Goal: Task Accomplishment & Management: Use online tool/utility

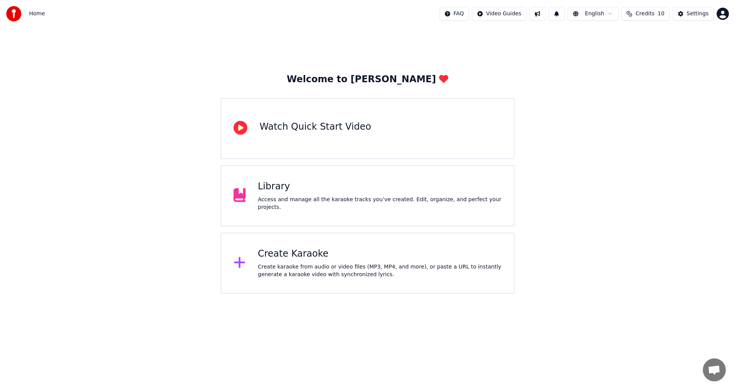
click at [372, 252] on div "Create Karaoke" at bounding box center [380, 254] width 244 height 12
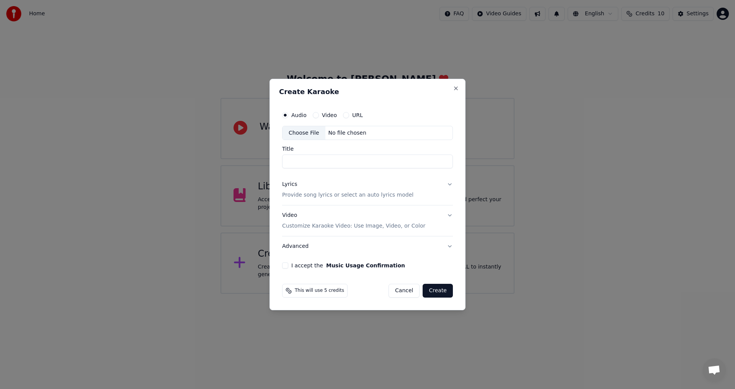
click at [306, 138] on div "Choose File" at bounding box center [303, 133] width 43 height 14
type input "**********"
click at [440, 190] on button "Lyrics Provide song lyrics or select an auto lyrics model" at bounding box center [367, 190] width 171 height 31
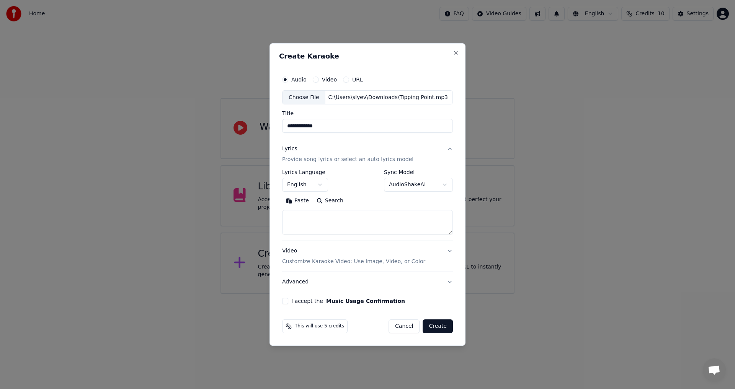
click at [388, 206] on div "Paste Search" at bounding box center [367, 201] width 171 height 12
click at [386, 215] on textarea at bounding box center [367, 222] width 171 height 24
paste textarea "**********"
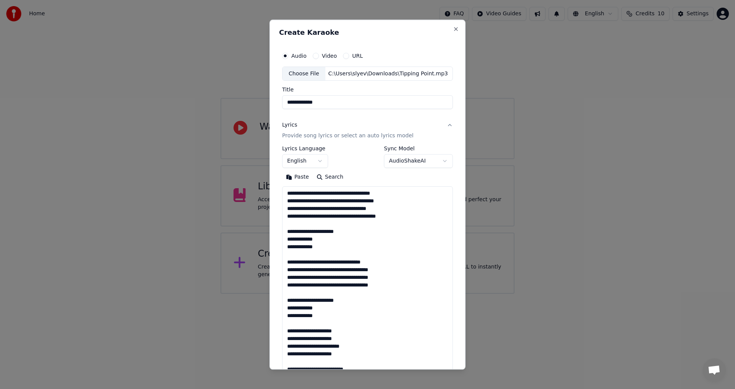
scroll to position [217, 0]
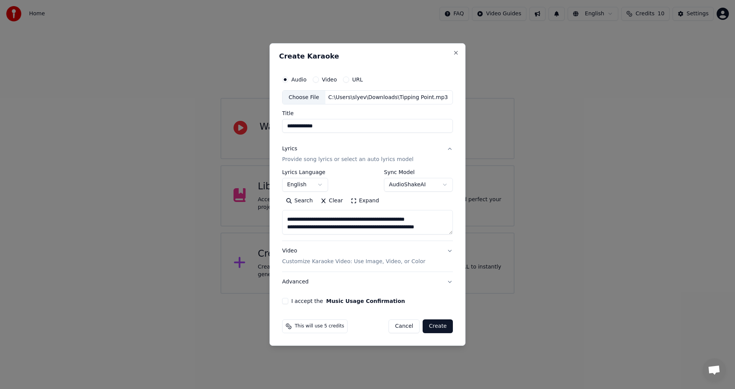
type textarea "**********"
click at [287, 301] on button "I accept the Music Usage Confirmation" at bounding box center [285, 301] width 6 height 6
click at [443, 248] on button "Video Customize Karaoke Video: Use Image, Video, or Color" at bounding box center [367, 256] width 171 height 31
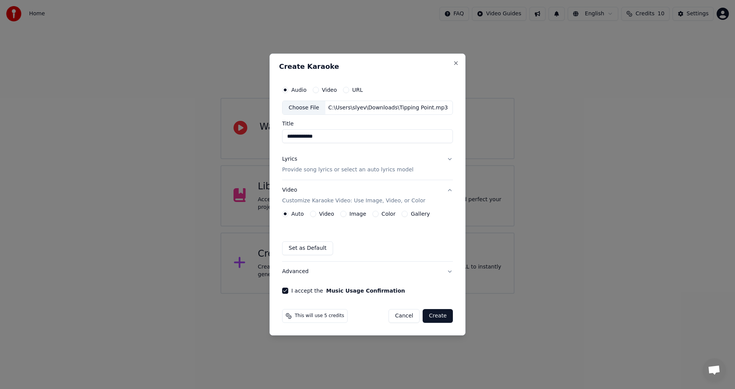
click at [372, 215] on button "Color" at bounding box center [375, 214] width 6 height 6
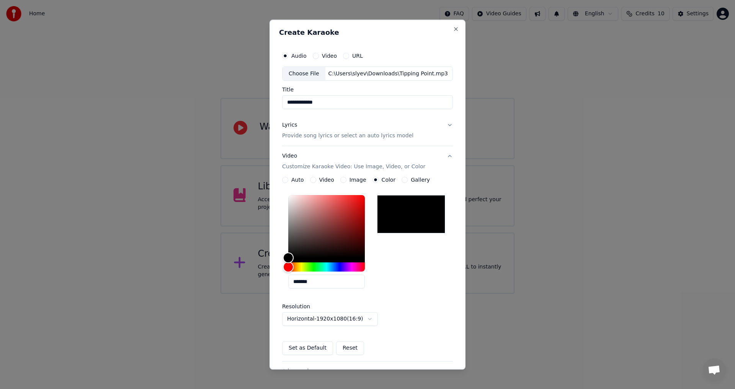
click at [416, 161] on button "Video Customize Karaoke Video: Use Image, Video, or Color" at bounding box center [367, 162] width 171 height 31
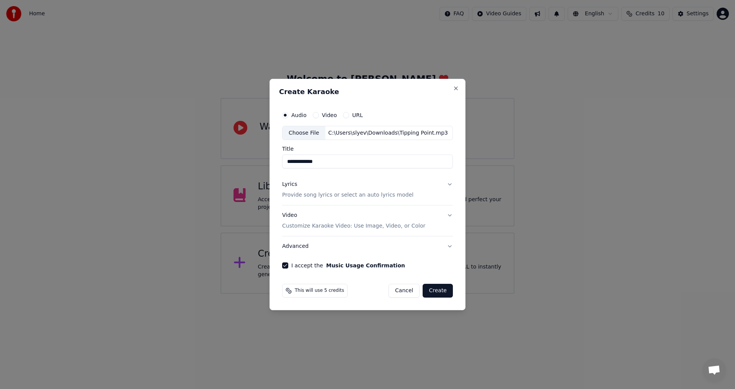
click at [440, 252] on button "Advanced" at bounding box center [367, 246] width 171 height 20
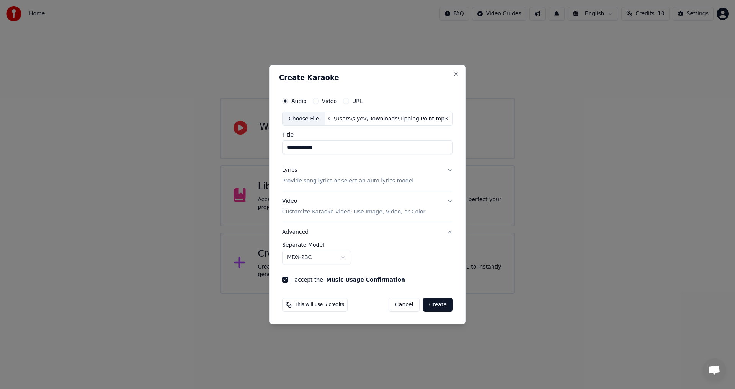
click at [446, 235] on button "Advanced" at bounding box center [367, 232] width 171 height 20
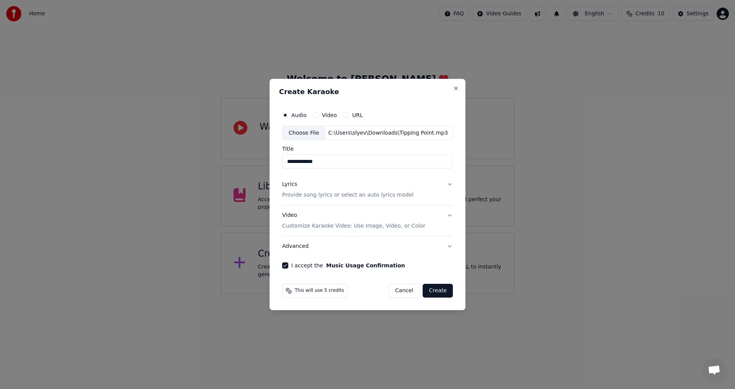
click at [444, 214] on button "Video Customize Karaoke Video: Use Image, Video, or Color" at bounding box center [367, 221] width 171 height 31
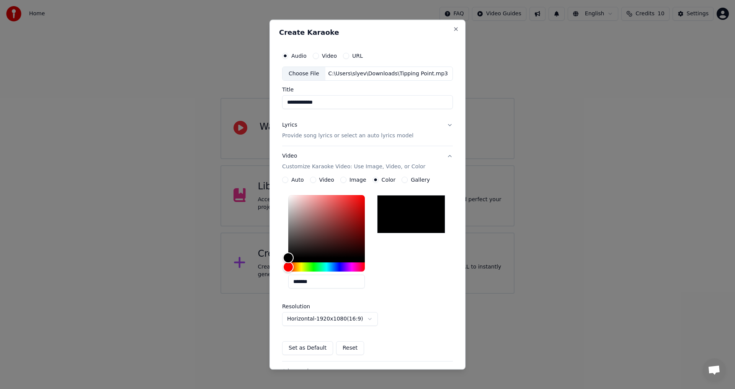
click at [445, 155] on button "Video Customize Karaoke Video: Use Image, Video, or Color" at bounding box center [367, 162] width 171 height 31
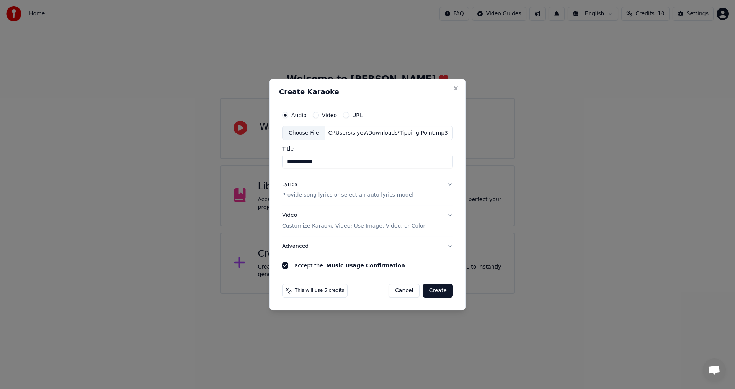
click at [446, 291] on button "Create" at bounding box center [437, 291] width 30 height 14
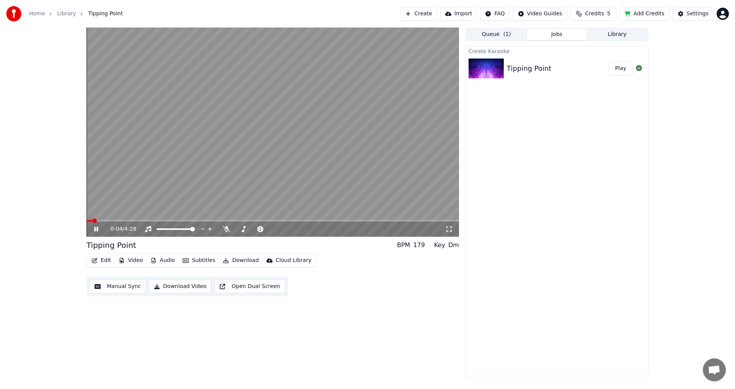
drag, startPoint x: 46, startPoint y: 243, endPoint x: 43, endPoint y: 203, distance: 39.9
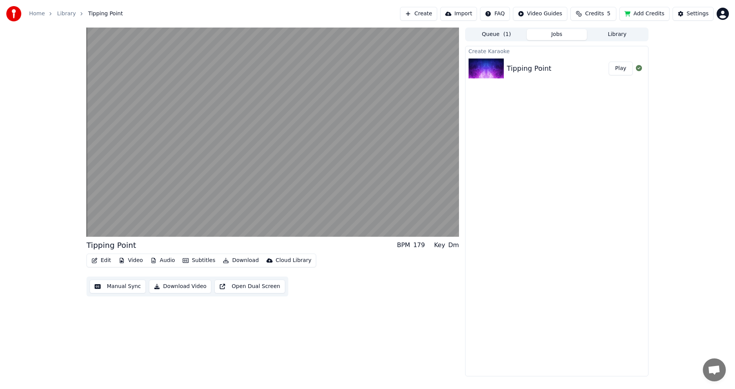
click at [102, 258] on button "Edit" at bounding box center [101, 260] width 26 height 11
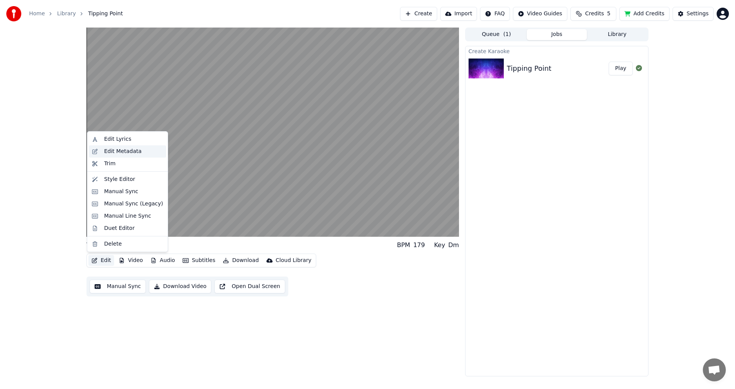
click at [116, 154] on div "Edit Metadata" at bounding box center [122, 152] width 37 height 8
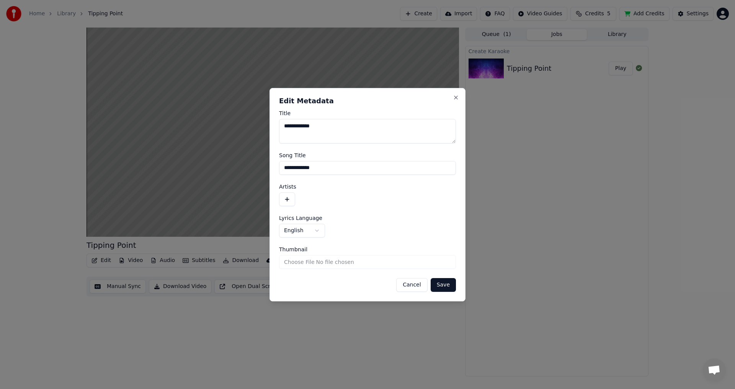
click at [284, 201] on button "button" at bounding box center [287, 199] width 16 height 14
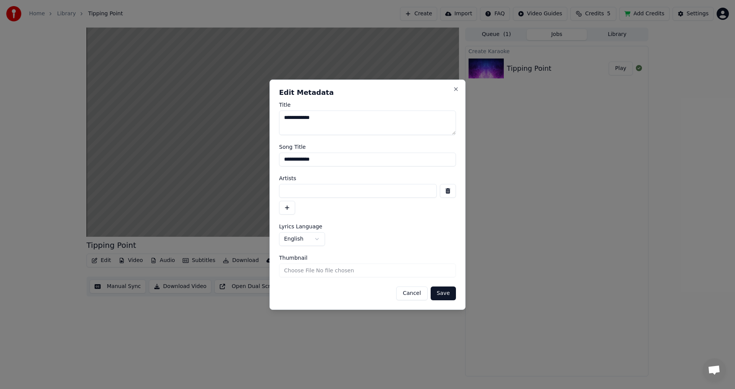
click at [308, 190] on input at bounding box center [358, 191] width 158 height 14
type input "********"
click at [450, 292] on button "Save" at bounding box center [442, 294] width 25 height 14
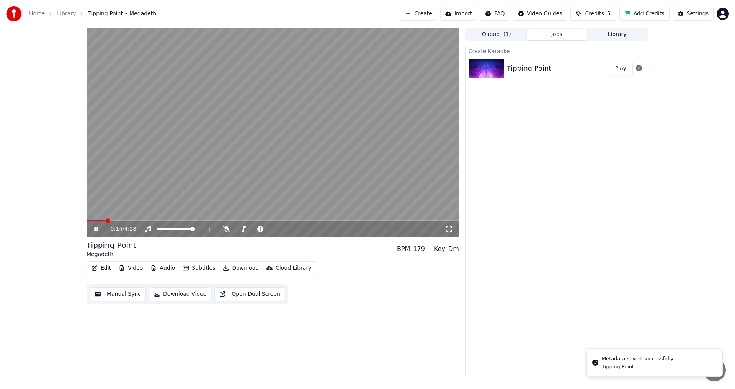
click at [106, 223] on span at bounding box center [108, 220] width 5 height 5
click at [363, 275] on div "Edit Video Audio Subtitles Download Cloud Library Manual Sync Download Video Op…" at bounding box center [272, 282] width 372 height 43
click at [131, 220] on span at bounding box center [272, 221] width 372 height 2
click at [153, 220] on video at bounding box center [272, 132] width 372 height 209
click at [153, 222] on div "0:32 / 4:28" at bounding box center [272, 229] width 372 height 15
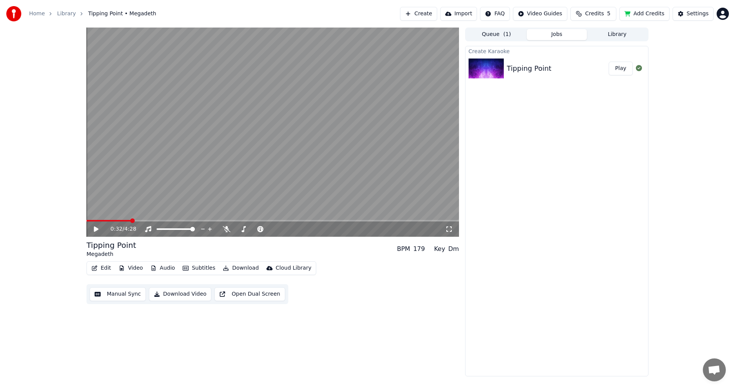
click at [154, 220] on span at bounding box center [272, 221] width 372 height 2
click at [155, 210] on video at bounding box center [272, 132] width 372 height 209
click at [168, 221] on span at bounding box center [272, 221] width 372 height 2
click at [158, 220] on span at bounding box center [122, 221] width 72 height 2
click at [152, 208] on video at bounding box center [272, 132] width 372 height 209
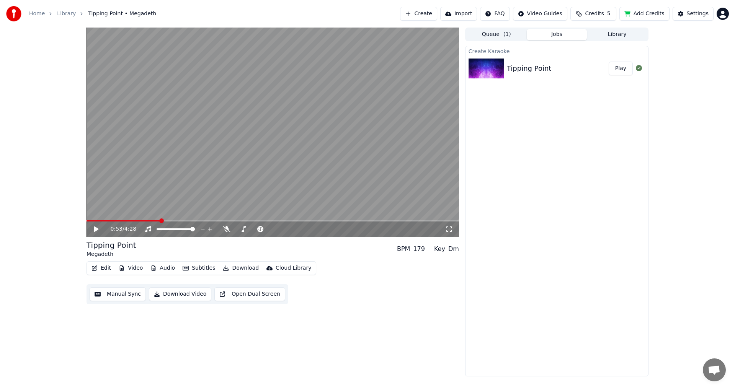
click at [153, 202] on video at bounding box center [272, 132] width 372 height 209
click at [227, 230] on icon at bounding box center [227, 229] width 8 height 6
click at [284, 221] on span at bounding box center [272, 221] width 372 height 2
click at [292, 218] on video at bounding box center [272, 132] width 372 height 209
click at [292, 219] on video at bounding box center [272, 132] width 372 height 209
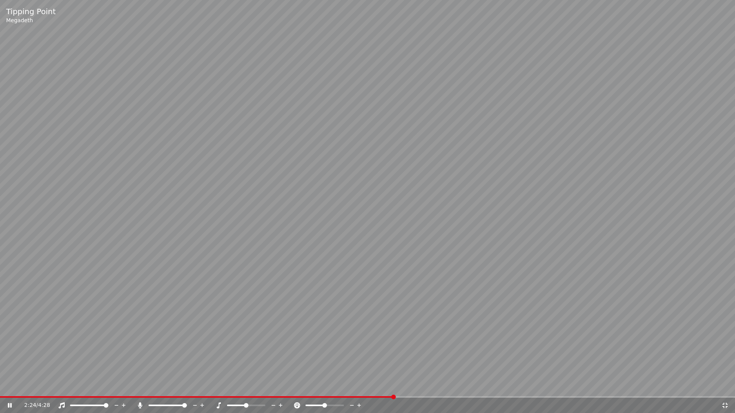
click at [722, 389] on icon at bounding box center [725, 406] width 8 height 6
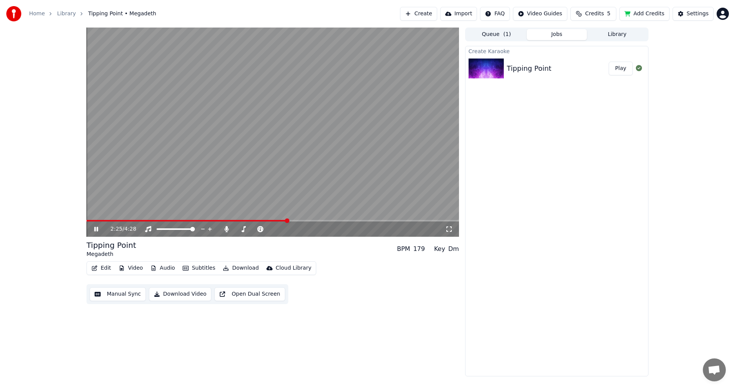
click at [293, 219] on video at bounding box center [272, 132] width 372 height 209
click at [295, 220] on span at bounding box center [272, 221] width 372 height 2
click at [313, 220] on span at bounding box center [272, 221] width 372 height 2
click at [329, 212] on video at bounding box center [272, 132] width 372 height 209
click at [340, 221] on span at bounding box center [272, 221] width 372 height 2
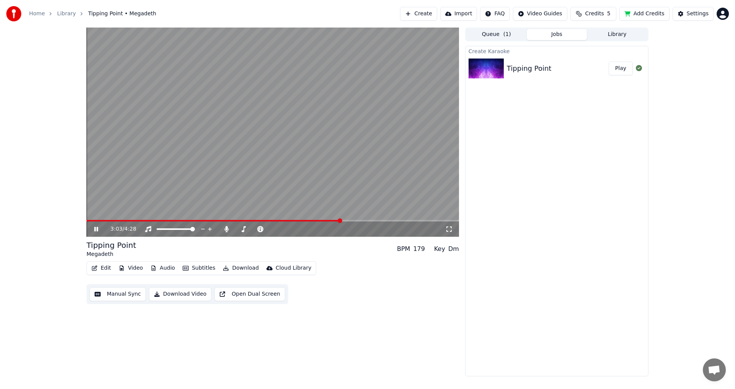
click at [359, 221] on span at bounding box center [272, 221] width 372 height 2
click at [337, 221] on span at bounding box center [222, 221] width 273 height 2
click at [323, 220] on span at bounding box center [211, 221] width 251 height 2
click at [314, 219] on video at bounding box center [272, 132] width 372 height 209
click at [320, 222] on span at bounding box center [203, 221] width 234 height 2
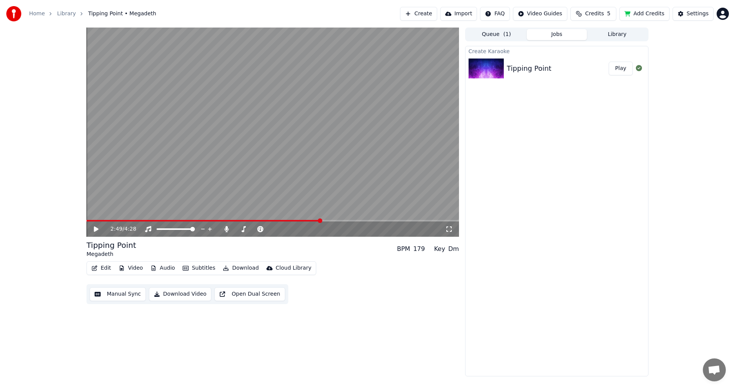
click at [317, 210] on video at bounding box center [272, 132] width 372 height 209
click at [378, 221] on span at bounding box center [232, 221] width 292 height 2
click at [369, 219] on video at bounding box center [272, 132] width 372 height 209
click at [366, 204] on video at bounding box center [272, 132] width 372 height 209
click at [377, 220] on span at bounding box center [231, 221] width 291 height 2
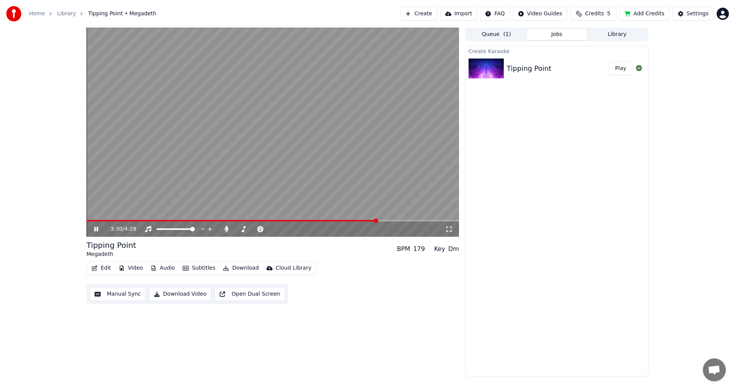
click at [101, 264] on button "Edit" at bounding box center [101, 268] width 26 height 11
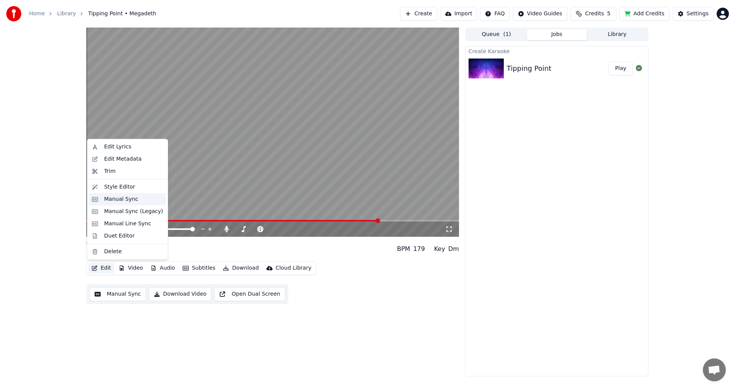
click at [94, 194] on div "Manual Sync" at bounding box center [127, 199] width 77 height 12
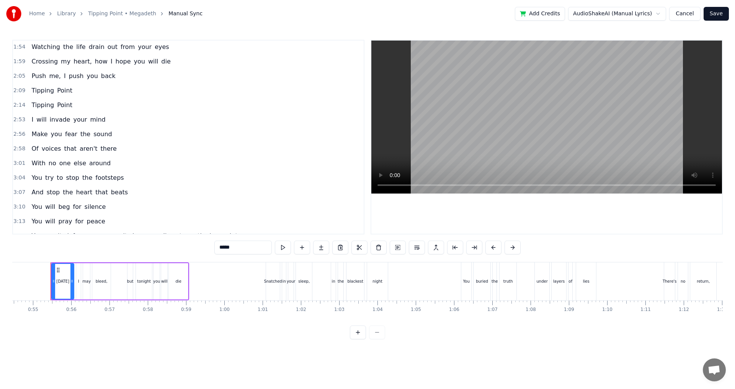
scroll to position [156, 0]
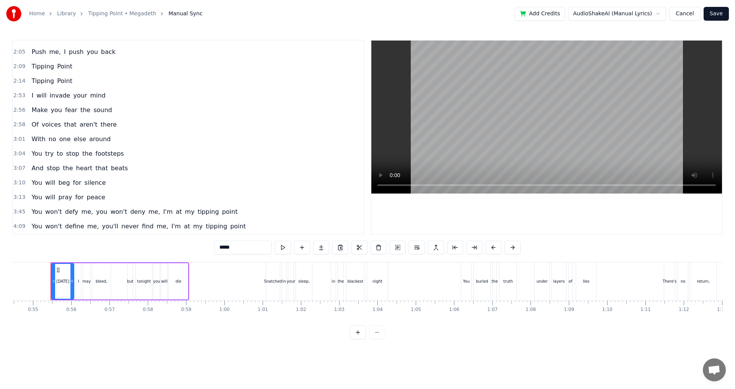
click at [98, 202] on div "You will pray for peace" at bounding box center [68, 198] width 80 height 14
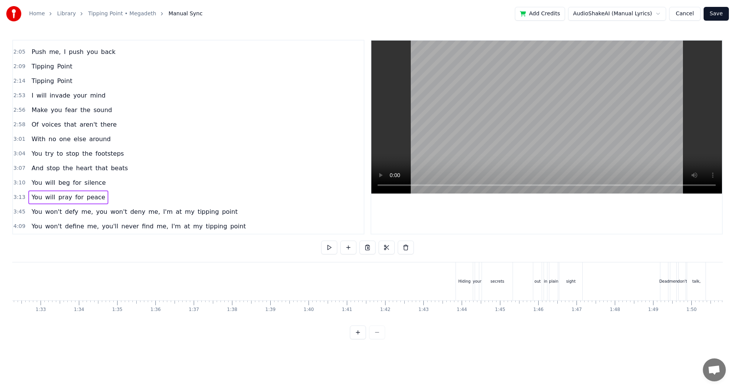
click at [94, 200] on span "peace" at bounding box center [96, 197] width 20 height 9
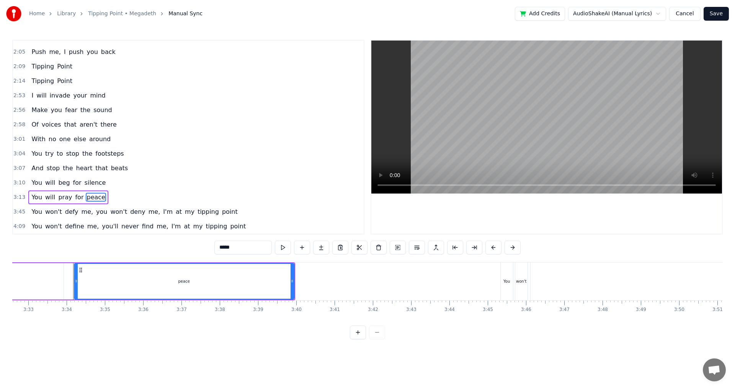
scroll to position [0, 8156]
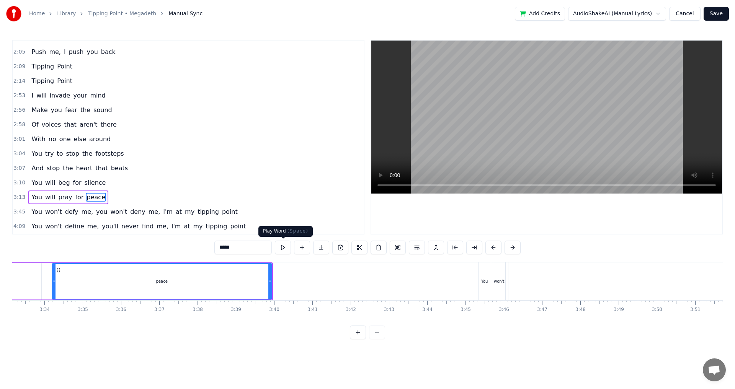
click at [284, 247] on button at bounding box center [283, 248] width 16 height 14
click at [580, 329] on div "0:55 [DATE] I may bleed, but tonight you will die 1:01 Snatched in your sleep, …" at bounding box center [367, 190] width 710 height 300
drag, startPoint x: 580, startPoint y: 326, endPoint x: 567, endPoint y: 325, distance: 12.6
click at [567, 326] on div "0:55 [DATE] I may bleed, but tonight you will die 1:01 Snatched in your sleep, …" at bounding box center [367, 190] width 710 height 300
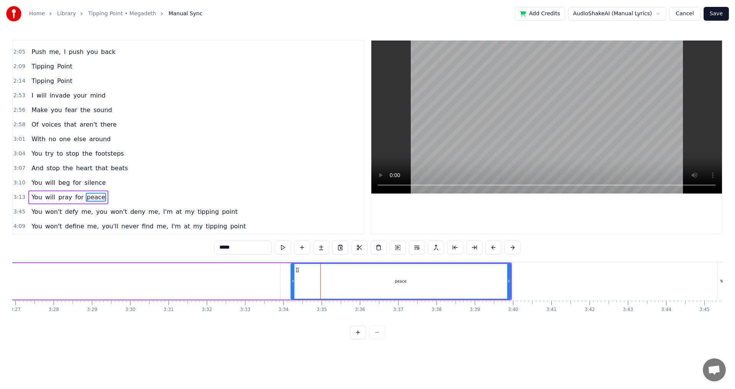
scroll to position [0, 7889]
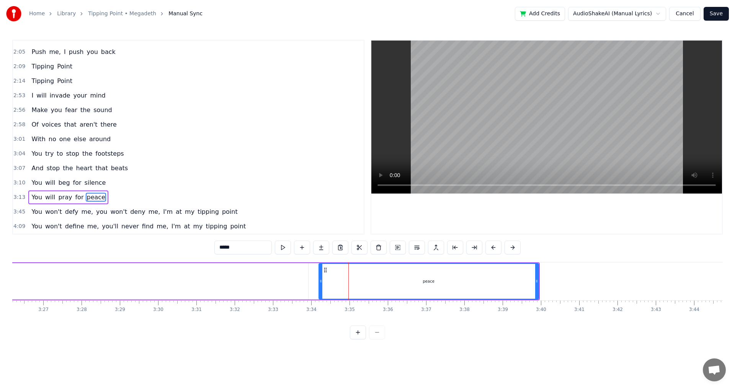
click at [309, 277] on div "You will pray for peace" at bounding box center [37, 281] width 1003 height 38
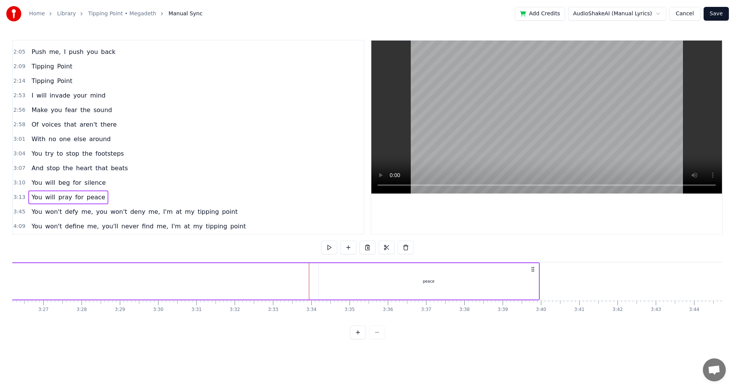
click at [315, 269] on div "You will pray for peace" at bounding box center [37, 281] width 1003 height 38
click at [317, 277] on div "You will pray for peace" at bounding box center [37, 281] width 1003 height 38
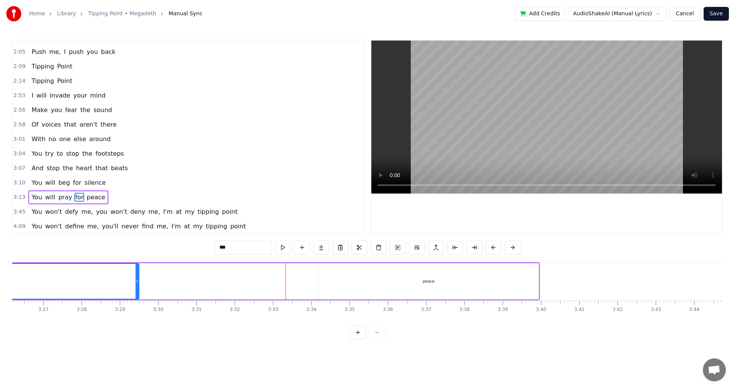
drag, startPoint x: 306, startPoint y: 269, endPoint x: 137, endPoint y: 277, distance: 169.3
click at [137, 277] on div at bounding box center [136, 281] width 3 height 35
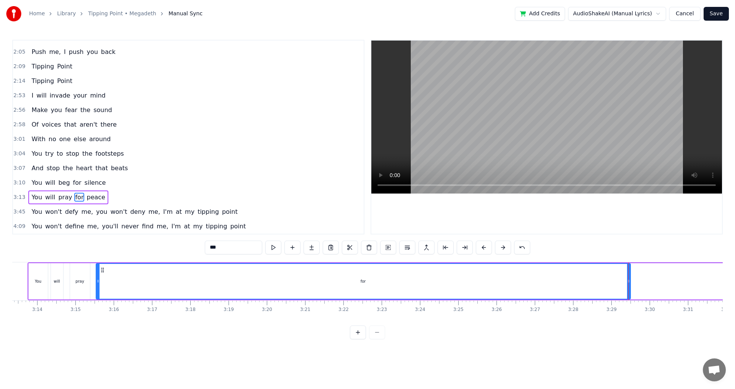
scroll to position [0, 7369]
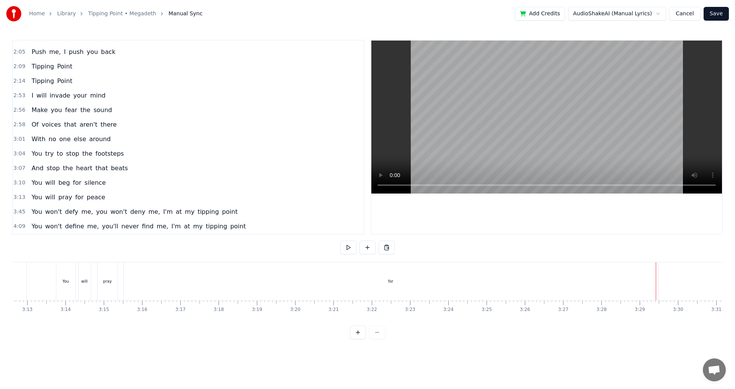
click at [655, 280] on div "for" at bounding box center [391, 281] width 534 height 38
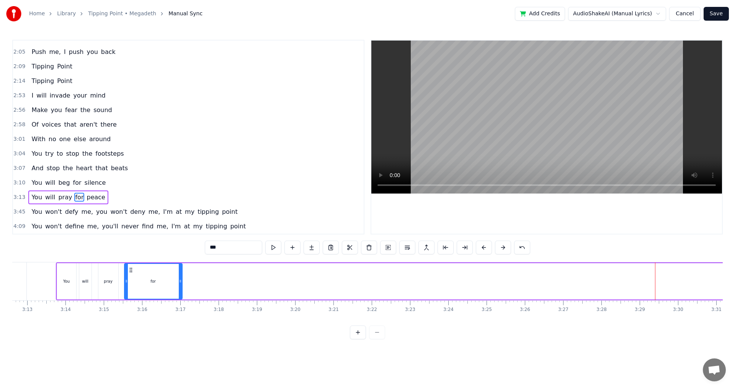
drag, startPoint x: 657, startPoint y: 279, endPoint x: 178, endPoint y: 282, distance: 479.4
click at [179, 282] on icon at bounding box center [180, 281] width 3 height 6
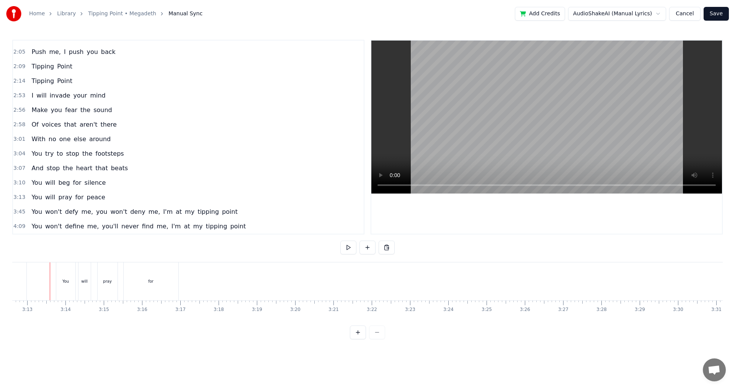
scroll to position [0, 7369]
click at [155, 288] on div "for" at bounding box center [151, 281] width 55 height 38
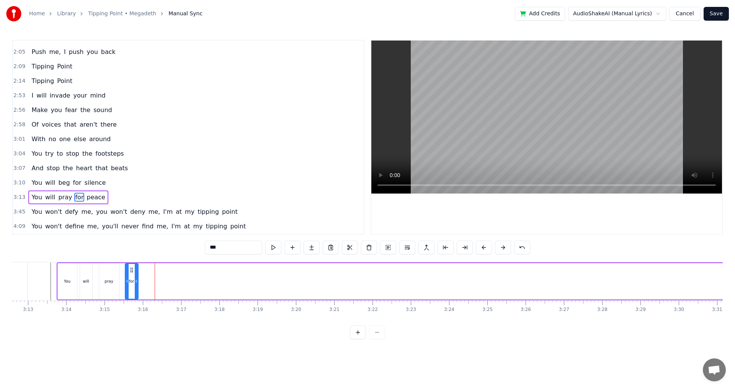
drag, startPoint x: 178, startPoint y: 285, endPoint x: 136, endPoint y: 286, distance: 41.7
click at [136, 286] on div at bounding box center [136, 281] width 3 height 35
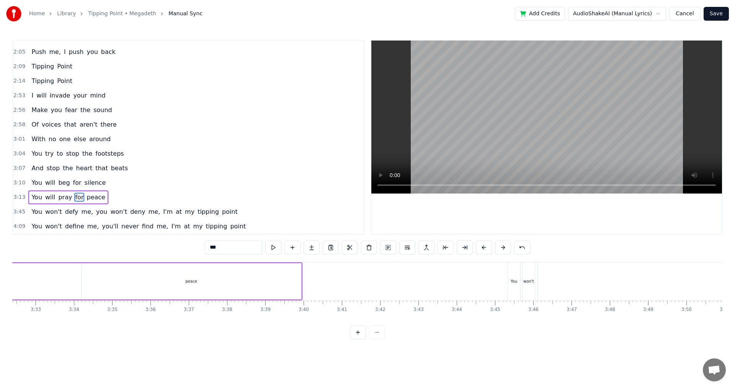
scroll to position [0, 8002]
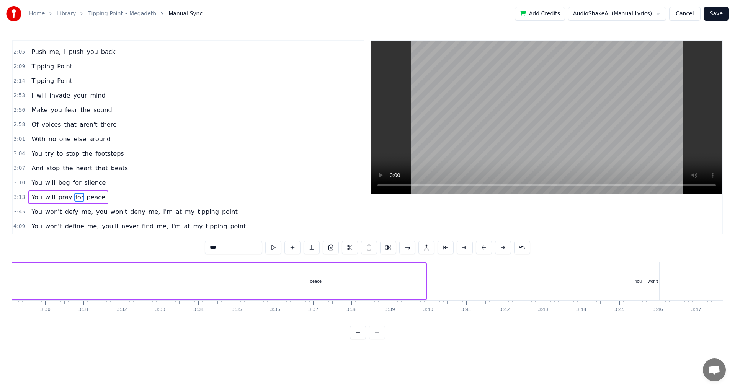
click at [424, 285] on div "peace" at bounding box center [316, 281] width 220 height 36
type input "*****"
drag, startPoint x: 424, startPoint y: 282, endPoint x: 266, endPoint y: 284, distance: 158.4
click at [266, 284] on icon at bounding box center [265, 281] width 3 height 6
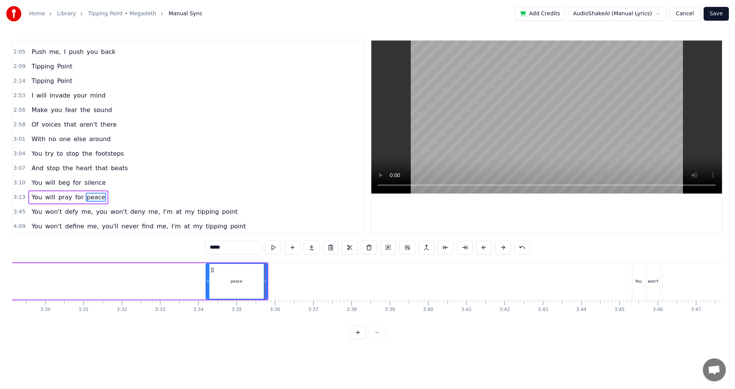
click at [226, 276] on div "peace" at bounding box center [236, 281] width 61 height 36
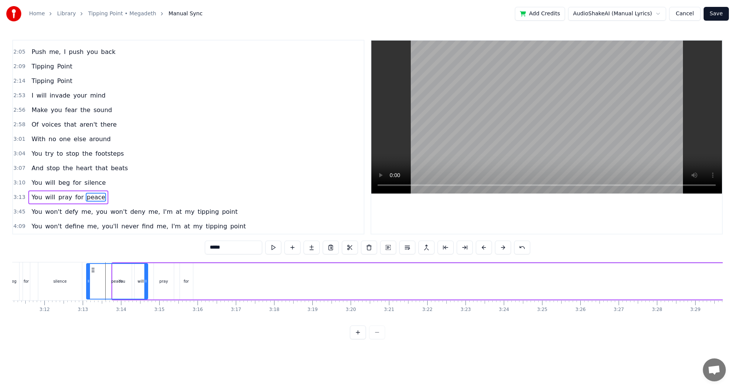
scroll to position [0, 7313]
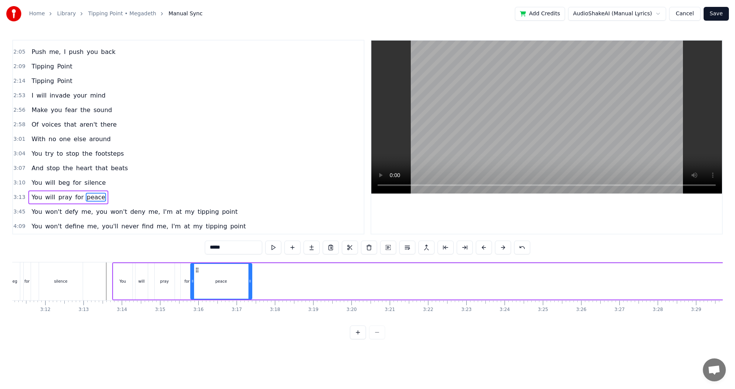
drag, startPoint x: 212, startPoint y: 269, endPoint x: 196, endPoint y: 275, distance: 16.5
click at [196, 275] on div "peace" at bounding box center [221, 281] width 60 height 35
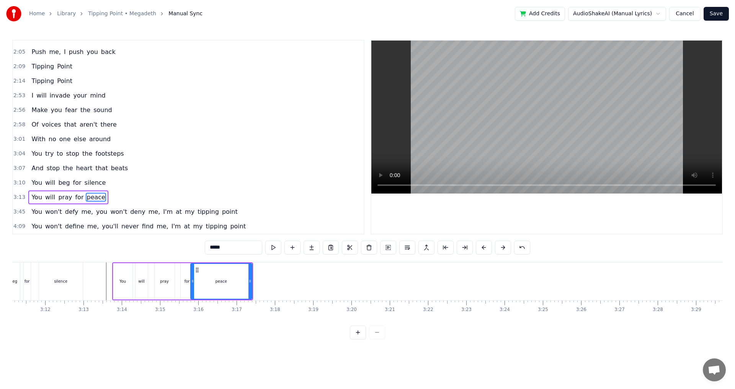
click at [197, 275] on div "peace" at bounding box center [221, 281] width 60 height 35
drag, startPoint x: 191, startPoint y: 274, endPoint x: 200, endPoint y: 273, distance: 8.8
click at [198, 274] on div at bounding box center [198, 281] width 3 height 35
drag, startPoint x: 248, startPoint y: 273, endPoint x: 211, endPoint y: 277, distance: 37.4
click at [230, 277] on div at bounding box center [231, 281] width 3 height 35
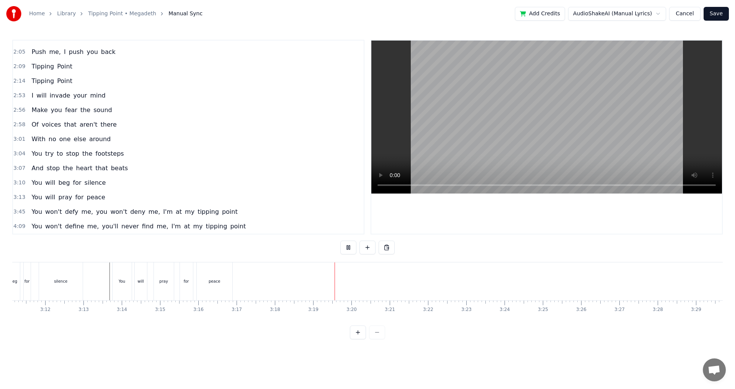
click at [227, 284] on div "peace" at bounding box center [215, 281] width 36 height 38
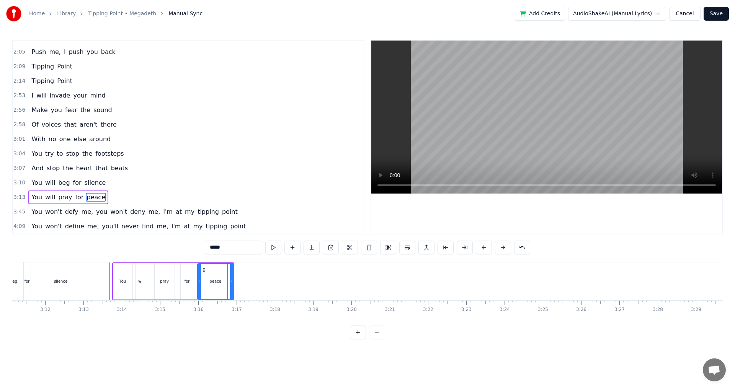
click at [230, 282] on icon at bounding box center [231, 281] width 3 height 6
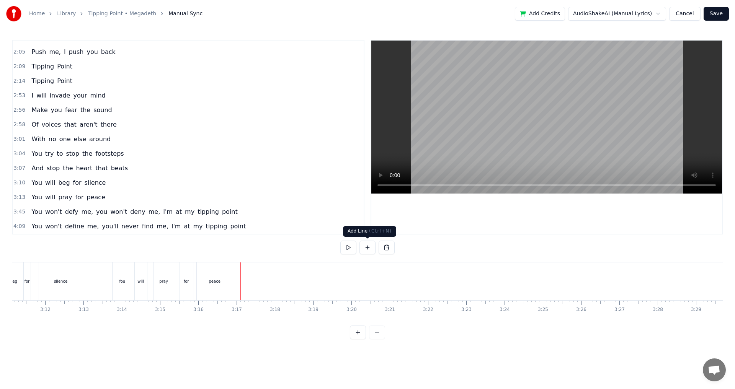
click at [368, 252] on button at bounding box center [367, 248] width 16 height 14
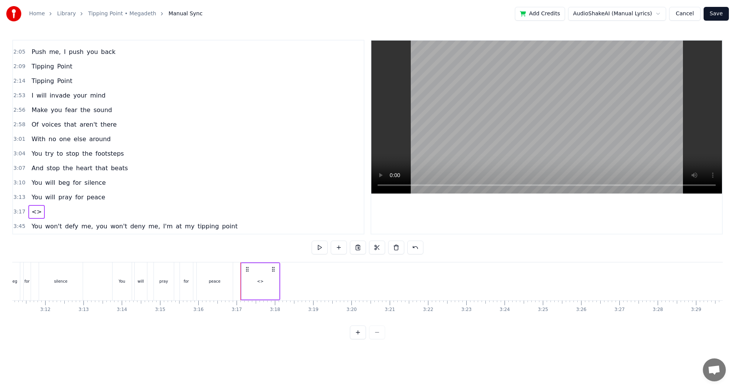
click at [259, 279] on div "<>" at bounding box center [260, 282] width 7 height 6
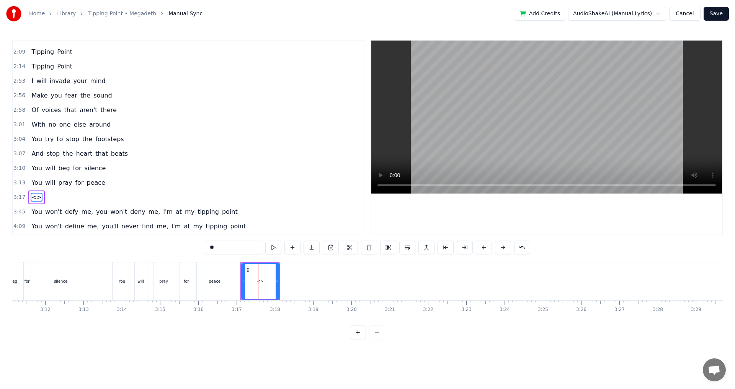
click at [261, 279] on div "<>" at bounding box center [260, 282] width 7 height 6
click at [233, 248] on input "**" at bounding box center [233, 248] width 57 height 14
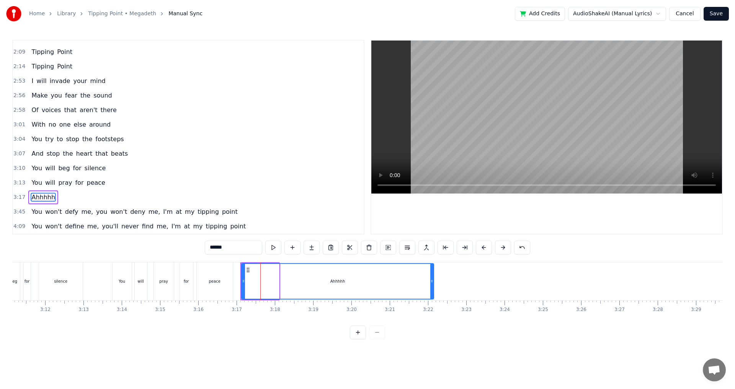
drag, startPoint x: 278, startPoint y: 284, endPoint x: 435, endPoint y: 284, distance: 157.3
click at [433, 284] on icon at bounding box center [431, 281] width 3 height 6
type input "******"
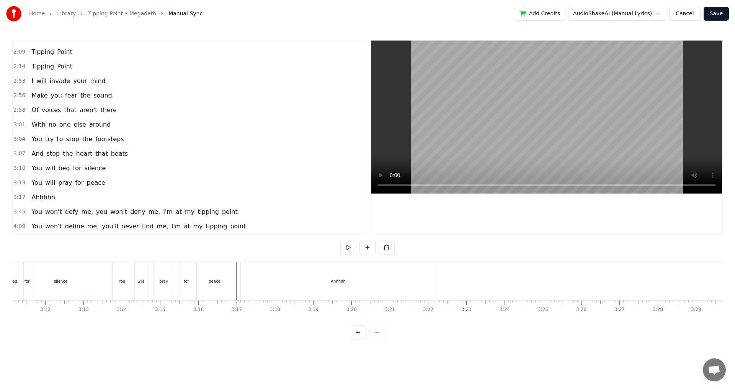
click at [340, 249] on div "0:55 [DATE] I may bleed, but tonight you will die 1:01 Snatched in your sleep, …" at bounding box center [367, 190] width 710 height 300
click at [345, 248] on button at bounding box center [348, 248] width 16 height 14
click at [251, 279] on div "Ahhhhh" at bounding box center [338, 281] width 195 height 38
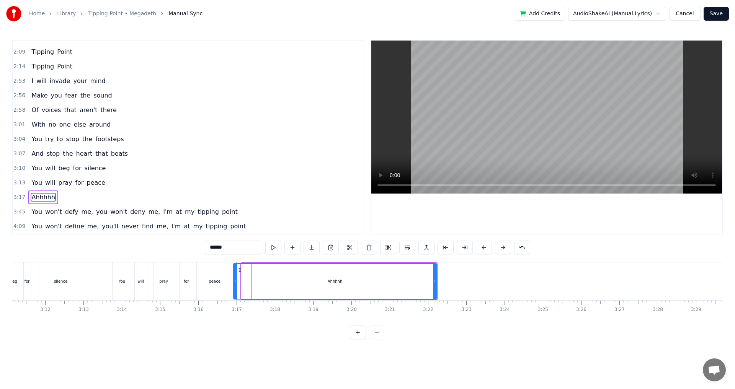
drag, startPoint x: 242, startPoint y: 282, endPoint x: 234, endPoint y: 282, distance: 8.0
click at [234, 282] on icon at bounding box center [235, 281] width 3 height 6
click at [278, 247] on button at bounding box center [273, 248] width 16 height 14
click at [237, 279] on icon at bounding box center [237, 281] width 3 height 6
click at [276, 247] on button at bounding box center [273, 248] width 16 height 14
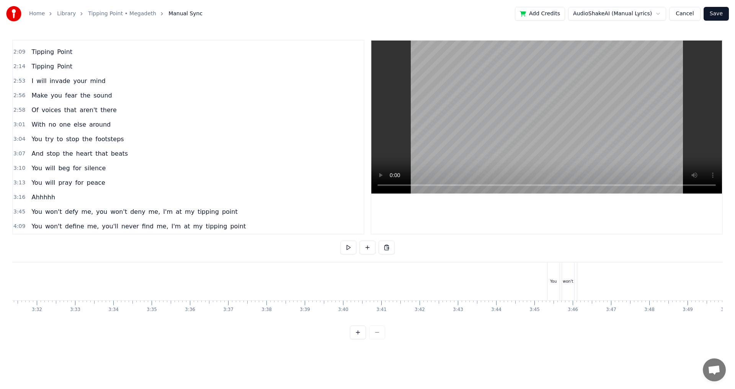
scroll to position [0, 8092]
click at [551, 284] on div "You" at bounding box center [547, 282] width 7 height 6
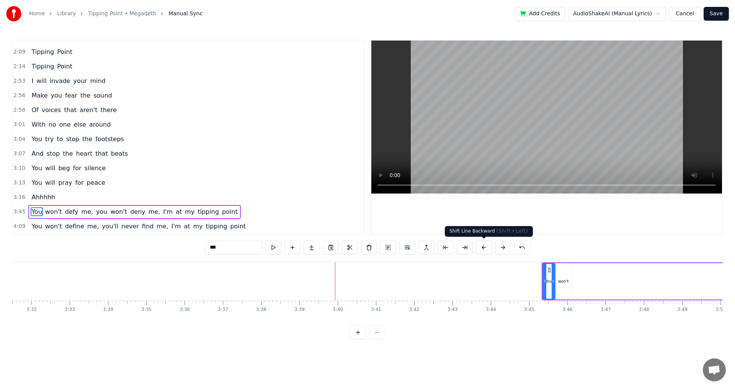
click at [480, 249] on button at bounding box center [484, 248] width 16 height 14
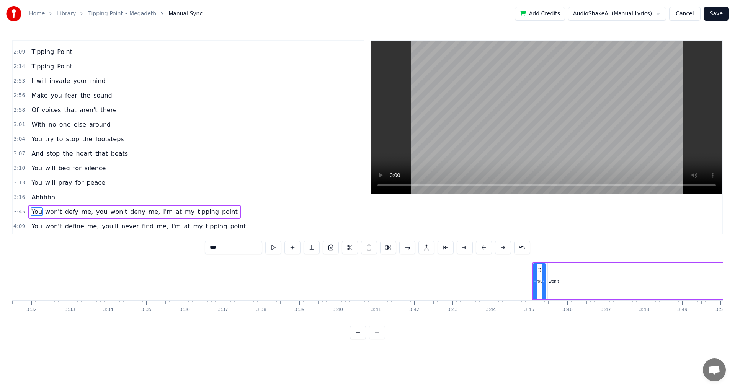
click at [480, 249] on button at bounding box center [484, 248] width 16 height 14
drag, startPoint x: 480, startPoint y: 249, endPoint x: 484, endPoint y: 248, distance: 4.7
click at [480, 249] on button at bounding box center [484, 248] width 16 height 14
click at [484, 248] on button at bounding box center [484, 248] width 16 height 14
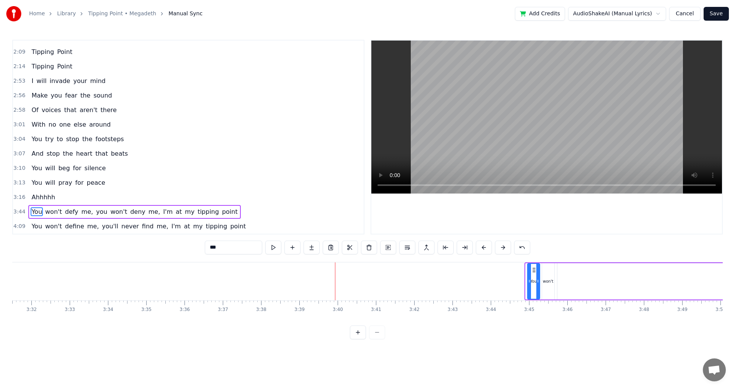
click at [484, 248] on button at bounding box center [484, 248] width 16 height 14
click at [484, 247] on button at bounding box center [484, 248] width 16 height 14
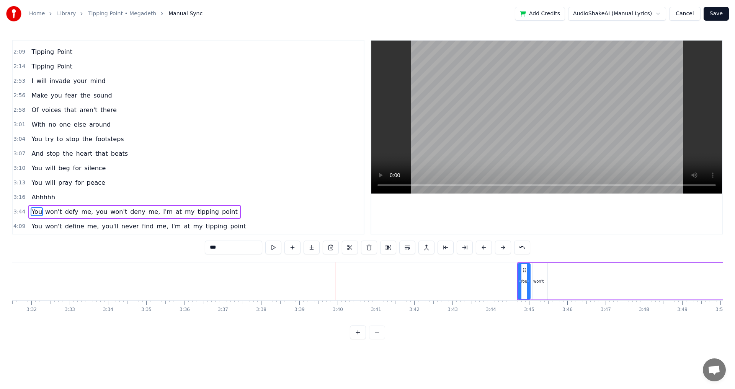
click at [484, 247] on button at bounding box center [484, 248] width 16 height 14
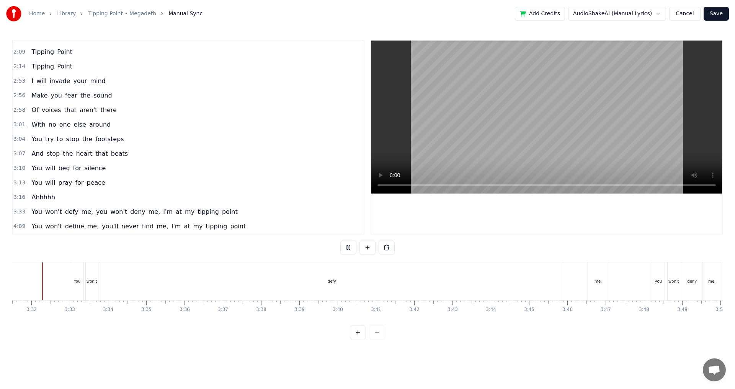
scroll to position [0, 8084]
click at [342, 283] on div "defy" at bounding box center [340, 282] width 8 height 6
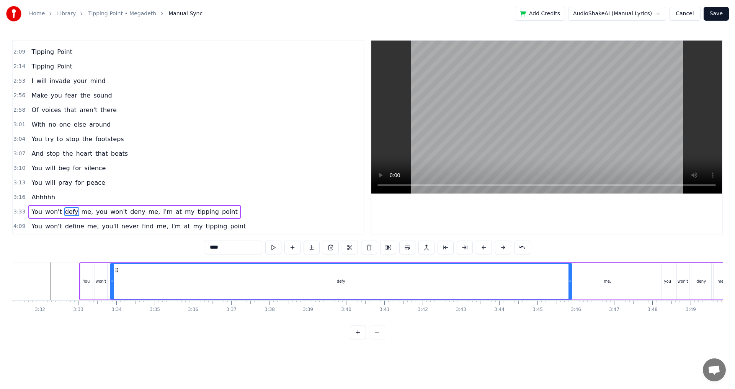
click at [336, 282] on div "defy" at bounding box center [341, 281] width 461 height 35
click at [340, 279] on div "defy" at bounding box center [341, 282] width 8 height 6
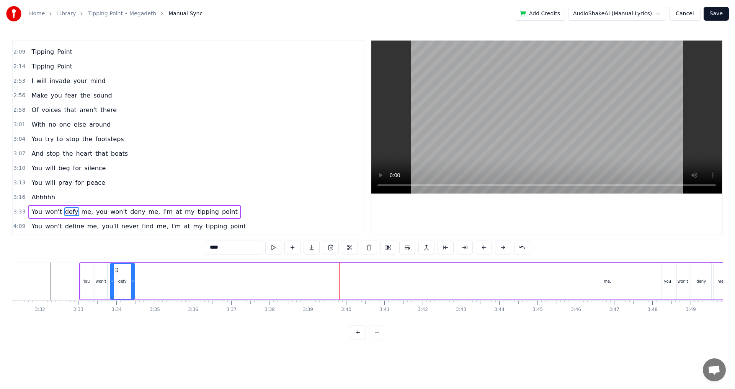
drag, startPoint x: 571, startPoint y: 279, endPoint x: 134, endPoint y: 274, distance: 437.0
click at [134, 274] on div at bounding box center [132, 281] width 3 height 35
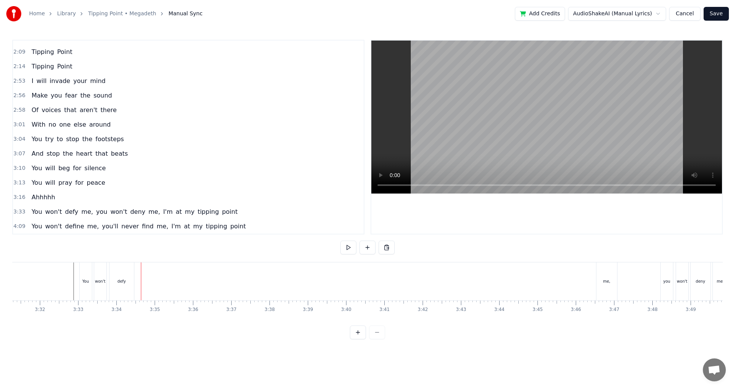
click at [606, 292] on div "me," at bounding box center [606, 281] width 21 height 38
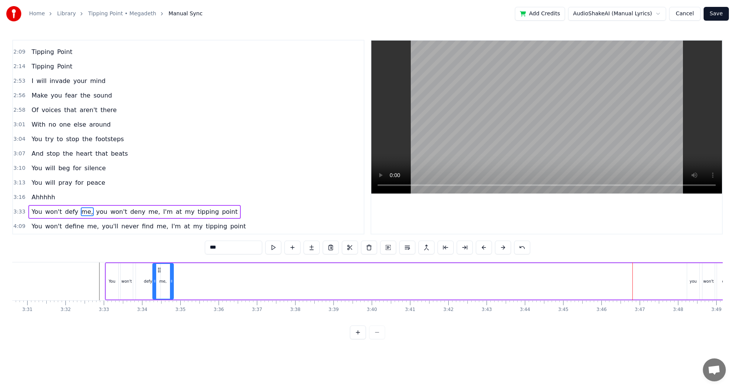
scroll to position [0, 8058]
drag, startPoint x: 605, startPoint y: 269, endPoint x: 167, endPoint y: 283, distance: 437.9
click at [167, 283] on div "me," at bounding box center [170, 281] width 20 height 35
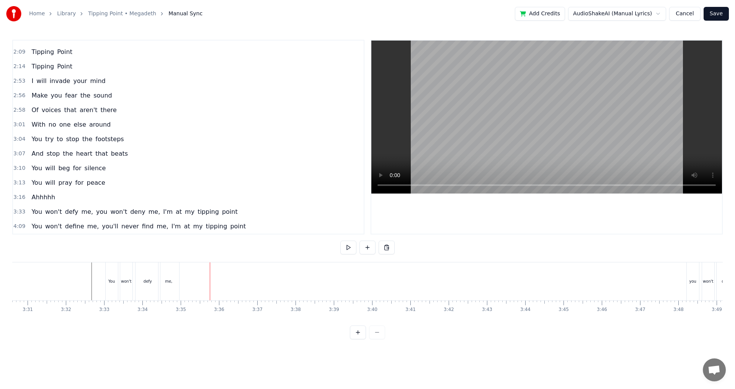
click at [171, 286] on div "me," at bounding box center [168, 281] width 21 height 38
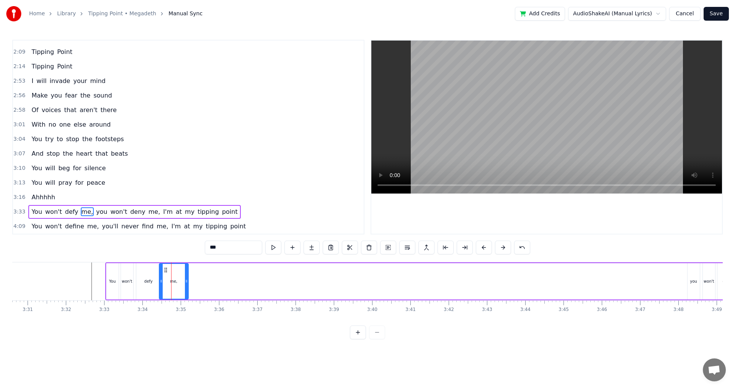
drag, startPoint x: 178, startPoint y: 286, endPoint x: 187, endPoint y: 286, distance: 8.4
click at [187, 286] on div at bounding box center [186, 281] width 3 height 35
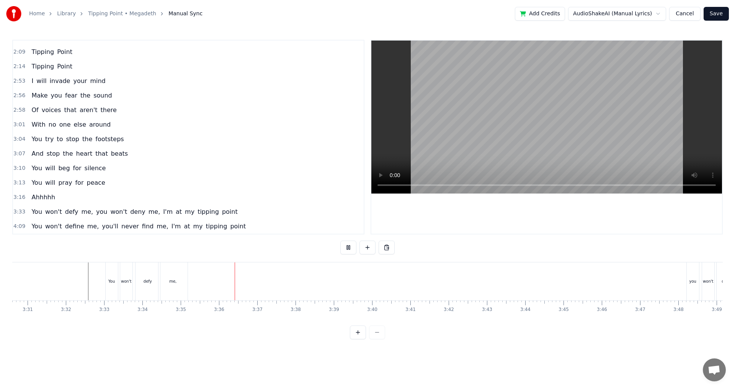
click at [222, 284] on div "You won't defy me, you won't deny me, I'm at my tipping point" at bounding box center [467, 281] width 724 height 38
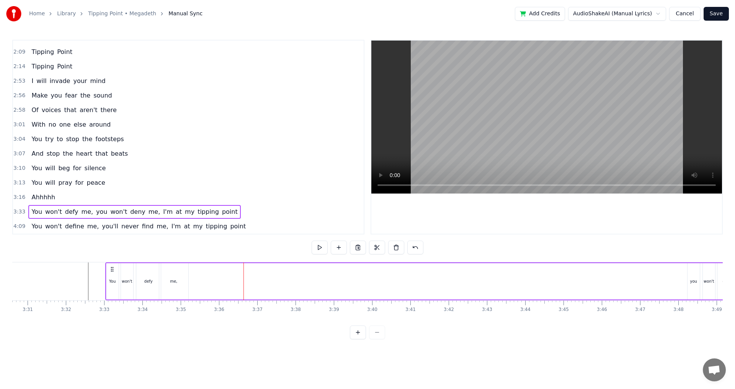
click at [695, 284] on div "you" at bounding box center [693, 281] width 12 height 36
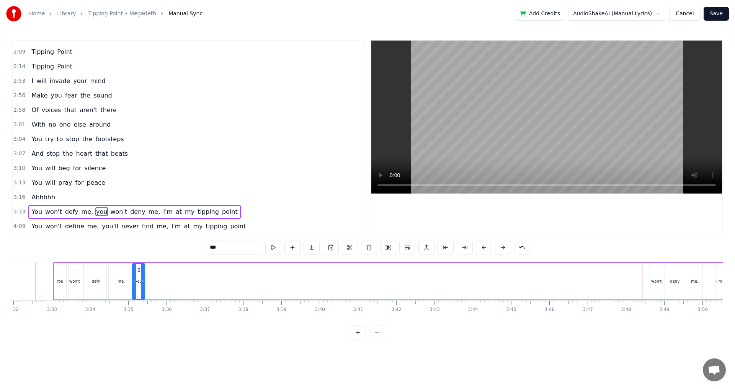
scroll to position [0, 8106]
drag, startPoint x: 586, startPoint y: 270, endPoint x: 385, endPoint y: 267, distance: 201.3
click at [179, 282] on div "you" at bounding box center [178, 281] width 11 height 35
click at [663, 282] on div "won't" at bounding box center [660, 282] width 10 height 6
type input "*****"
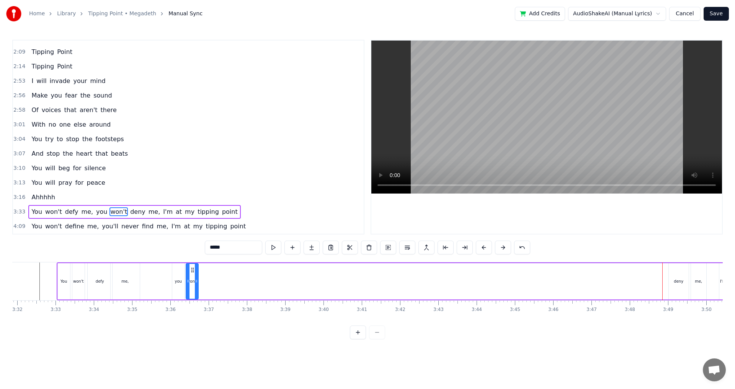
drag, startPoint x: 660, startPoint y: 269, endPoint x: 192, endPoint y: 278, distance: 467.6
click at [192, 278] on div "won't" at bounding box center [191, 281] width 11 height 35
click at [166, 276] on div "You won't defy me, you won't deny me, I'm at my tipping point" at bounding box center [419, 281] width 724 height 38
click at [164, 274] on div "You won't defy me, you won't deny me, I'm at my tipping point" at bounding box center [419, 281] width 724 height 38
click at [161, 270] on div "You won't defy me, you won't deny me, I'm at my tipping point" at bounding box center [419, 281] width 724 height 38
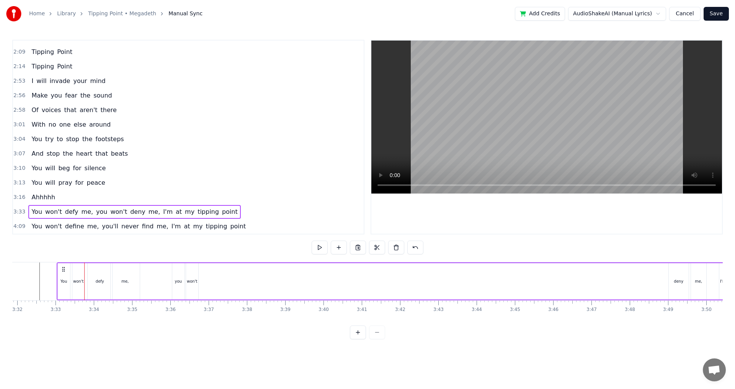
click at [164, 267] on div "You won't defy me, you won't deny me, I'm at my tipping point" at bounding box center [419, 281] width 724 height 38
click at [678, 285] on div "deny" at bounding box center [678, 281] width 20 height 36
drag, startPoint x: 676, startPoint y: 271, endPoint x: 212, endPoint y: 277, distance: 464.5
click at [212, 277] on div "deny" at bounding box center [213, 281] width 19 height 35
click at [699, 275] on div "me," at bounding box center [698, 281] width 15 height 36
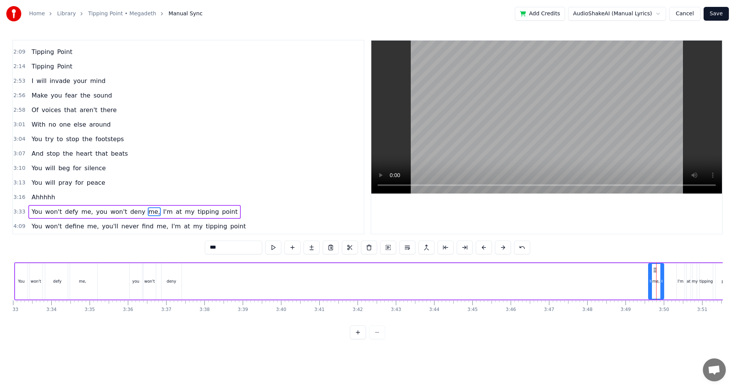
scroll to position [0, 8143]
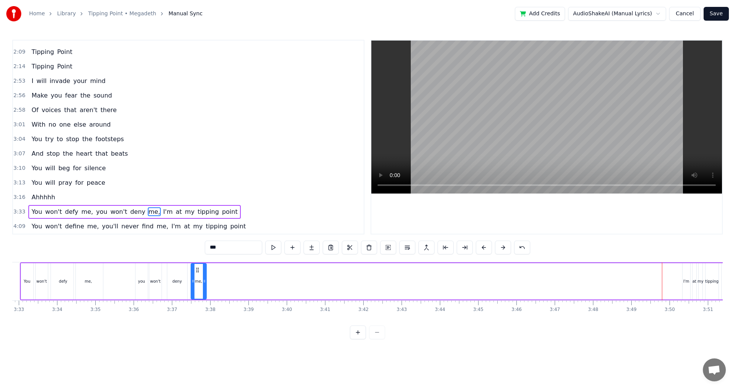
drag, startPoint x: 661, startPoint y: 272, endPoint x: 198, endPoint y: 274, distance: 463.0
click at [198, 274] on div "me," at bounding box center [198, 281] width 15 height 35
click at [136, 272] on div "you" at bounding box center [141, 281] width 12 height 36
type input "***"
click at [135, 265] on div "you" at bounding box center [141, 281] width 13 height 36
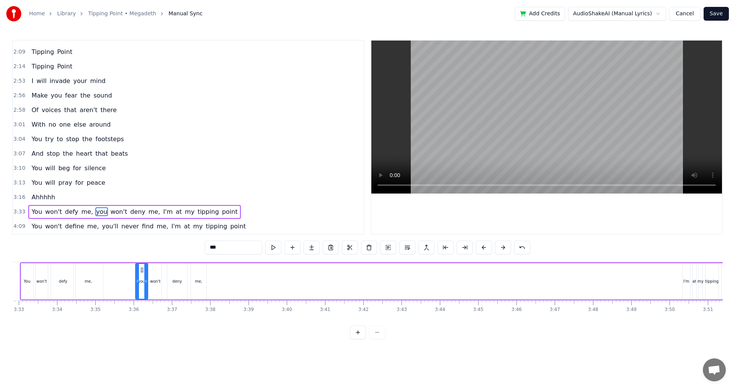
click at [134, 262] on div "You won't defy me, you won't deny me, I'm at my tipping point" at bounding box center [382, 281] width 724 height 38
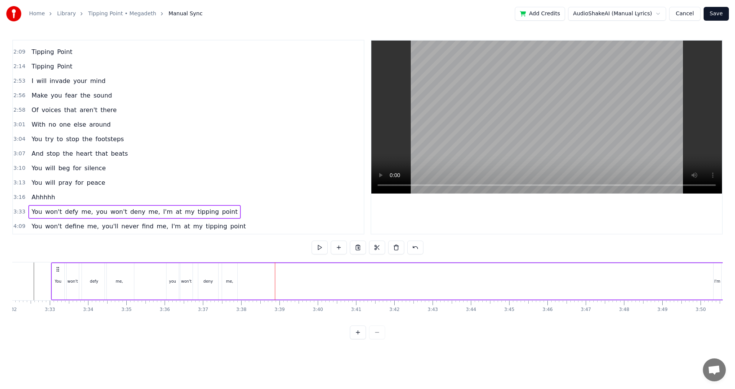
click at [252, 287] on div "You won't defy me, you won't deny me, I'm at my tipping point" at bounding box center [413, 281] width 724 height 38
click at [244, 282] on div "You won't defy me, you won't deny me, I'm at my tipping point" at bounding box center [413, 281] width 724 height 38
click at [241, 281] on div "You won't defy me, you won't deny me, I'm at my tipping point" at bounding box center [413, 281] width 724 height 38
click at [240, 280] on div "You won't defy me, you won't deny me, I'm at my tipping point" at bounding box center [413, 281] width 724 height 38
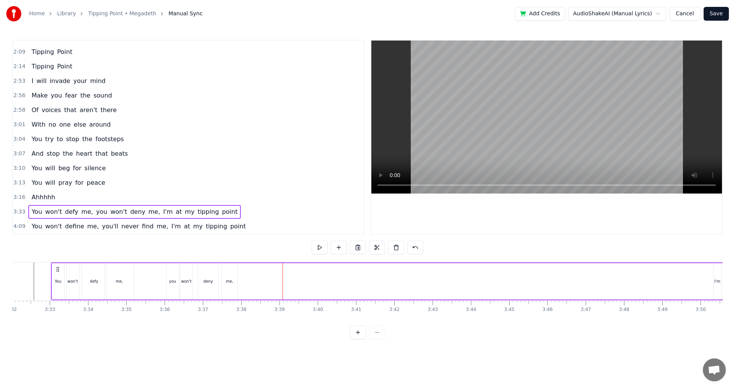
click at [236, 284] on div "me," at bounding box center [229, 281] width 15 height 36
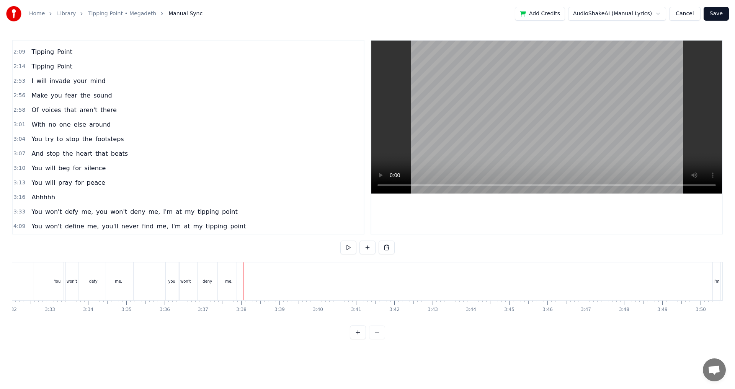
click at [233, 283] on div "me," at bounding box center [228, 281] width 15 height 38
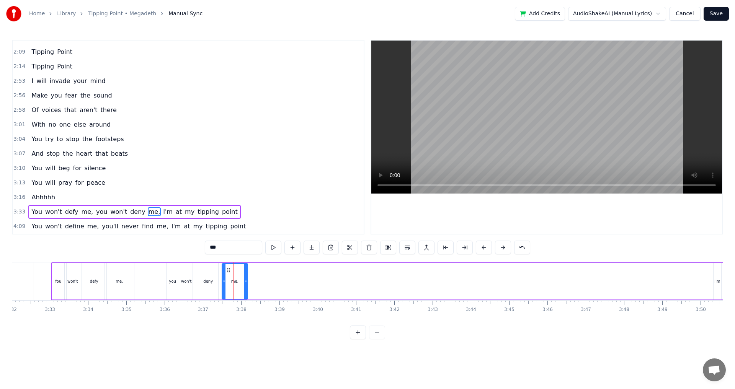
drag, startPoint x: 236, startPoint y: 283, endPoint x: 246, endPoint y: 284, distance: 10.4
click at [246, 284] on div at bounding box center [245, 281] width 3 height 35
drag, startPoint x: 601, startPoint y: 327, endPoint x: 608, endPoint y: 325, distance: 6.3
click at [608, 325] on div "0:55 [DATE] I may bleed, but tonight you will die 1:01 Snatched in your sleep, …" at bounding box center [367, 190] width 710 height 300
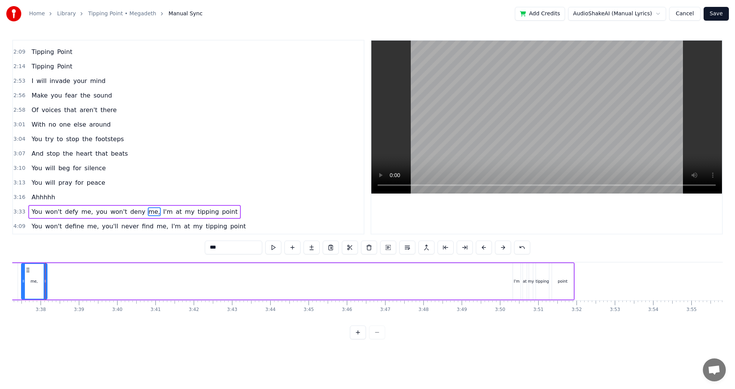
scroll to position [0, 8256]
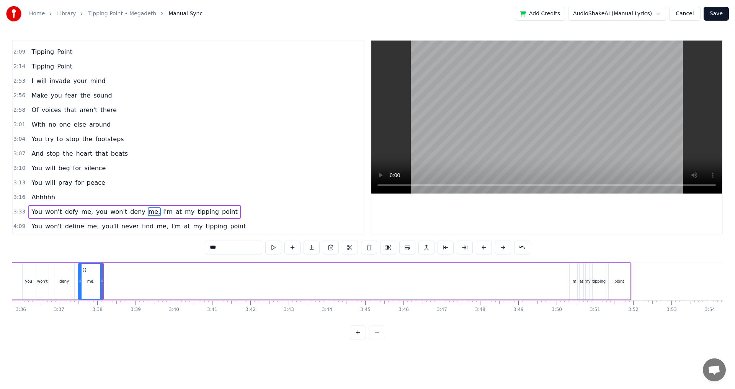
click at [574, 280] on div "I'm" at bounding box center [573, 282] width 6 height 6
type input "***"
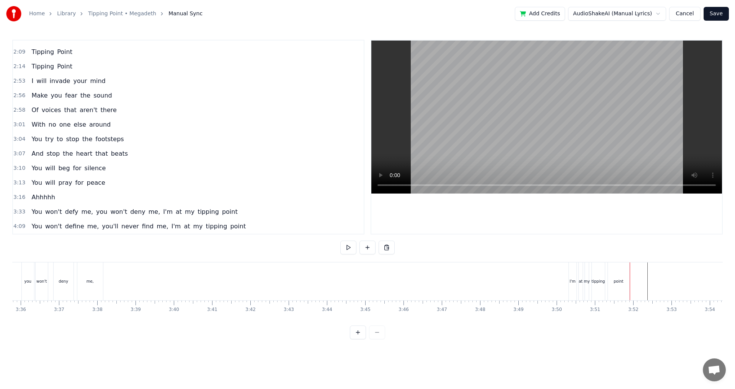
click at [567, 274] on div "You won't defy me, you won't deny me, I'm at my tipping point" at bounding box center [269, 281] width 724 height 38
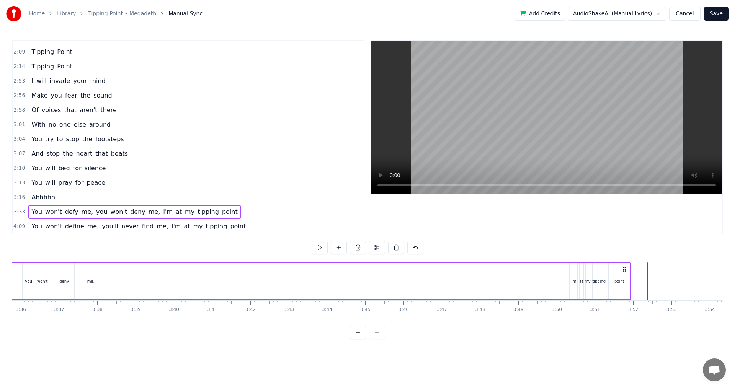
click at [574, 279] on div "I'm" at bounding box center [573, 282] width 6 height 6
drag, startPoint x: 573, startPoint y: 269, endPoint x: 556, endPoint y: 269, distance: 17.2
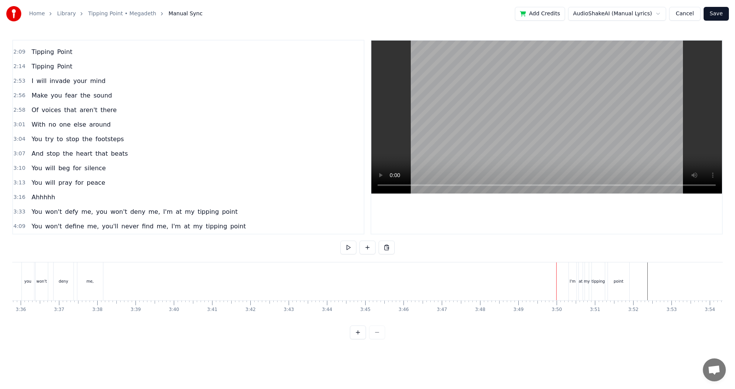
click at [360, 336] on button at bounding box center [358, 333] width 16 height 14
click at [439, 281] on div "I'm" at bounding box center [437, 281] width 9 height 9
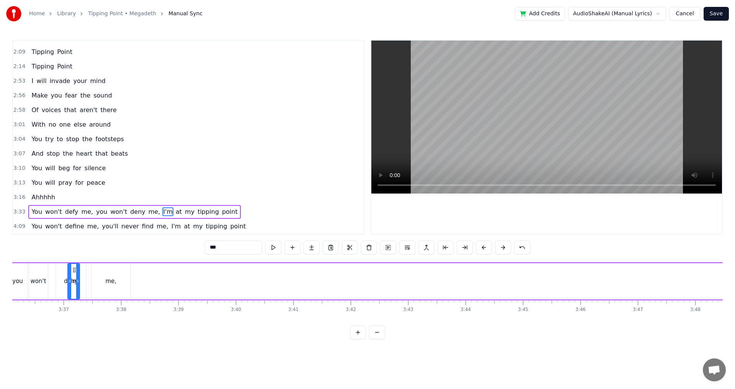
scroll to position [0, 12330]
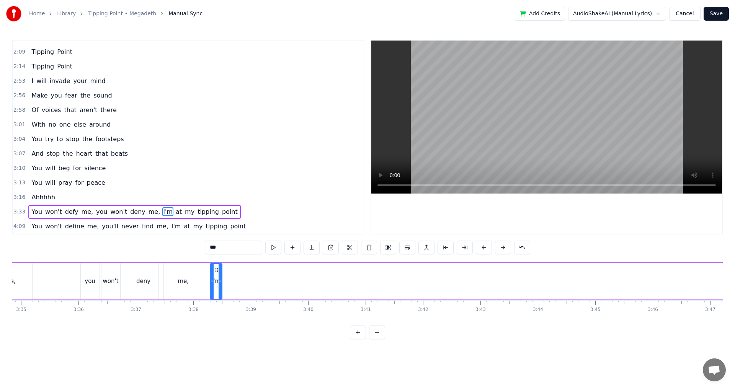
drag, startPoint x: 438, startPoint y: 271, endPoint x: 216, endPoint y: 277, distance: 222.4
click at [216, 277] on div "I'm" at bounding box center [215, 281] width 11 height 35
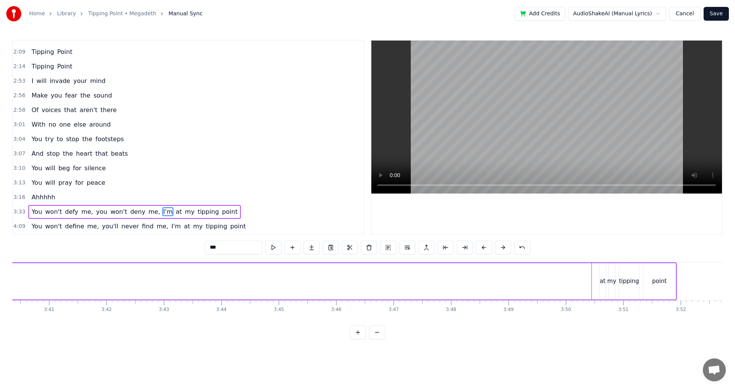
scroll to position [0, 12663]
click at [588, 286] on div "at" at bounding box center [586, 281] width 6 height 36
type input "**"
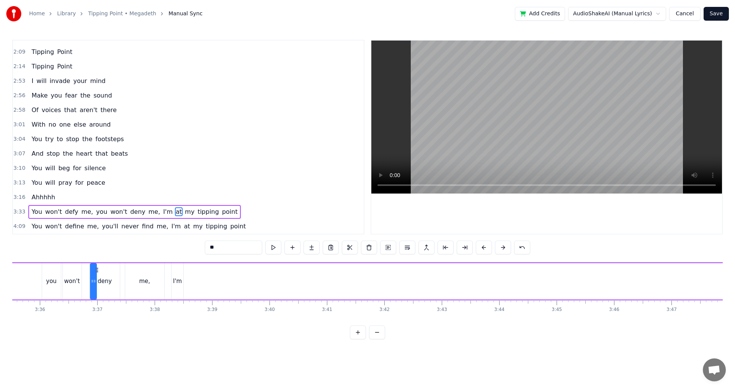
scroll to position [0, 12351]
drag, startPoint x: 590, startPoint y: 269, endPoint x: 209, endPoint y: 281, distance: 381.6
click at [209, 281] on div "You won't defy me, you won't deny me, I'm at my tipping point" at bounding box center [430, 281] width 1085 height 38
click at [184, 272] on div "You won't defy me, you won't deny me, I'm at my tipping point" at bounding box center [430, 281] width 1085 height 38
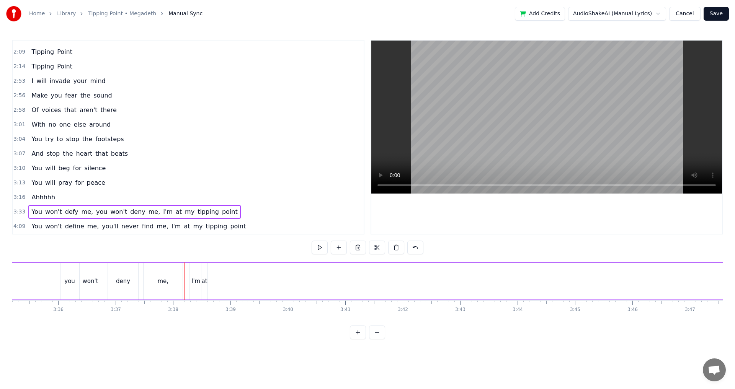
click at [186, 270] on div "You won't defy me, you won't deny me, I'm at my tipping point" at bounding box center [430, 281] width 1085 height 38
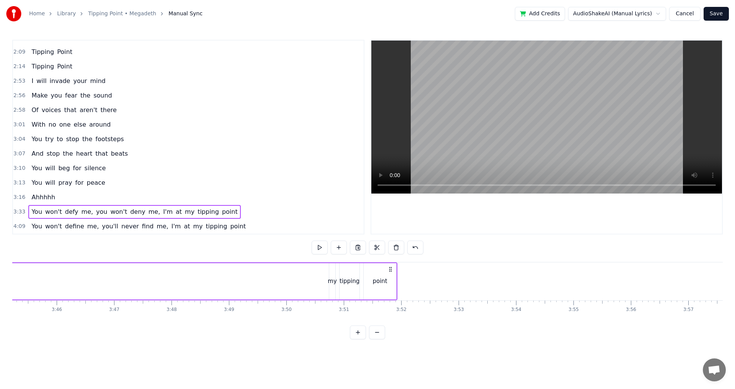
scroll to position [0, 12799]
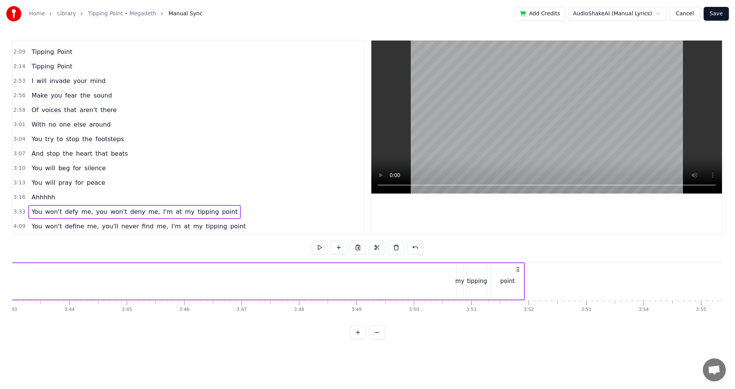
click at [460, 285] on div "my" at bounding box center [459, 281] width 9 height 9
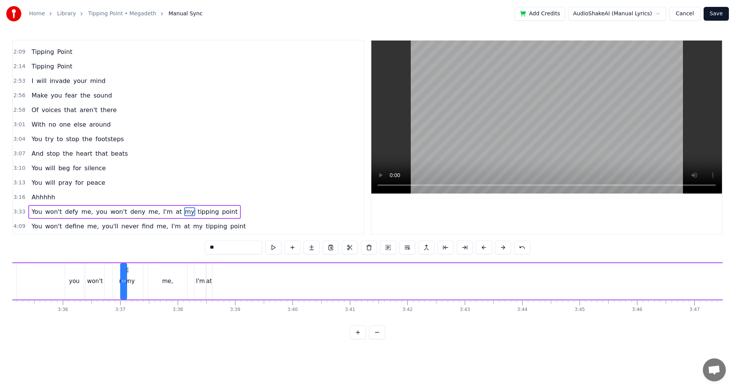
scroll to position [0, 12340]
drag, startPoint x: 463, startPoint y: 272, endPoint x: 230, endPoint y: 288, distance: 233.6
click at [230, 288] on div "You won't defy me, you won't deny me, I'm at my tipping point" at bounding box center [440, 281] width 1085 height 38
drag, startPoint x: 588, startPoint y: 326, endPoint x: 607, endPoint y: 324, distance: 18.4
click at [607, 324] on div "0:55 [DATE] I may bleed, but tonight you will die 1:01 Snatched in your sleep, …" at bounding box center [367, 190] width 710 height 300
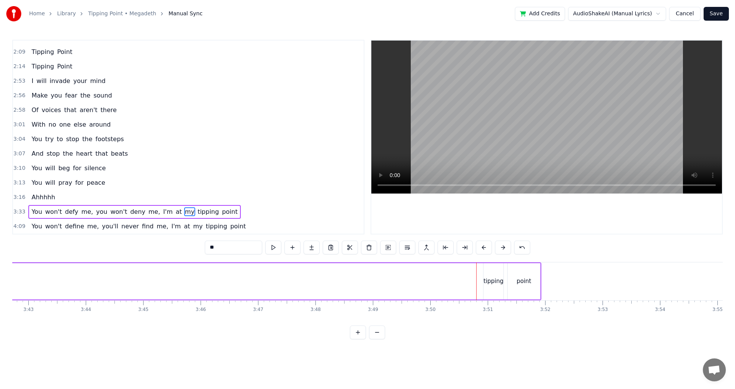
scroll to position [0, 12841]
click at [445, 281] on div "tipping" at bounding box center [434, 281] width 21 height 36
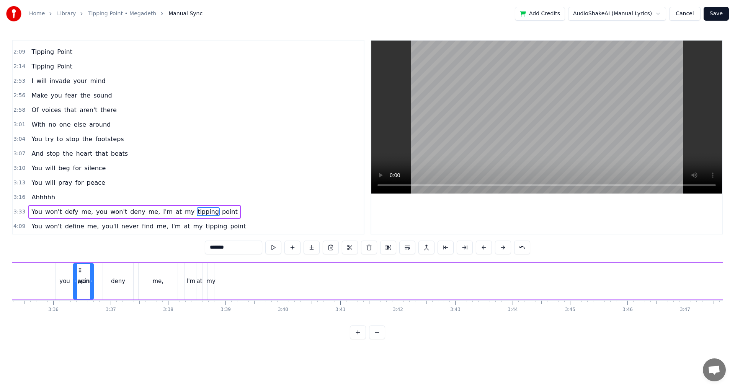
scroll to position [0, 12332]
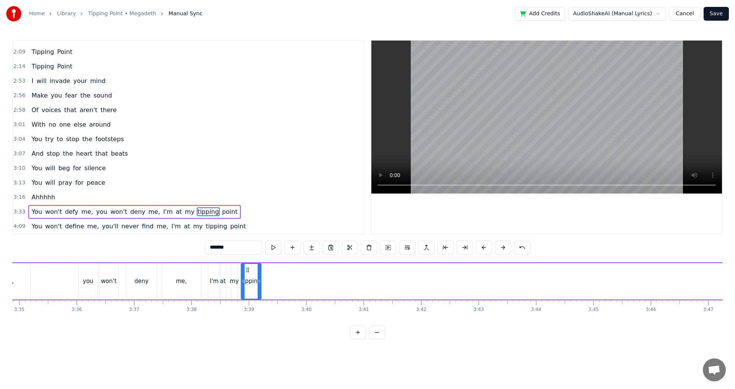
drag, startPoint x: 432, startPoint y: 268, endPoint x: 249, endPoint y: 298, distance: 185.6
click at [249, 298] on div "tipping" at bounding box center [250, 281] width 19 height 35
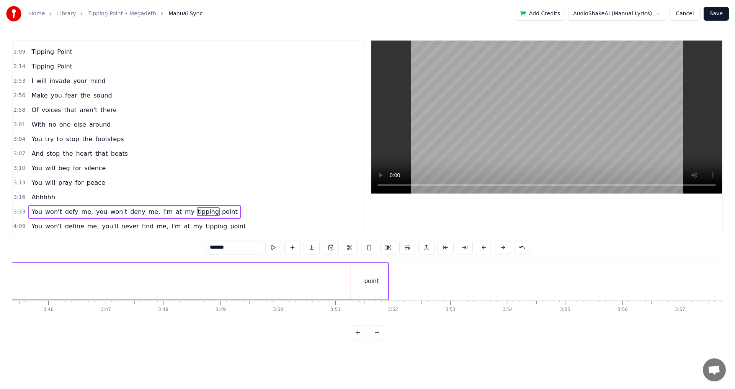
scroll to position [0, 12926]
click at [377, 277] on div "point" at bounding box center [380, 281] width 15 height 9
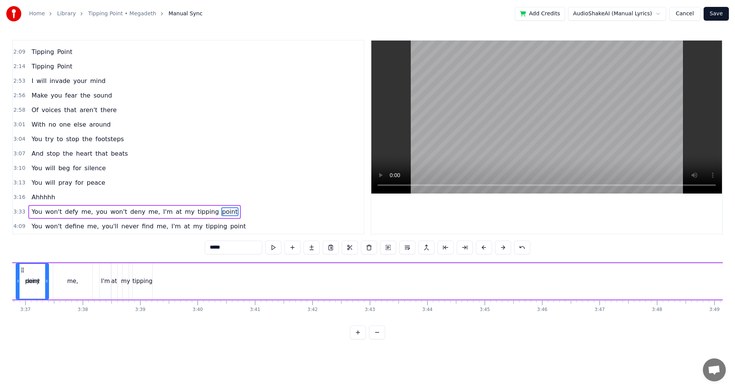
scroll to position [0, 12338]
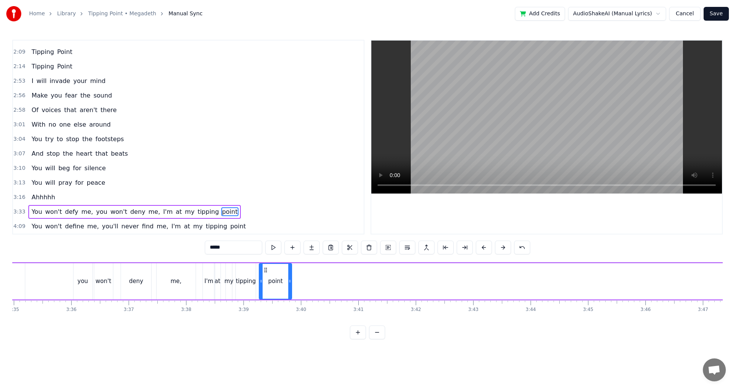
drag, startPoint x: 370, startPoint y: 269, endPoint x: 265, endPoint y: 279, distance: 105.3
click at [265, 279] on div "point" at bounding box center [275, 281] width 32 height 35
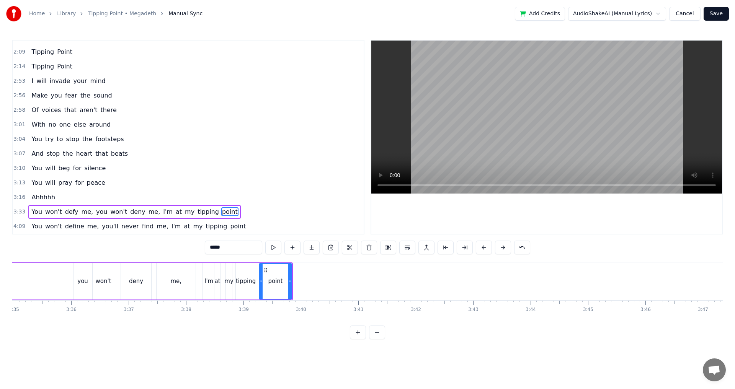
click at [195, 267] on div "me," at bounding box center [176, 281] width 40 height 36
type input "***"
click at [200, 266] on div "You won't defy me, you won't deny me, I'm at my tipping point" at bounding box center [97, 281] width 392 height 38
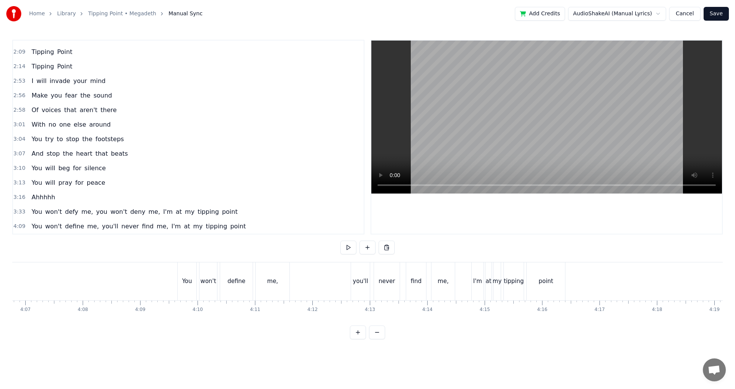
scroll to position [0, 14095]
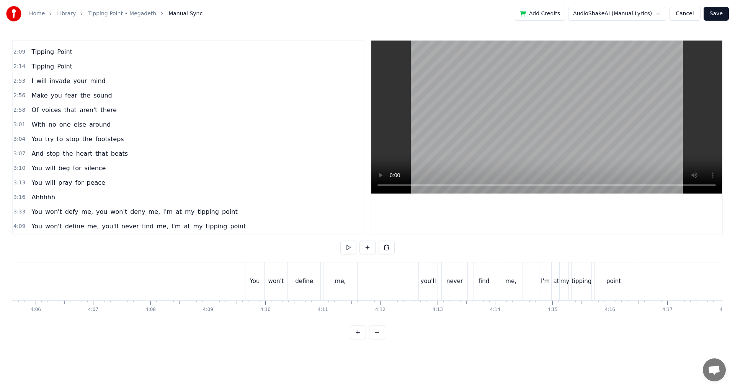
click at [255, 277] on div "You" at bounding box center [255, 281] width 10 height 9
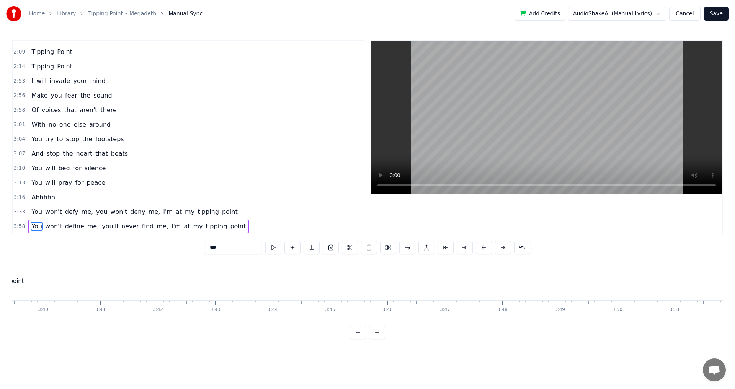
scroll to position [0, 12621]
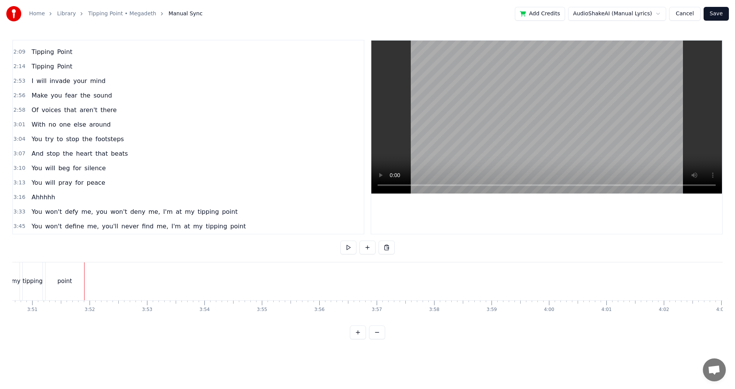
scroll to position [0, 13265]
click at [600, 327] on div "0:55 [DATE] I may bleed, but tonight you will die 1:01 Snatched in your sleep, …" at bounding box center [367, 190] width 710 height 300
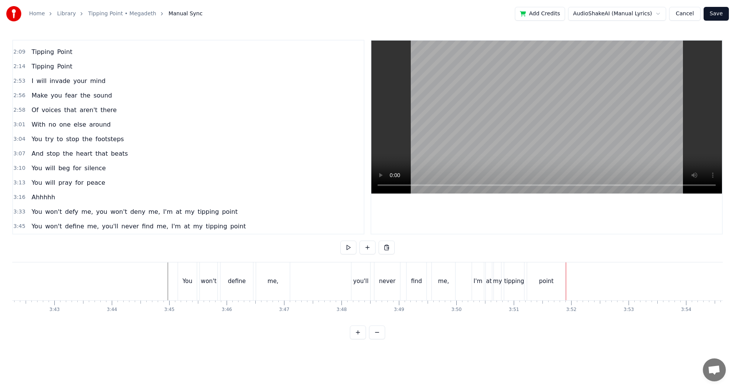
scroll to position [0, 12434]
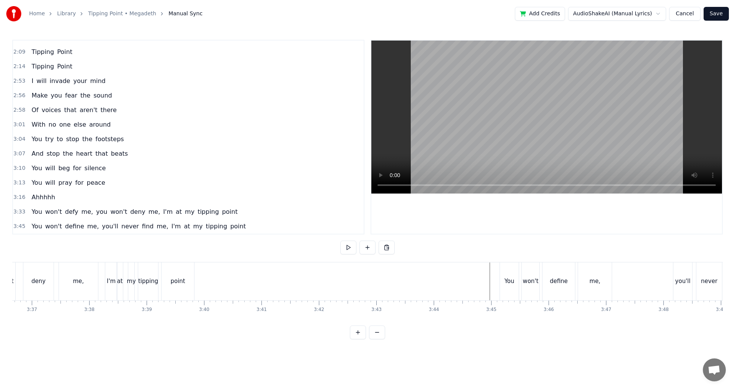
click at [512, 277] on div "You" at bounding box center [509, 281] width 10 height 9
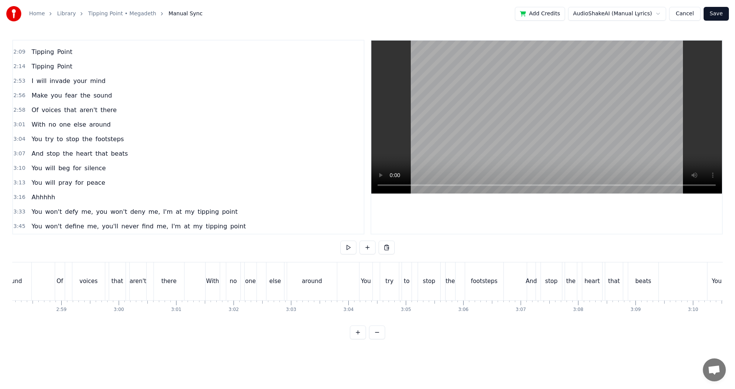
scroll to position [0, 10215]
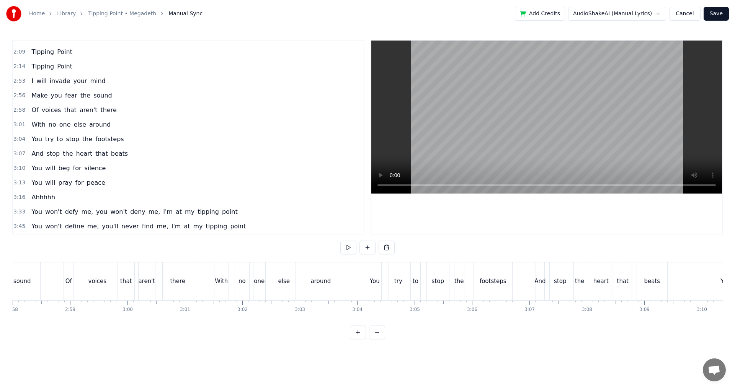
click at [64, 214] on span "defy" at bounding box center [71, 211] width 15 height 9
click at [44, 212] on span "won't" at bounding box center [53, 211] width 18 height 9
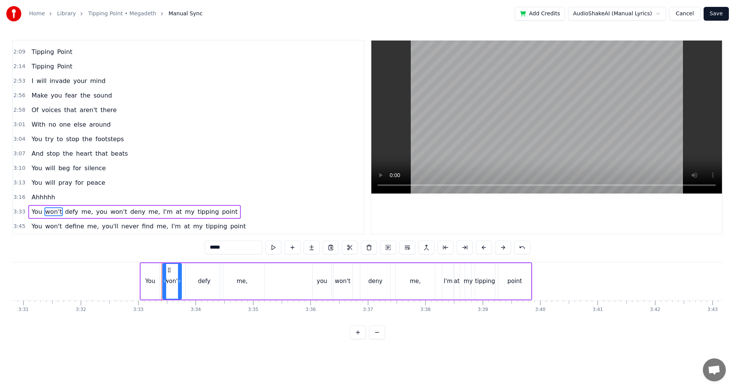
scroll to position [0, 12209]
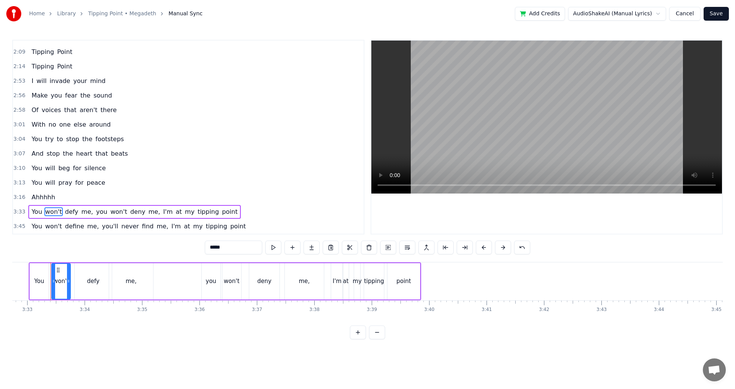
click at [40, 268] on div "You" at bounding box center [39, 281] width 19 height 36
type input "***"
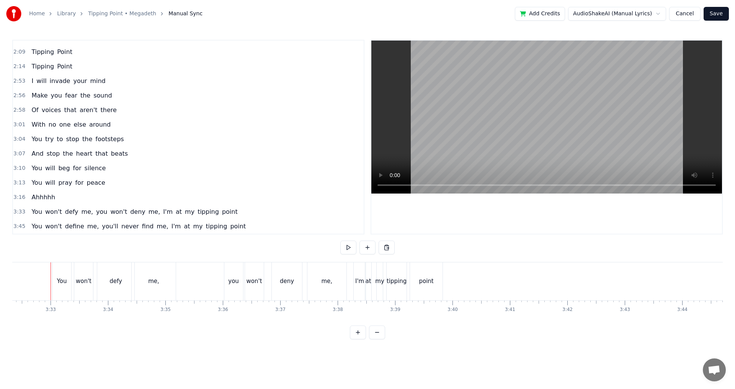
click at [56, 266] on div "You" at bounding box center [61, 281] width 19 height 38
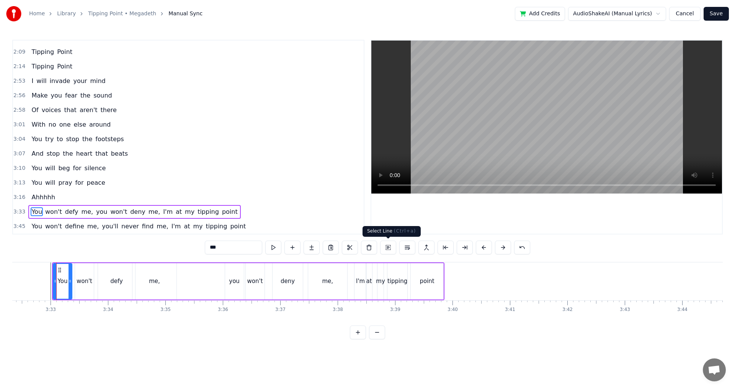
click at [385, 251] on button at bounding box center [388, 248] width 16 height 14
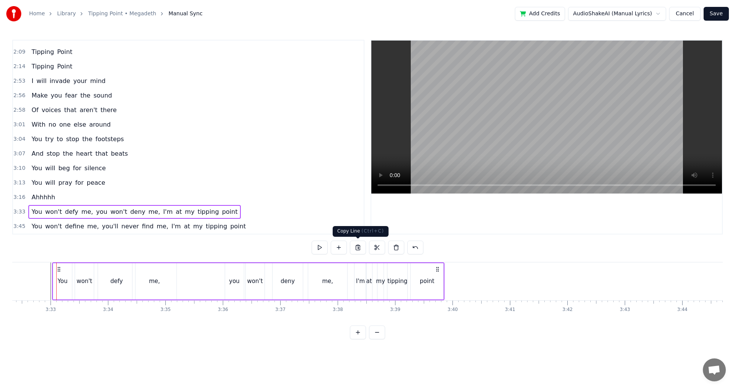
click at [362, 250] on button at bounding box center [358, 248] width 16 height 14
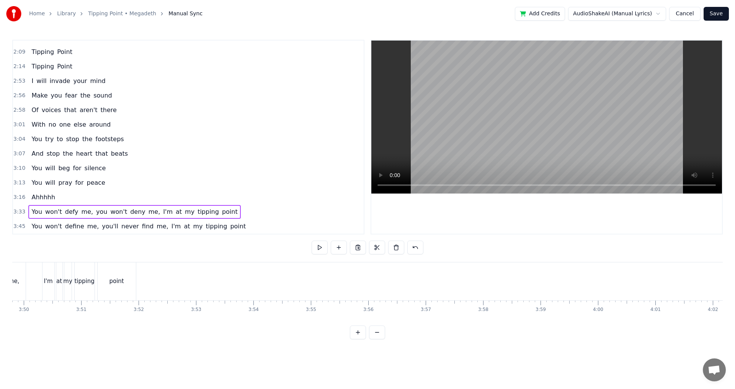
scroll to position [0, 13400]
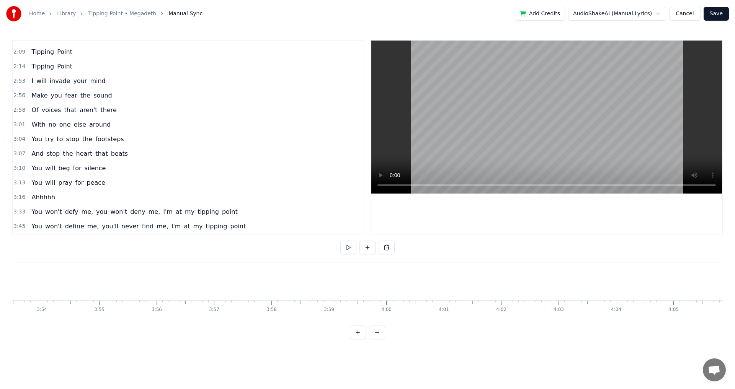
click at [389, 246] on button at bounding box center [386, 248] width 16 height 14
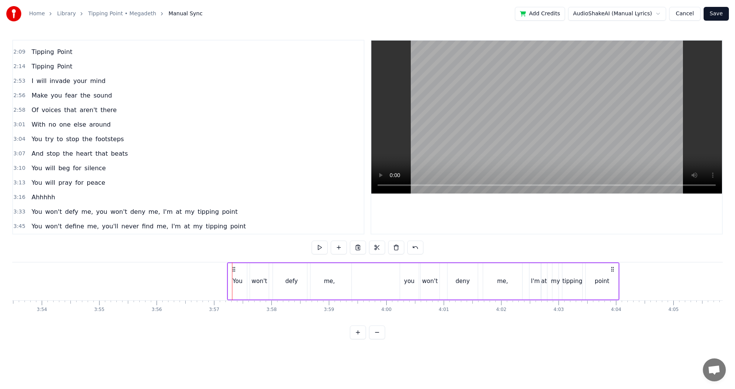
drag, startPoint x: 238, startPoint y: 269, endPoint x: 233, endPoint y: 272, distance: 5.5
click at [233, 272] on icon at bounding box center [234, 269] width 6 height 6
drag, startPoint x: 234, startPoint y: 272, endPoint x: 240, endPoint y: 270, distance: 6.7
click at [240, 270] on icon at bounding box center [240, 269] width 6 height 6
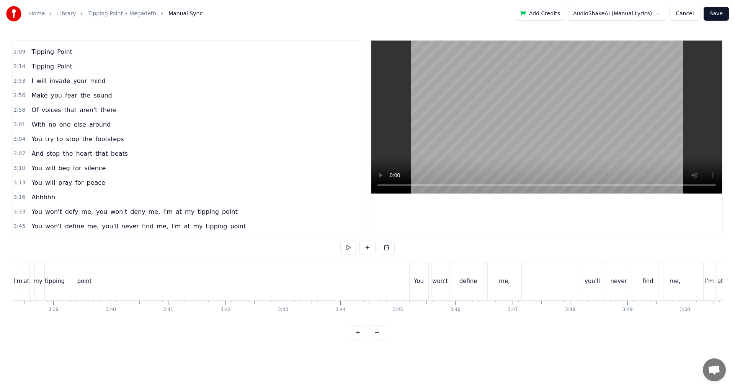
scroll to position [0, 12561]
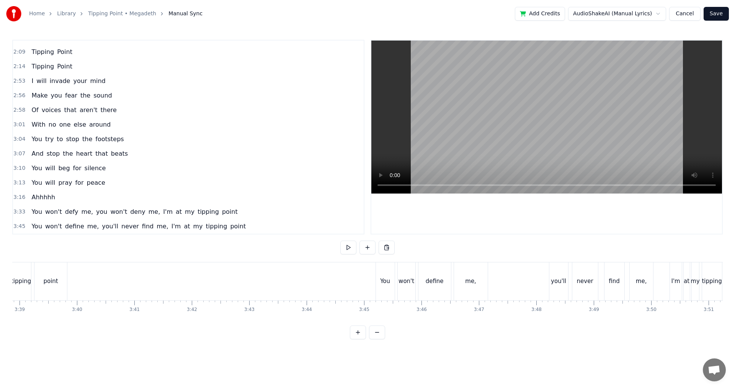
click at [380, 272] on div "You" at bounding box center [385, 281] width 19 height 38
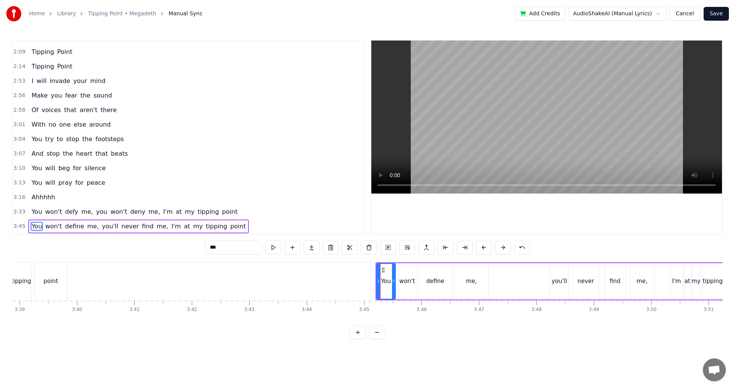
scroll to position [185, 0]
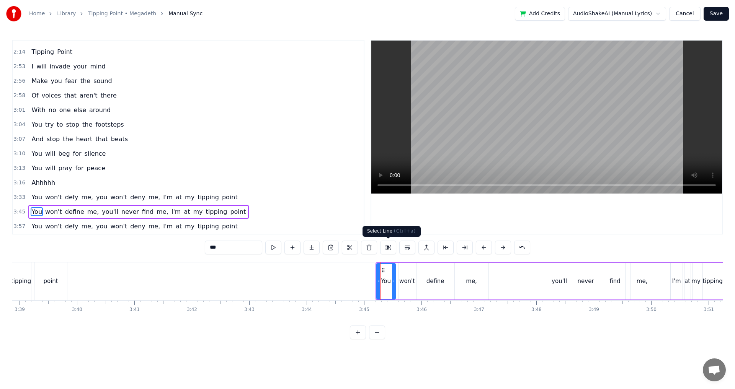
click at [388, 247] on button at bounding box center [388, 248] width 16 height 14
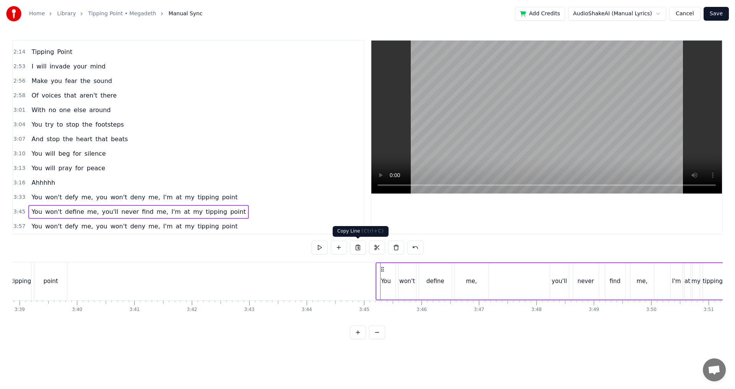
click at [357, 248] on button at bounding box center [358, 248] width 16 height 14
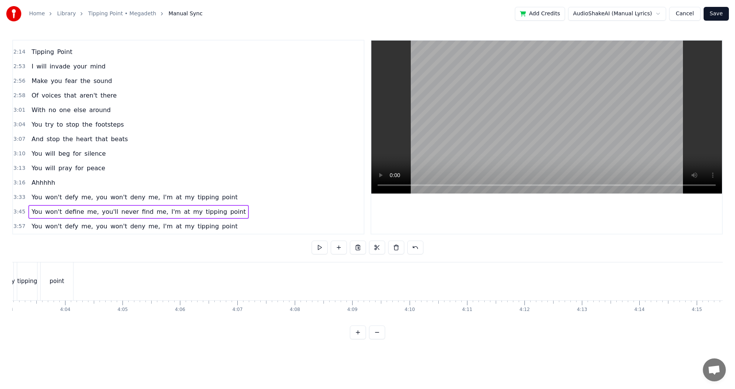
scroll to position [0, 14027]
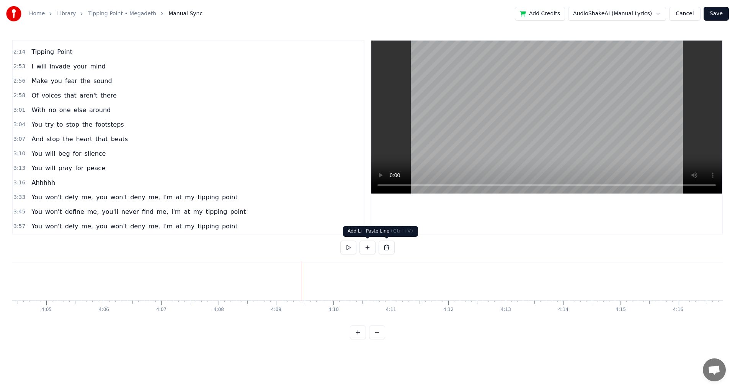
click at [382, 249] on button at bounding box center [386, 248] width 16 height 14
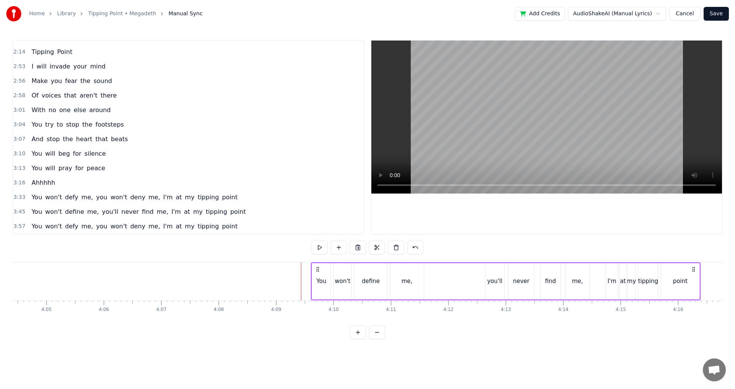
drag, startPoint x: 305, startPoint y: 270, endPoint x: 318, endPoint y: 269, distance: 12.3
click at [318, 269] on icon at bounding box center [318, 269] width 6 height 6
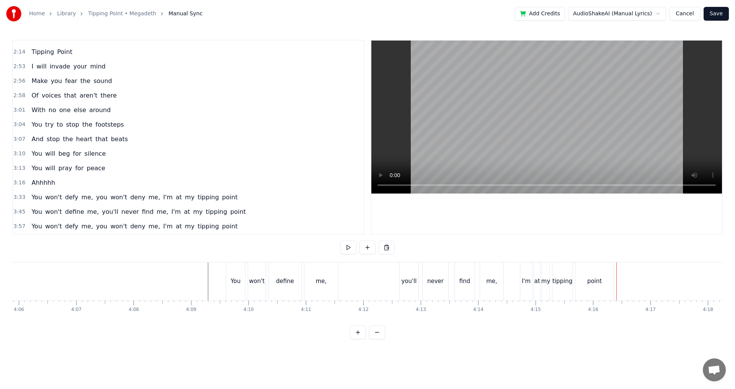
scroll to position [0, 14095]
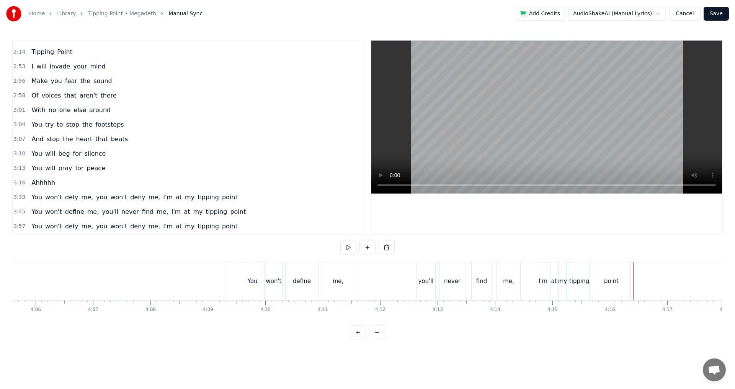
click at [480, 291] on div "find" at bounding box center [481, 281] width 20 height 38
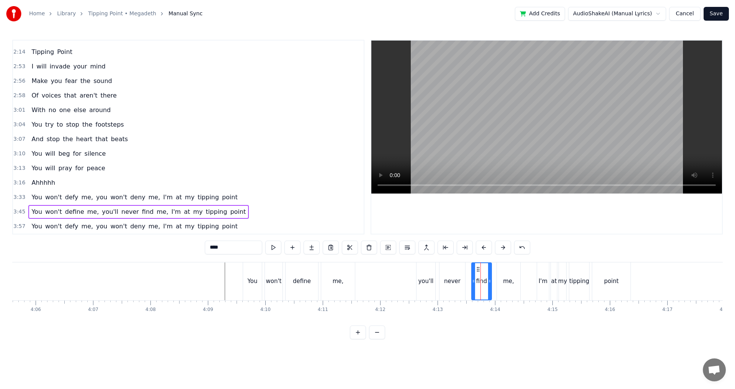
scroll to position [199, 0]
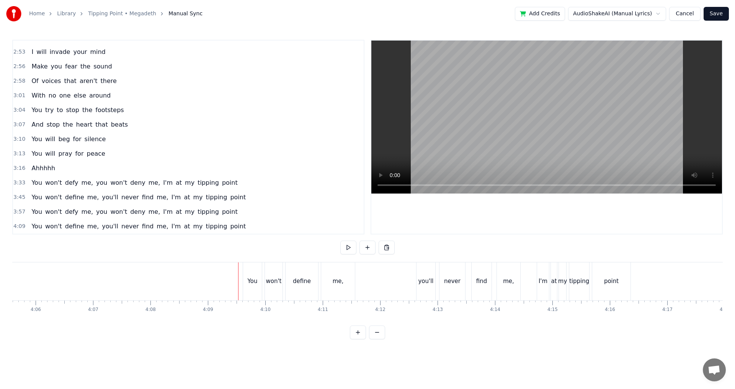
click at [244, 272] on div "You" at bounding box center [252, 281] width 19 height 38
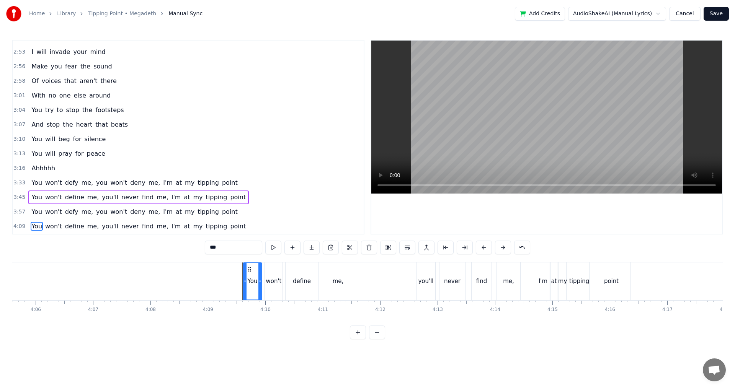
click at [35, 227] on span "You" at bounding box center [37, 226] width 12 height 9
click at [39, 224] on span "You" at bounding box center [37, 226] width 12 height 9
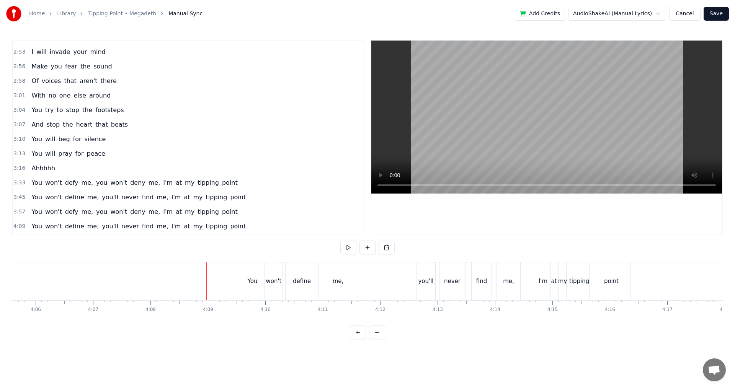
click at [121, 230] on span "never" at bounding box center [130, 226] width 19 height 9
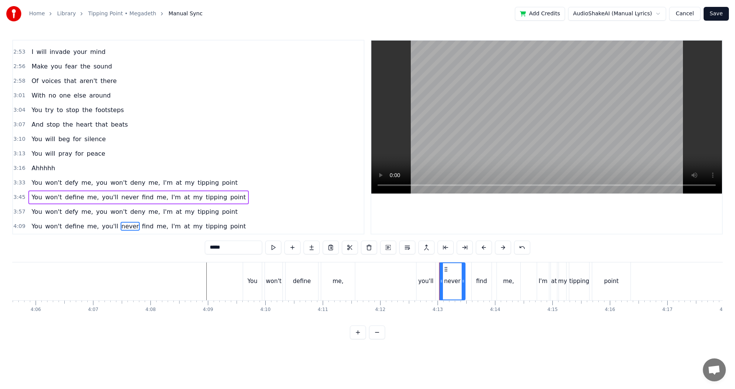
click at [239, 227] on div "4:09 You won't define me, you'll never find me, I'm at my tipping point" at bounding box center [188, 226] width 350 height 15
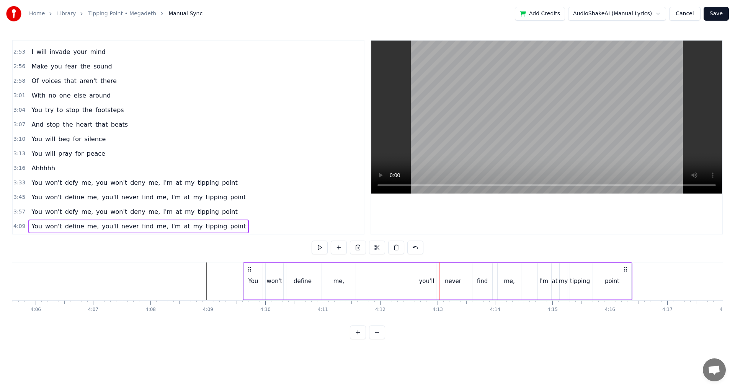
click at [223, 226] on div "You won't define me, you'll never find me, I'm at my tipping point" at bounding box center [138, 227] width 220 height 14
click at [248, 270] on icon at bounding box center [249, 269] width 6 height 6
click at [243, 270] on div "You won't define me, you'll never find me, I'm at my tipping point" at bounding box center [437, 281] width 389 height 38
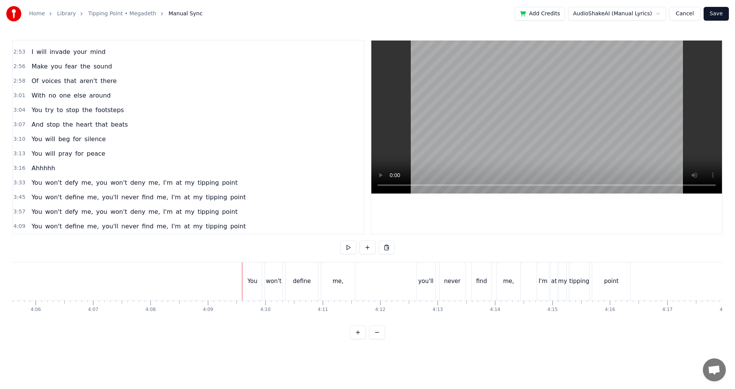
click at [244, 271] on div "You" at bounding box center [252, 281] width 19 height 38
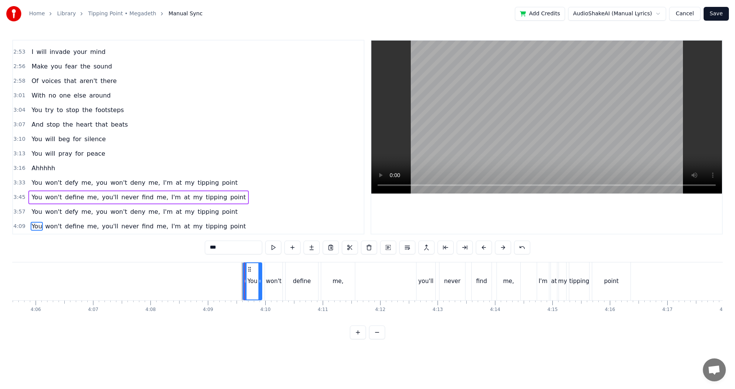
click at [236, 230] on div "4:09 You won't define me, you'll never find me, I'm at my tipping point" at bounding box center [188, 226] width 350 height 15
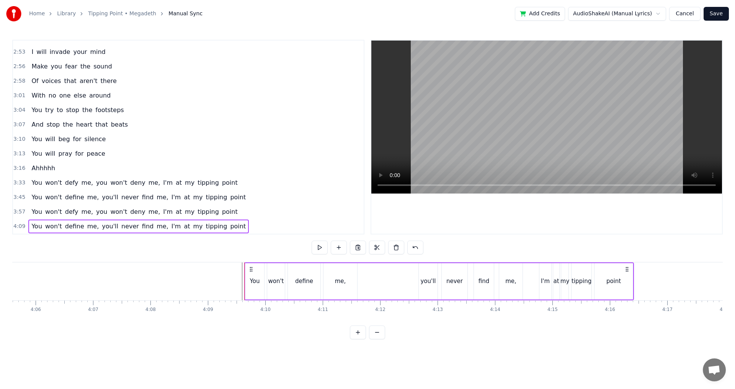
click at [252, 269] on icon at bounding box center [251, 269] width 6 height 6
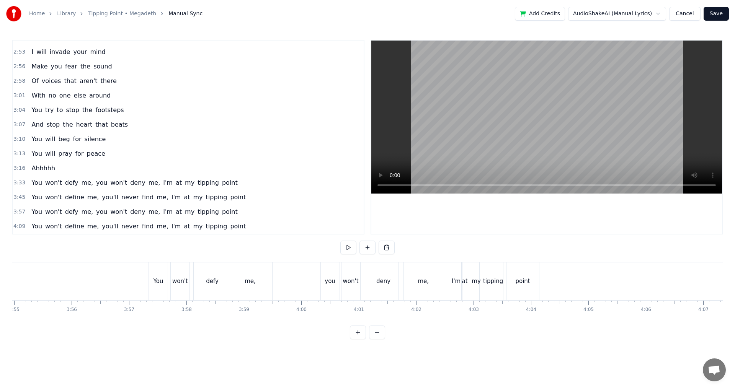
scroll to position [0, 13891]
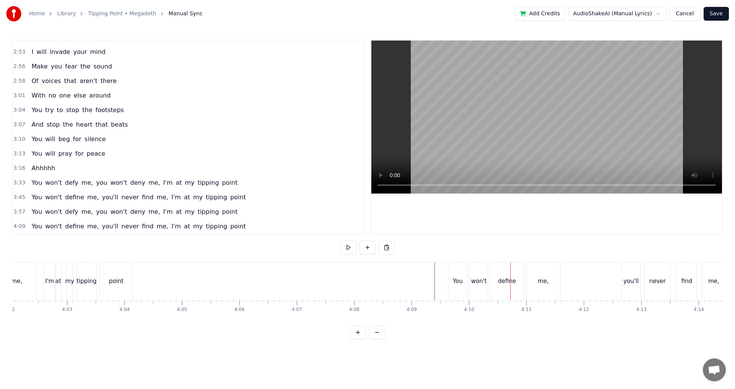
click at [462, 284] on div "You" at bounding box center [457, 281] width 19 height 38
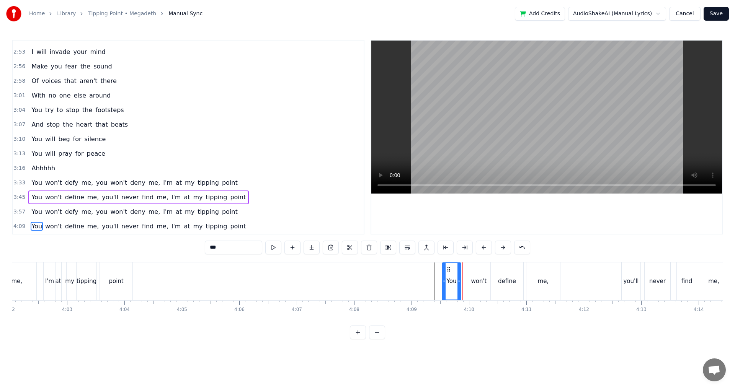
drag, startPoint x: 456, startPoint y: 268, endPoint x: 450, endPoint y: 270, distance: 6.3
click at [450, 270] on icon at bounding box center [448, 269] width 6 height 6
click at [483, 278] on div "won't" at bounding box center [479, 281] width 16 height 9
type input "*****"
click at [473, 269] on icon at bounding box center [473, 269] width 6 height 6
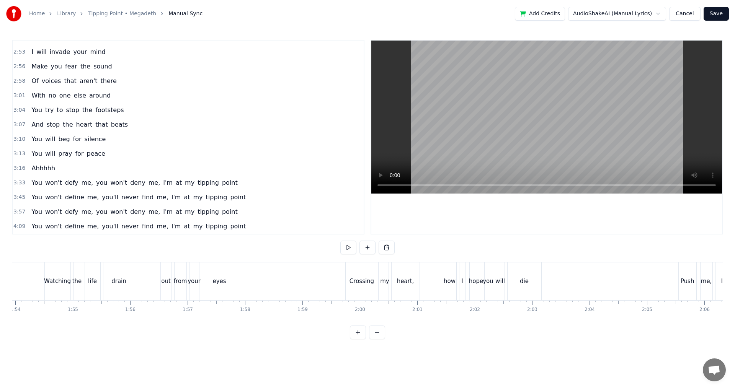
scroll to position [0, 6463]
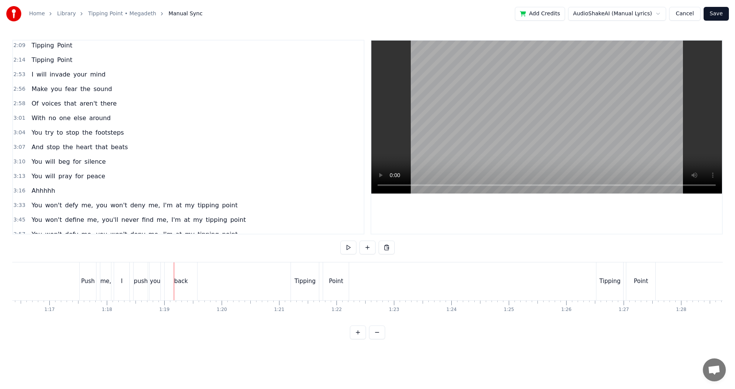
scroll to position [199, 0]
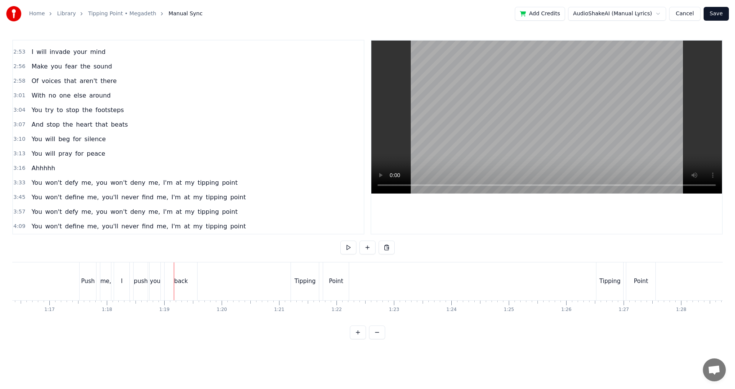
click at [720, 10] on button "Save" at bounding box center [715, 14] width 25 height 14
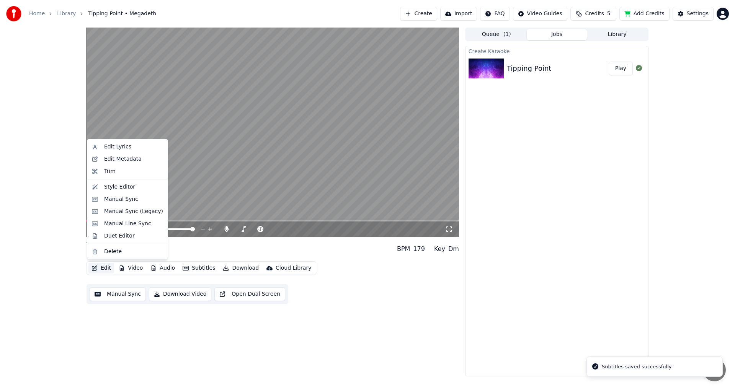
click at [100, 271] on button "Edit" at bounding box center [101, 268] width 26 height 11
click at [112, 192] on div "Style Editor" at bounding box center [127, 187] width 77 height 12
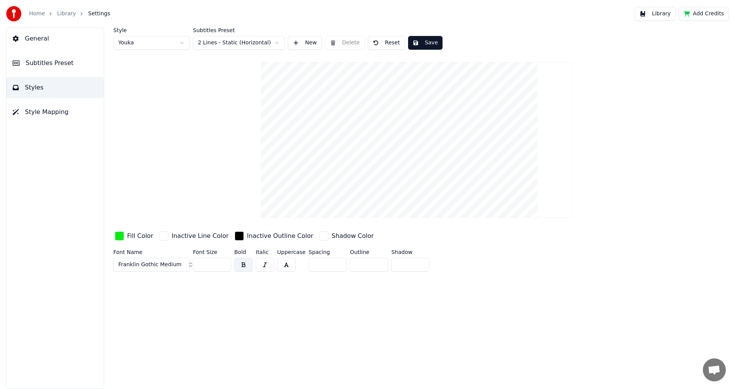
click at [59, 104] on button "Style Mapping" at bounding box center [55, 111] width 97 height 21
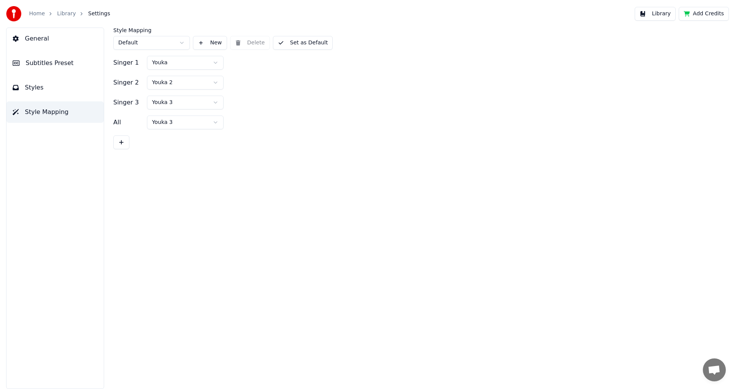
click at [73, 72] on button "Subtitles Preset" at bounding box center [55, 62] width 97 height 21
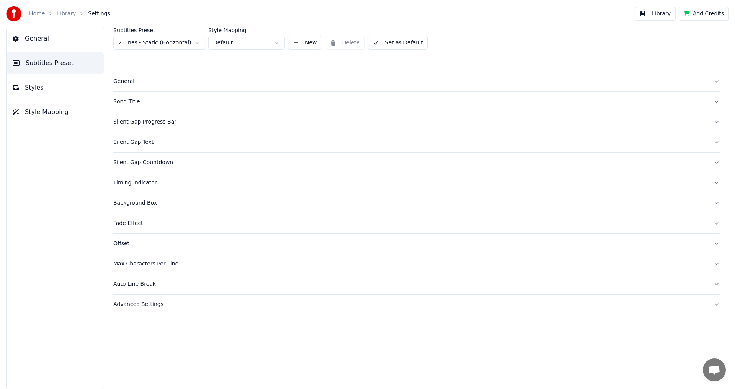
click at [138, 84] on div "General" at bounding box center [410, 82] width 594 height 8
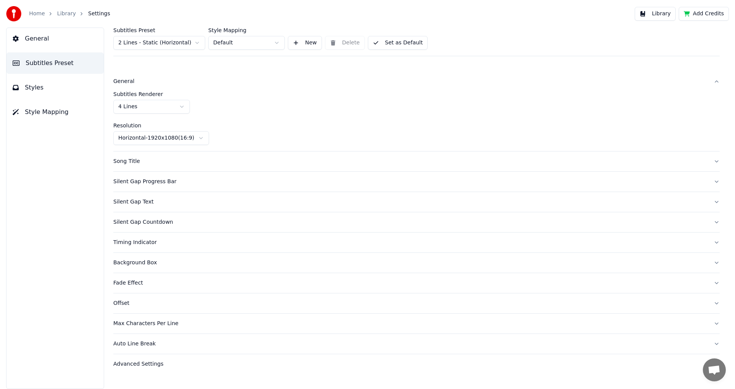
click at [180, 106] on html "Home Library Settings Library Add Credits General Subtitles Preset Styles Style…" at bounding box center [367, 194] width 735 height 389
click at [178, 88] on button "General" at bounding box center [416, 82] width 606 height 20
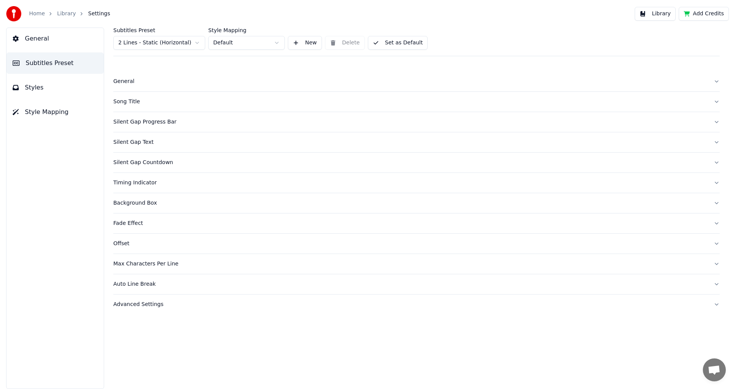
click at [181, 284] on div "Auto Line Break" at bounding box center [410, 284] width 594 height 8
drag, startPoint x: 360, startPoint y: 317, endPoint x: 358, endPoint y: 331, distance: 13.5
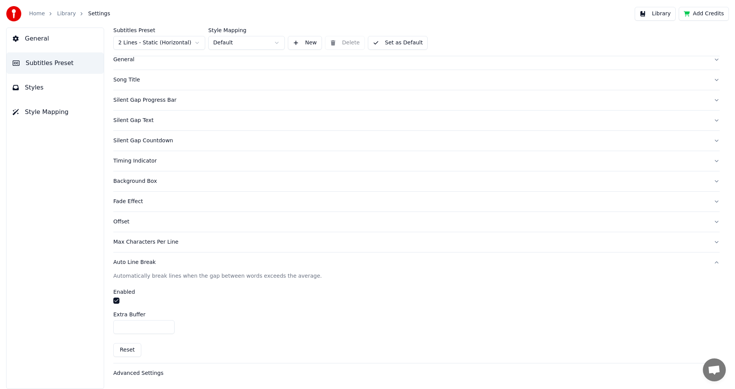
type input "*"
click at [167, 325] on input "*" at bounding box center [143, 327] width 61 height 14
click at [176, 316] on div "Extra Buffer" at bounding box center [416, 314] width 606 height 5
click at [158, 262] on div "Auto Line Break" at bounding box center [410, 263] width 594 height 8
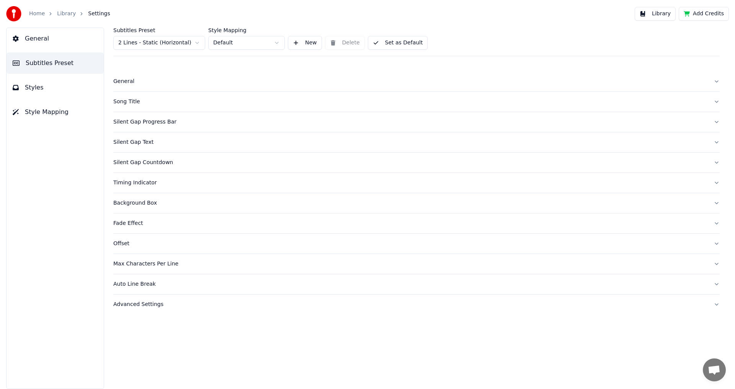
drag, startPoint x: 412, startPoint y: 54, endPoint x: 405, endPoint y: 45, distance: 11.2
click at [412, 53] on div "Subtitles Preset 2 Lines - Static (Horizontal) Style Mapping Default New Delete…" at bounding box center [416, 42] width 606 height 29
click at [404, 45] on button "Set as Default" at bounding box center [398, 43] width 60 height 14
click at [89, 42] on button "General" at bounding box center [55, 38] width 97 height 21
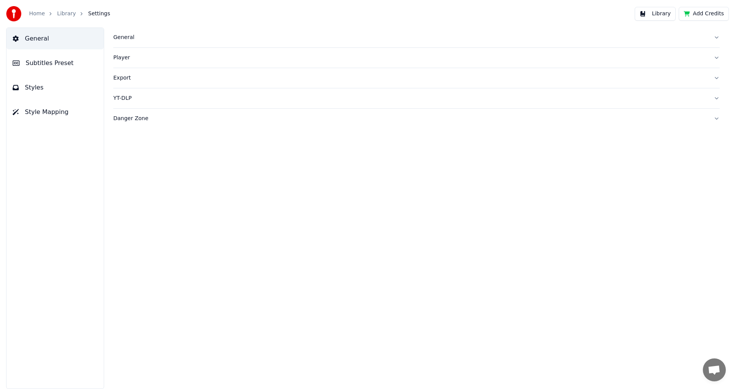
drag, startPoint x: 45, startPoint y: 13, endPoint x: 54, endPoint y: 12, distance: 8.6
click at [46, 13] on div "Home" at bounding box center [41, 14] width 24 height 8
click at [54, 11] on ol "Home Library Settings" at bounding box center [69, 14] width 81 height 8
click at [59, 13] on link "Library" at bounding box center [66, 14] width 19 height 8
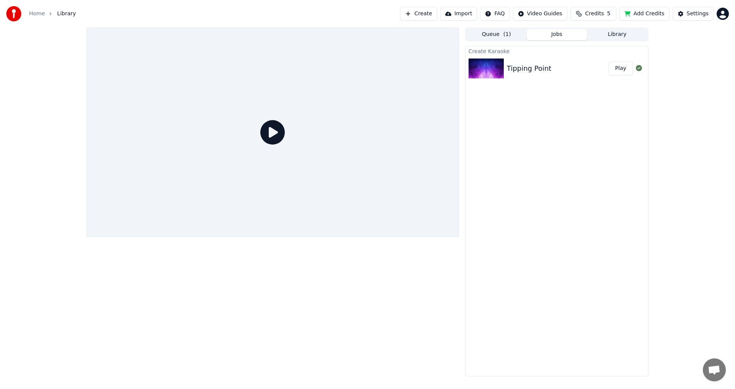
click at [614, 70] on button "Play" at bounding box center [620, 69] width 24 height 14
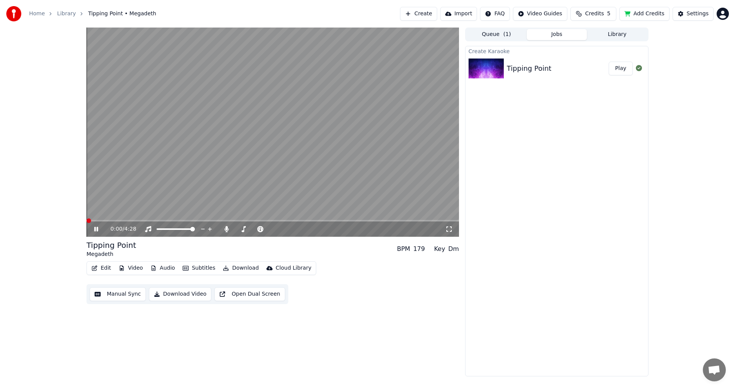
click at [102, 221] on span at bounding box center [272, 221] width 372 height 2
click at [126, 219] on video at bounding box center [272, 132] width 372 height 209
click at [132, 220] on span at bounding box center [272, 221] width 372 height 2
click at [161, 201] on video at bounding box center [272, 132] width 372 height 209
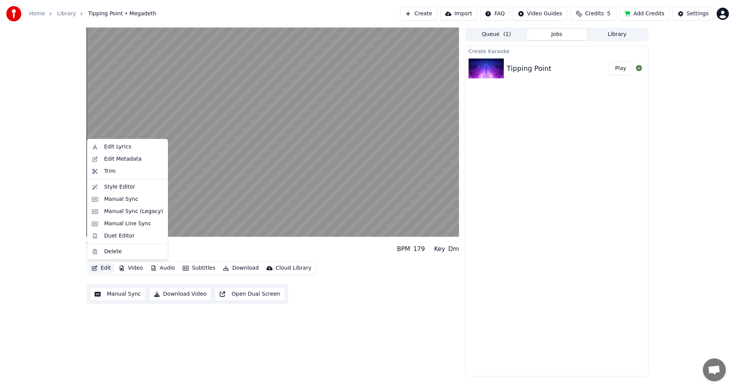
click at [101, 269] on button "Edit" at bounding box center [101, 268] width 26 height 11
click at [114, 190] on div "Style Editor" at bounding box center [119, 187] width 31 height 8
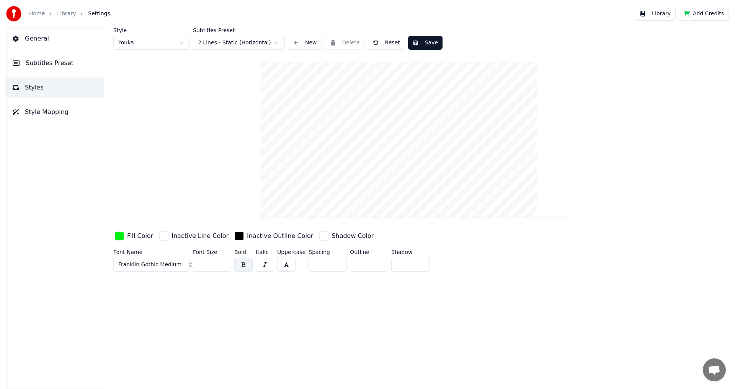
click at [123, 233] on div "button" at bounding box center [119, 235] width 9 height 9
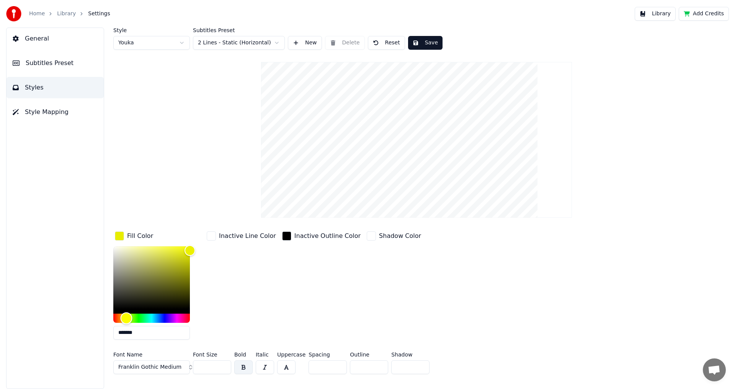
type input "*******"
drag, startPoint x: 129, startPoint y: 315, endPoint x: 125, endPoint y: 317, distance: 5.0
click at [125, 317] on div "Hue" at bounding box center [151, 318] width 77 height 9
click at [143, 332] on input "*******" at bounding box center [151, 333] width 77 height 14
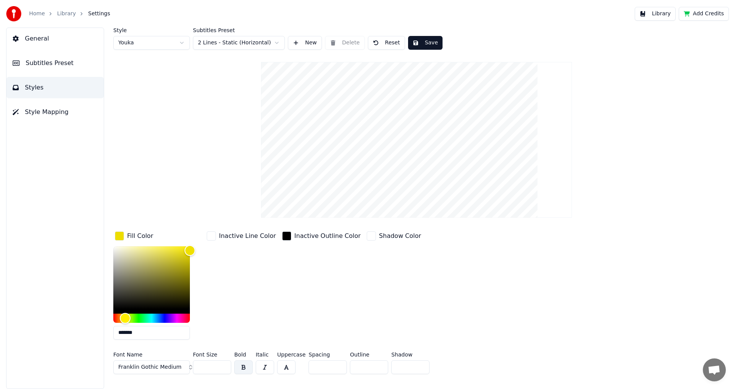
click at [143, 332] on input "*******" at bounding box center [151, 333] width 77 height 14
click at [178, 363] on button "Franklin Gothic Medium" at bounding box center [151, 367] width 77 height 14
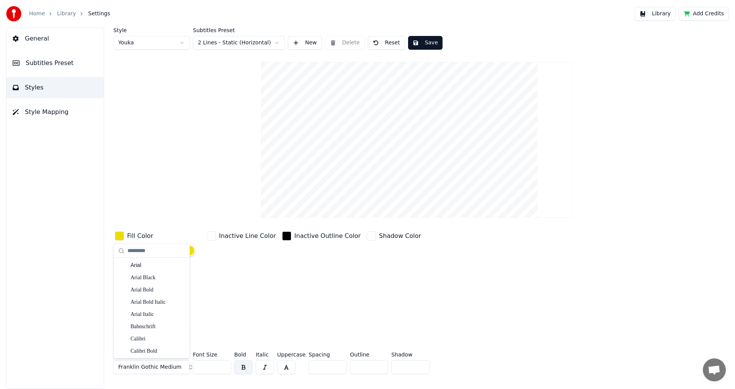
click at [178, 363] on button "Franklin Gothic Medium" at bounding box center [151, 367] width 77 height 14
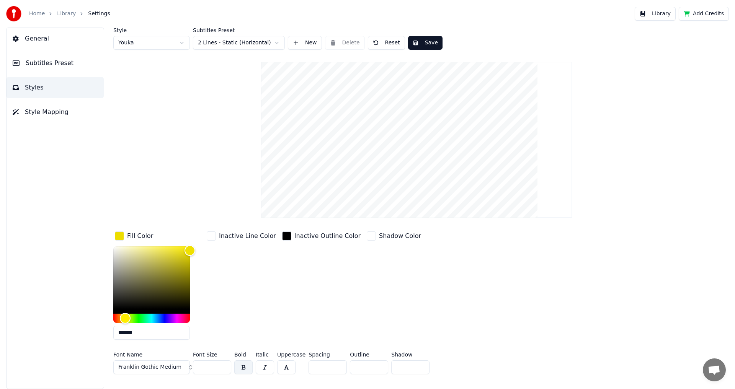
click at [244, 276] on div "Inactive Line Color" at bounding box center [241, 288] width 72 height 116
click at [431, 47] on button "Save" at bounding box center [425, 43] width 34 height 14
click at [55, 65] on span "Subtitles Preset" at bounding box center [50, 63] width 48 height 9
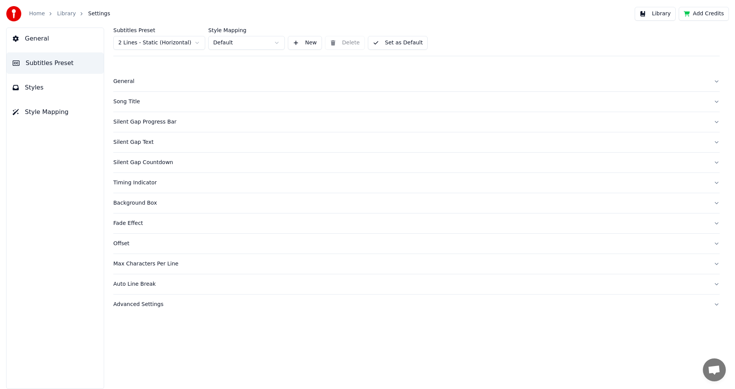
click at [143, 103] on div "Song Title" at bounding box center [410, 102] width 594 height 8
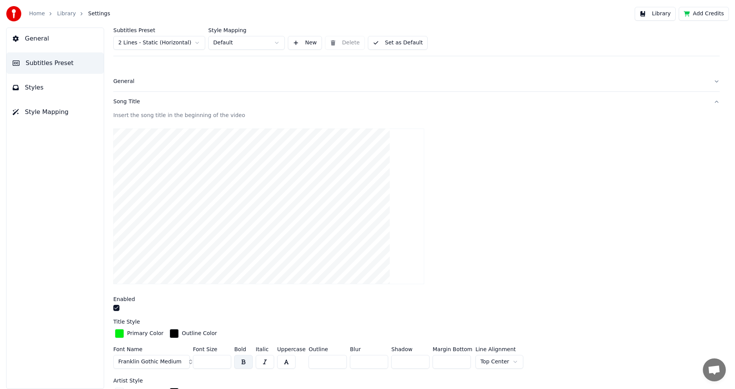
click at [116, 331] on div "button" at bounding box center [119, 333] width 9 height 9
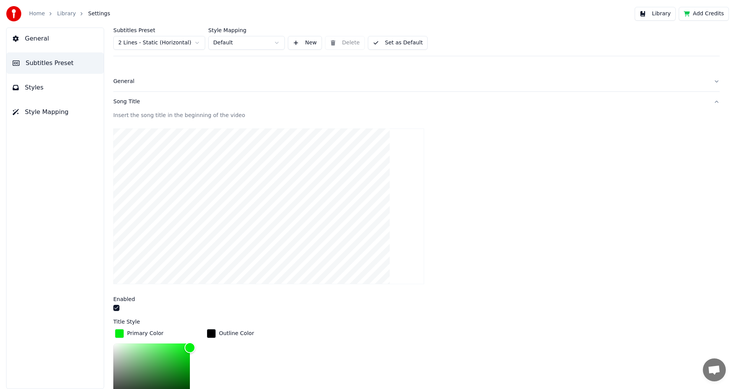
click at [355, 306] on div at bounding box center [416, 309] width 606 height 8
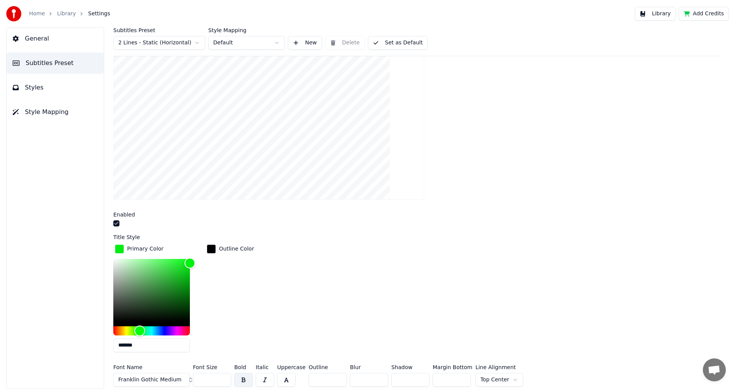
scroll to position [109, 0]
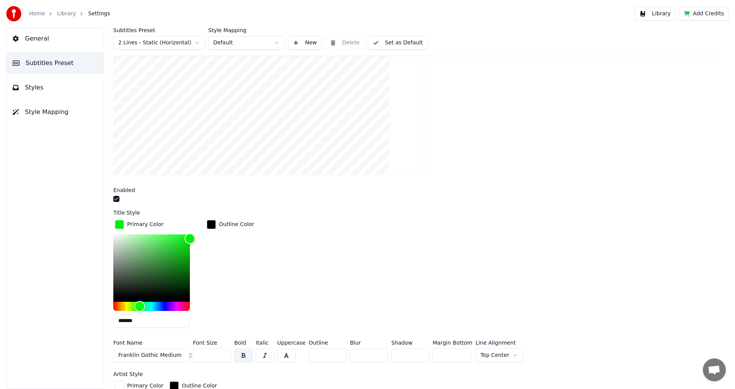
click at [167, 321] on input "*******" at bounding box center [151, 321] width 77 height 14
paste input "text"
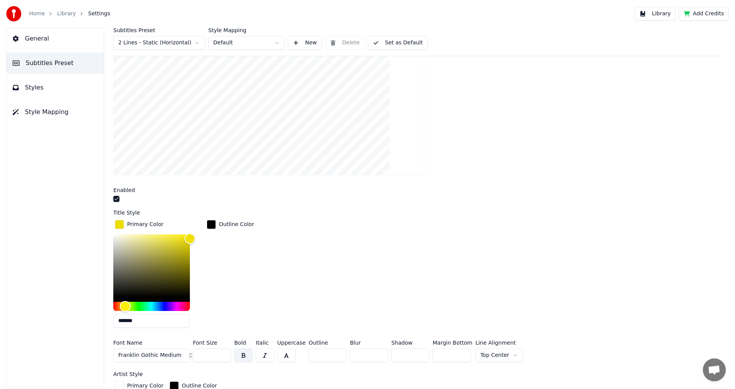
type input "*******"
click at [248, 278] on div "Outline Color" at bounding box center [230, 276] width 51 height 116
drag, startPoint x: 372, startPoint y: 235, endPoint x: 411, endPoint y: 187, distance: 61.4
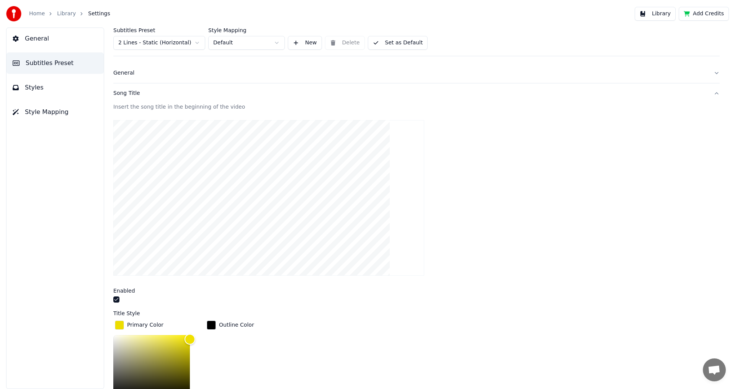
scroll to position [38, 0]
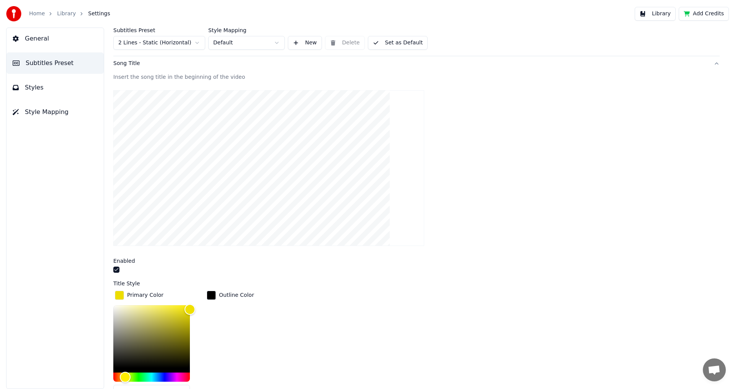
click at [398, 44] on button "Set as Default" at bounding box center [398, 43] width 60 height 14
click at [397, 44] on button "Done" at bounding box center [386, 43] width 36 height 14
click at [58, 13] on link "Library" at bounding box center [66, 14] width 19 height 8
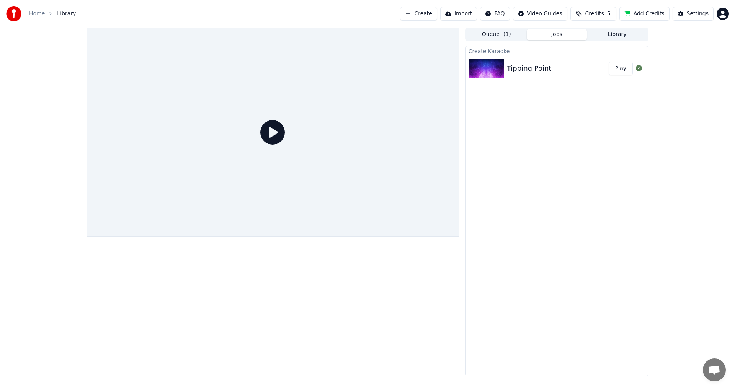
click at [613, 69] on button "Play" at bounding box center [620, 69] width 24 height 14
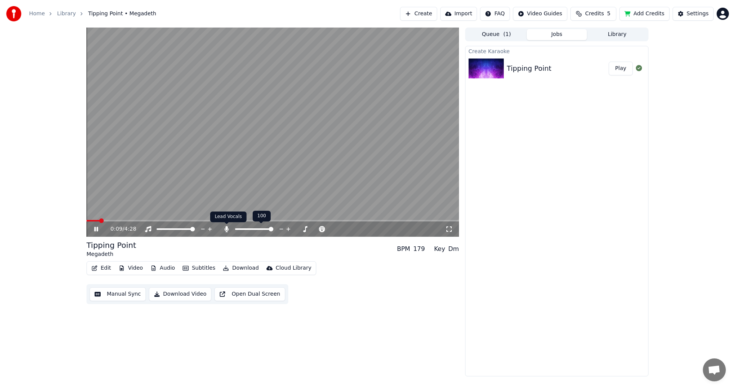
click at [225, 232] on icon at bounding box center [227, 229] width 8 height 6
click at [184, 297] on button "Download Video" at bounding box center [180, 294] width 62 height 14
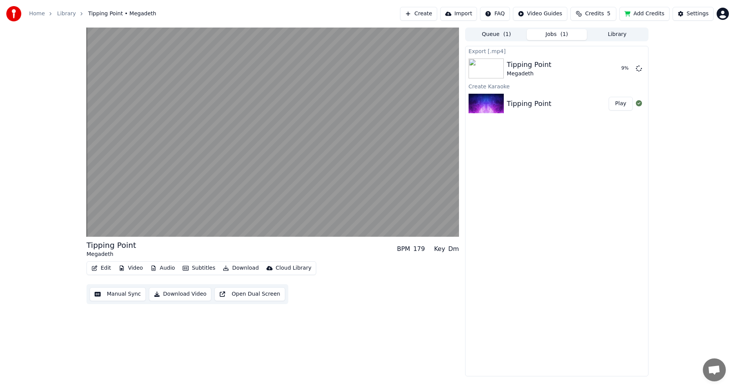
click at [598, 17] on span "Credits" at bounding box center [594, 14] width 19 height 8
click at [585, 67] on button "Refresh" at bounding box center [597, 71] width 39 height 14
click at [683, 108] on div "Tipping Point Megadeth BPM 179 Key Dm Edit Video Audio Subtitles Download Cloud…" at bounding box center [367, 202] width 735 height 349
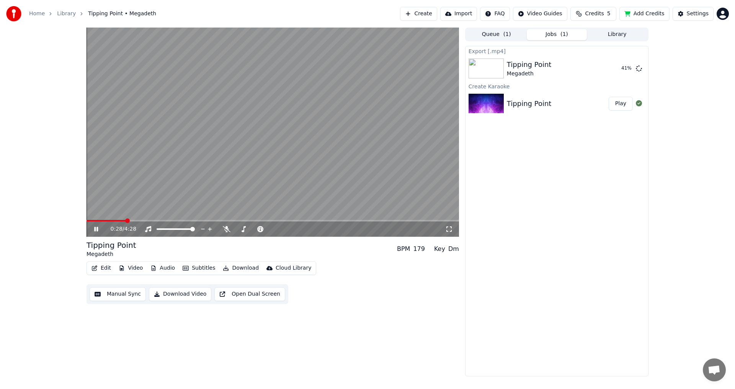
click at [142, 271] on button "Video" at bounding box center [131, 268] width 30 height 11
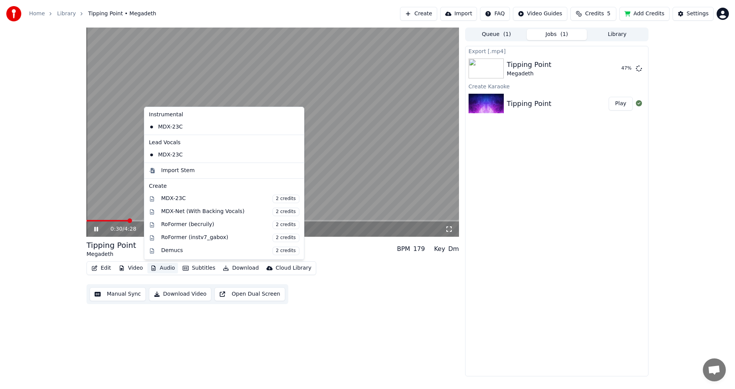
click at [155, 266] on icon "button" at bounding box center [153, 268] width 6 height 5
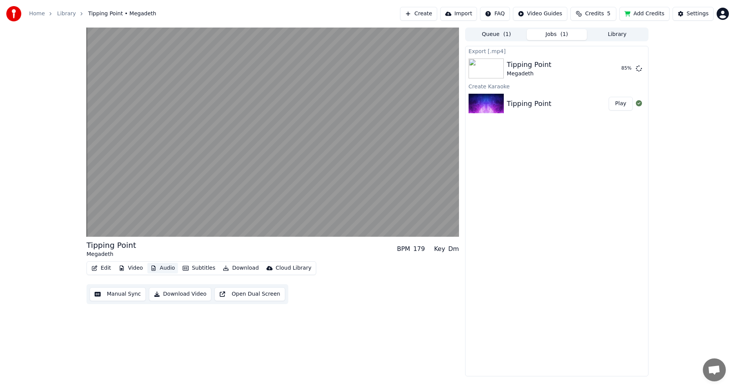
click at [155, 266] on icon "button" at bounding box center [153, 268] width 6 height 5
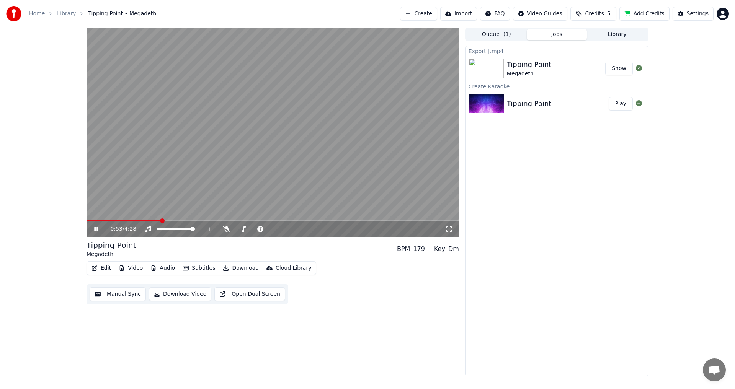
click at [623, 73] on button "Show" at bounding box center [619, 69] width 28 height 14
click at [256, 144] on video at bounding box center [272, 132] width 372 height 209
click at [420, 9] on button "Create" at bounding box center [418, 14] width 37 height 14
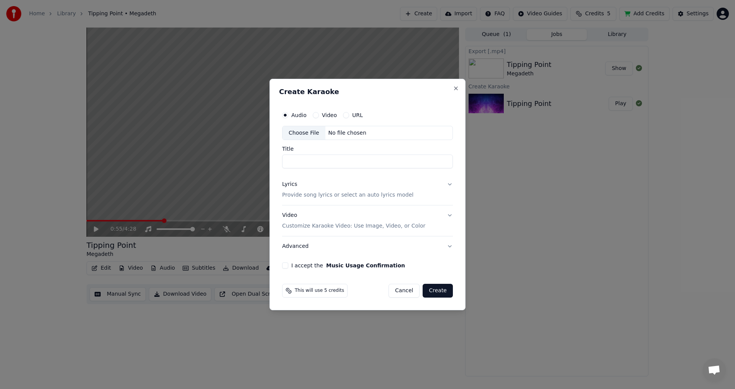
click at [304, 143] on div "Audio Video URL Choose File No file chosen Title" at bounding box center [367, 138] width 171 height 61
click at [307, 139] on div "Choose File" at bounding box center [303, 133] width 43 height 14
type input "**********"
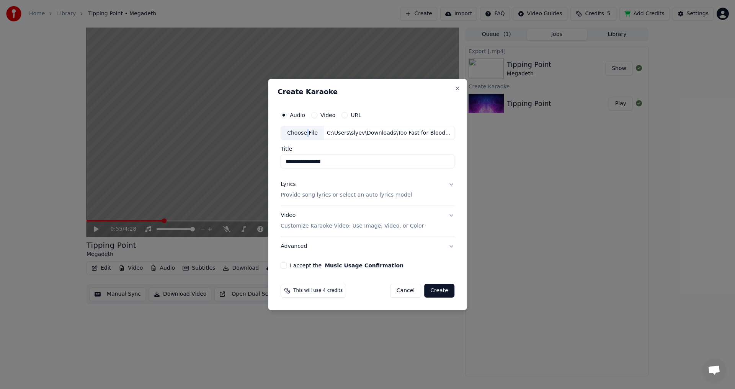
click at [371, 180] on button "Lyrics Provide song lyrics or select an auto lyrics model" at bounding box center [367, 190] width 174 height 31
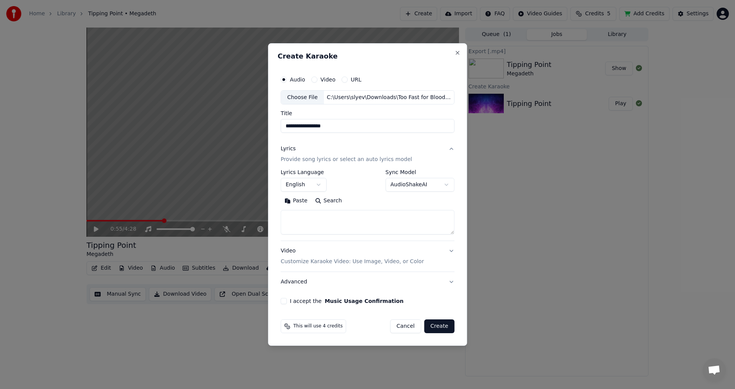
click at [350, 222] on textarea at bounding box center [367, 222] width 174 height 24
paste textarea "**********"
click at [320, 226] on textarea "**********" at bounding box center [365, 222] width 171 height 24
click at [311, 233] on textarea "**********" at bounding box center [365, 222] width 171 height 24
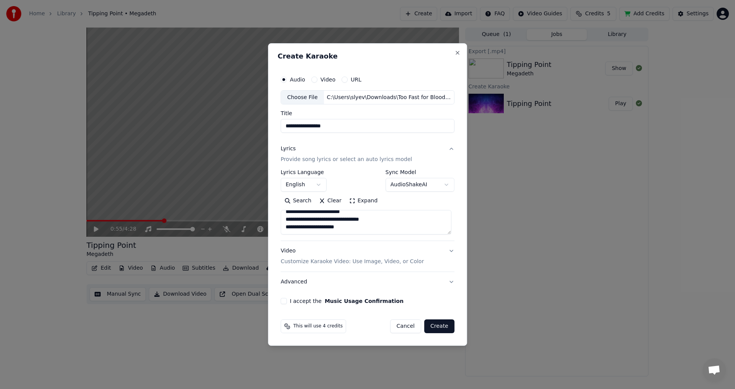
paste textarea "**********"
click at [393, 215] on textarea "**********" at bounding box center [365, 222] width 171 height 24
click at [395, 235] on textarea "**********" at bounding box center [365, 222] width 171 height 24
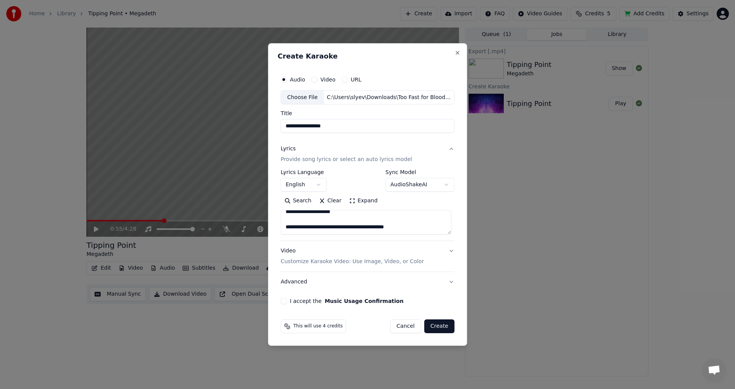
scroll to position [67, 0]
click at [394, 222] on textarea "**********" at bounding box center [365, 222] width 171 height 24
click at [373, 219] on textarea "**********" at bounding box center [365, 222] width 171 height 24
click at [355, 217] on textarea "**********" at bounding box center [365, 222] width 171 height 24
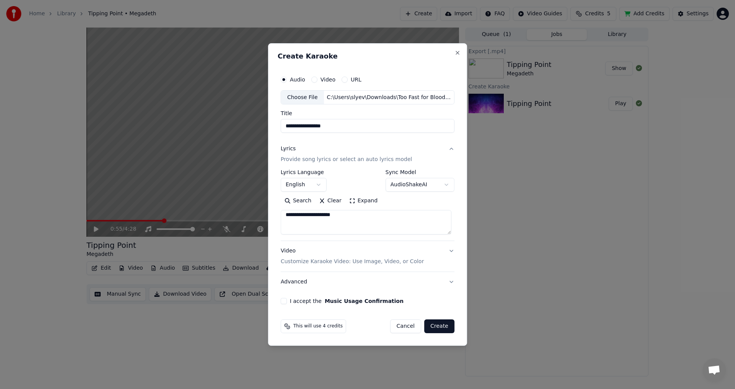
scroll to position [59, 0]
click at [333, 230] on textarea "**********" at bounding box center [365, 222] width 171 height 24
click at [326, 231] on textarea "**********" at bounding box center [365, 222] width 171 height 24
click at [359, 217] on textarea "**********" at bounding box center [365, 222] width 171 height 24
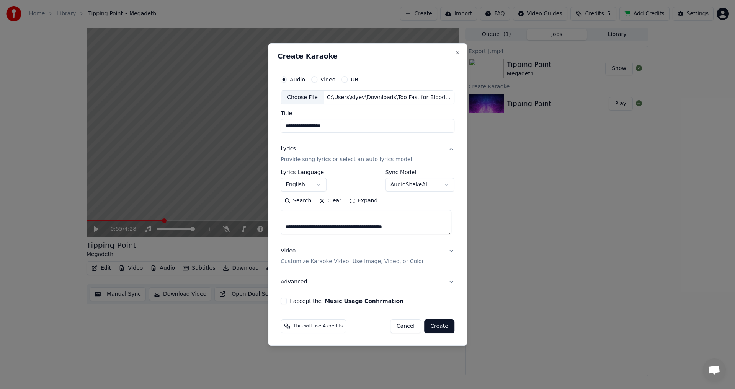
paste textarea "**********"
click at [429, 225] on textarea "**********" at bounding box center [365, 222] width 171 height 24
paste textarea "**********"
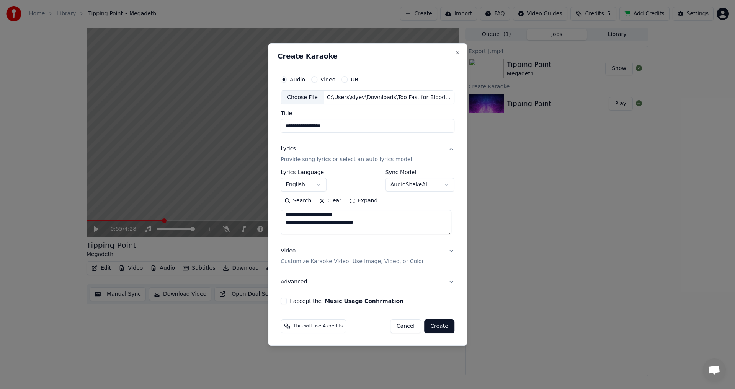
click at [453, 213] on div "**********" at bounding box center [367, 188] width 180 height 239
drag, startPoint x: 398, startPoint y: 233, endPoint x: 285, endPoint y: 223, distance: 113.7
click at [285, 223] on textarea "**********" at bounding box center [365, 222] width 171 height 24
click at [404, 226] on textarea "**********" at bounding box center [365, 222] width 171 height 24
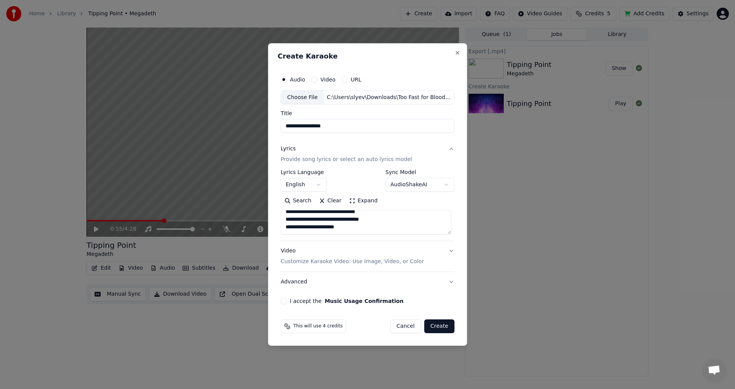
scroll to position [174, 0]
click at [384, 225] on textarea "**********" at bounding box center [365, 222] width 171 height 24
paste textarea "**********"
click at [449, 228] on textarea "**********" at bounding box center [365, 222] width 171 height 24
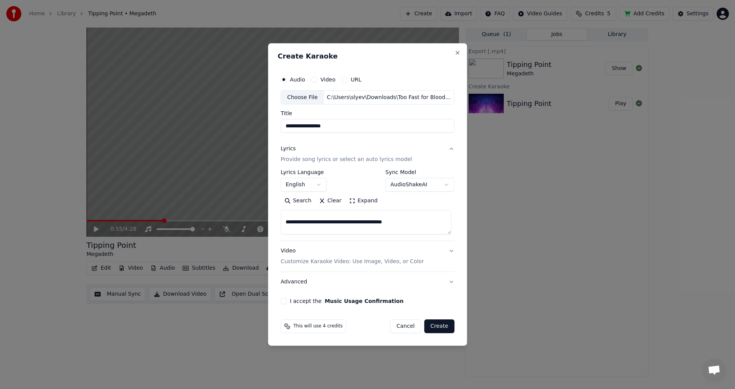
scroll to position [189, 0]
click at [413, 232] on textarea "**********" at bounding box center [365, 222] width 171 height 24
paste textarea "*********"
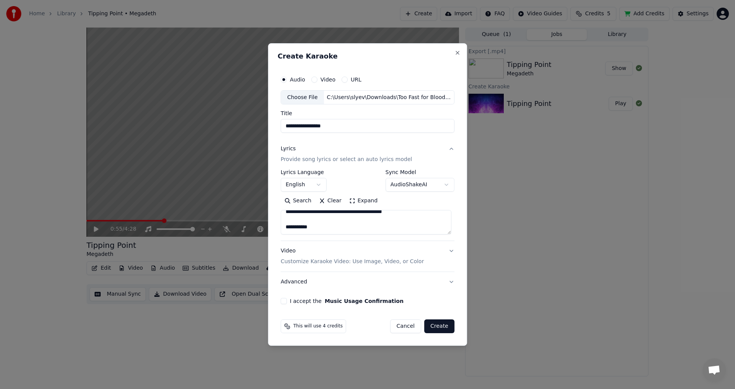
paste textarea "*********"
drag, startPoint x: 315, startPoint y: 231, endPoint x: 284, endPoint y: 231, distance: 31.4
click at [284, 231] on textarea "**********" at bounding box center [365, 222] width 171 height 24
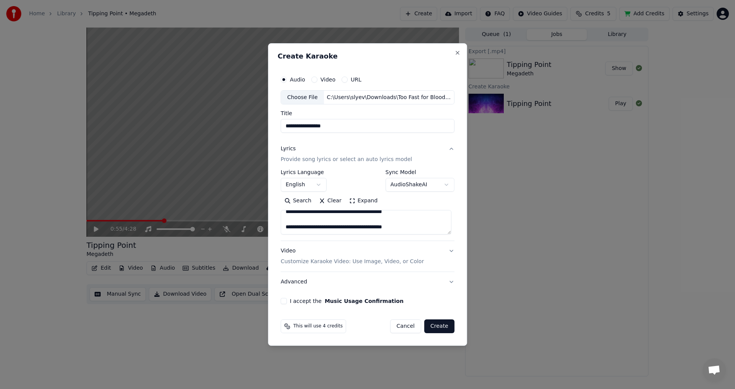
click at [393, 228] on textarea "**********" at bounding box center [365, 222] width 171 height 24
drag, startPoint x: 396, startPoint y: 228, endPoint x: 283, endPoint y: 220, distance: 113.1
click at [283, 220] on textarea "**********" at bounding box center [365, 222] width 171 height 24
paste textarea
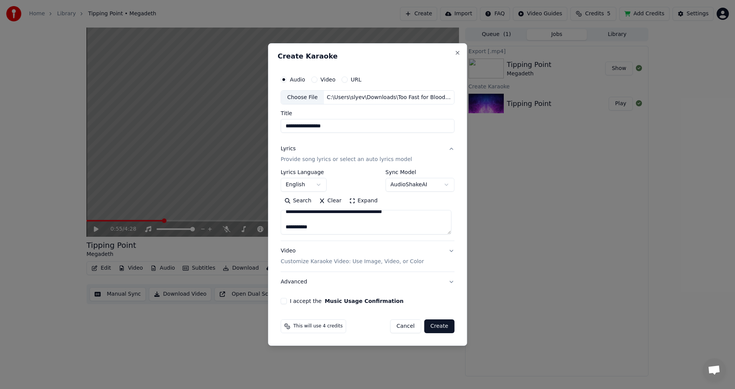
scroll to position [220, 0]
click at [360, 227] on textarea "**********" at bounding box center [365, 222] width 171 height 24
paste textarea "**********"
click at [451, 214] on textarea "**********" at bounding box center [365, 222] width 171 height 24
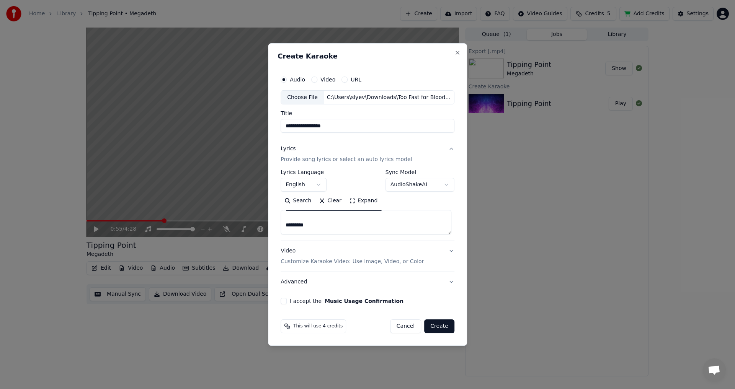
scroll to position [201, 0]
click at [428, 219] on textarea "**********" at bounding box center [365, 222] width 171 height 24
click at [437, 229] on textarea "**********" at bounding box center [365, 222] width 171 height 24
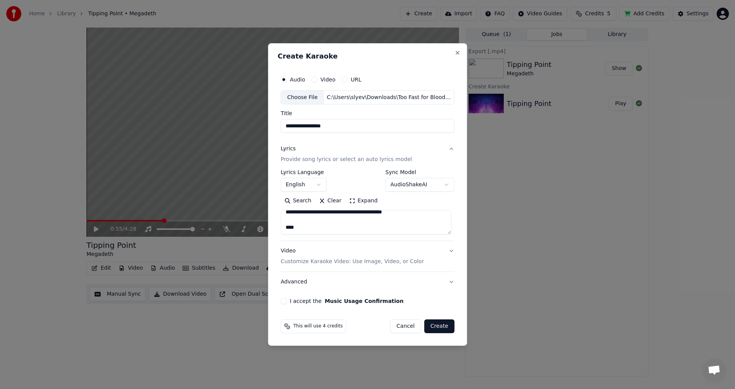
drag, startPoint x: 296, startPoint y: 227, endPoint x: 301, endPoint y: 226, distance: 4.7
click at [296, 227] on textarea "**********" at bounding box center [365, 222] width 171 height 24
click at [302, 225] on textarea "**********" at bounding box center [365, 222] width 171 height 24
drag, startPoint x: 305, startPoint y: 227, endPoint x: 286, endPoint y: 227, distance: 19.1
click at [286, 227] on textarea "**********" at bounding box center [365, 222] width 171 height 24
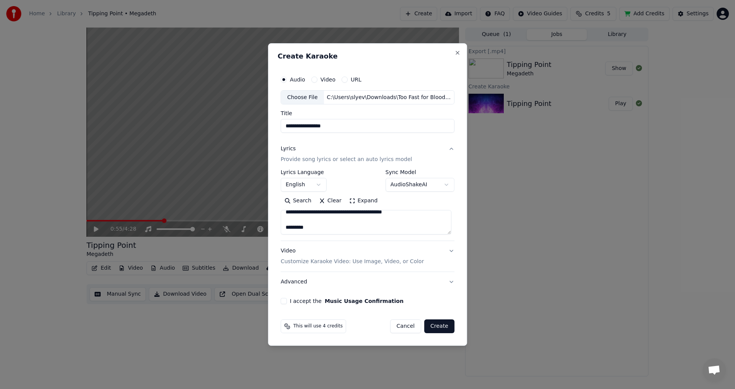
scroll to position [202, 0]
click at [433, 228] on textarea "**********" at bounding box center [365, 222] width 171 height 24
type textarea "**********"
click at [447, 258] on button "Video Customize Karaoke Video: Use Image, Video, or Color" at bounding box center [367, 256] width 174 height 31
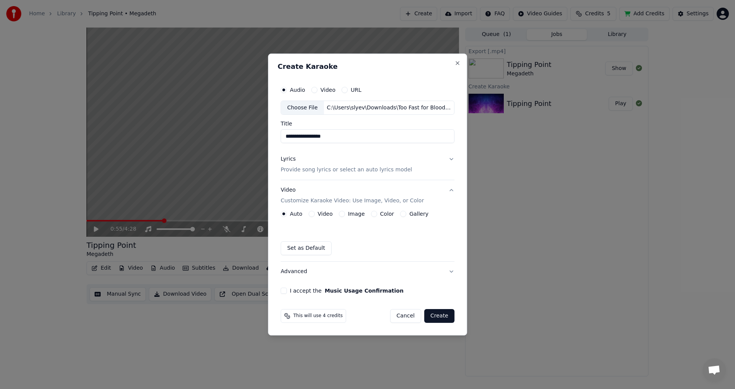
click at [375, 214] on div "Color" at bounding box center [382, 214] width 23 height 6
click at [371, 216] on button "Color" at bounding box center [374, 214] width 6 height 6
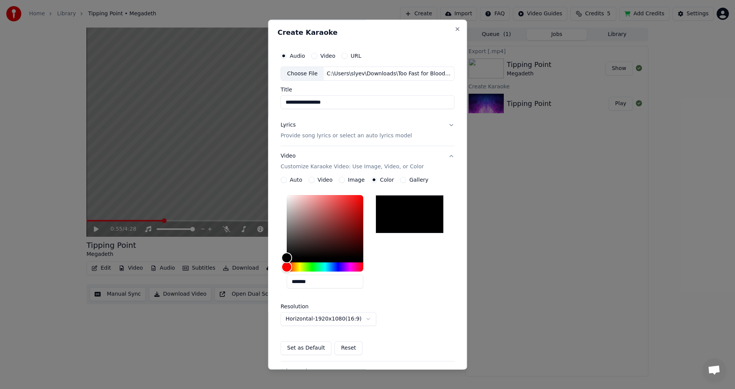
click at [424, 158] on button "Video Customize Karaoke Video: Use Image, Video, or Color" at bounding box center [367, 162] width 174 height 31
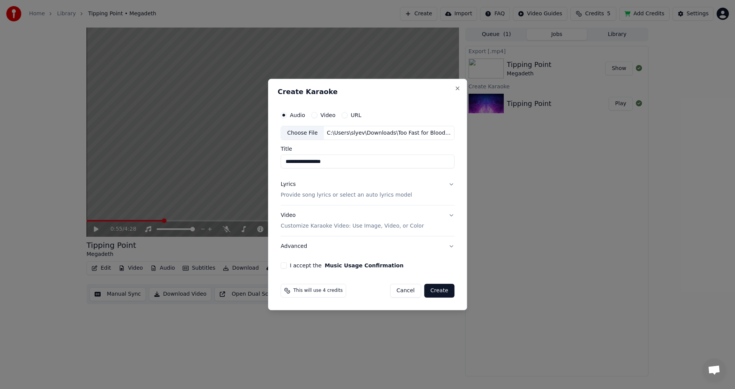
click at [288, 266] on div "I accept the Music Usage Confirmation" at bounding box center [367, 265] width 174 height 6
click at [286, 266] on button "I accept the Music Usage Confirmation" at bounding box center [283, 265] width 6 height 6
click at [449, 184] on button "Lyrics Provide song lyrics or select an auto lyrics model" at bounding box center [367, 190] width 174 height 31
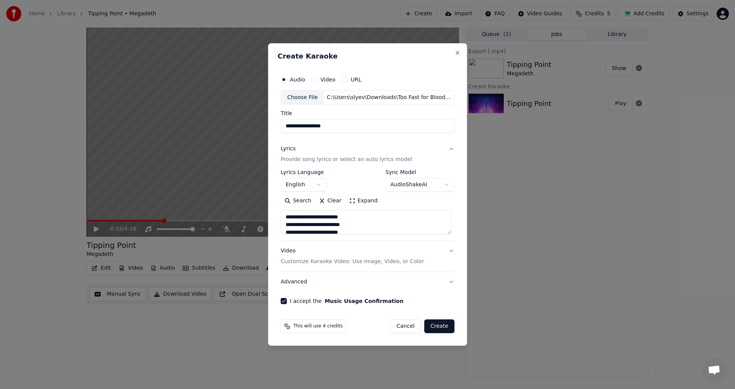
click at [443, 181] on body "**********" at bounding box center [367, 194] width 735 height 389
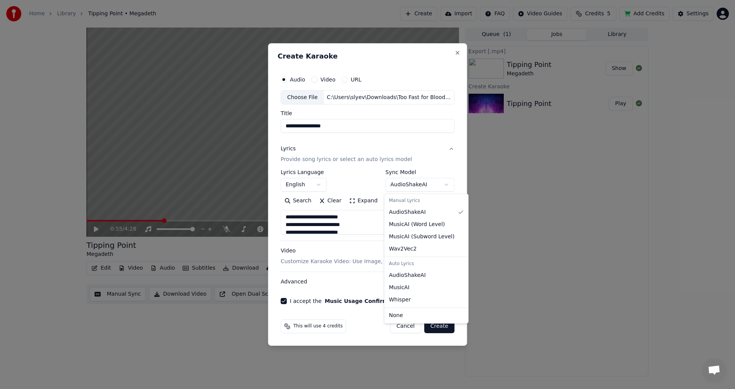
click at [443, 181] on body "**********" at bounding box center [367, 194] width 735 height 389
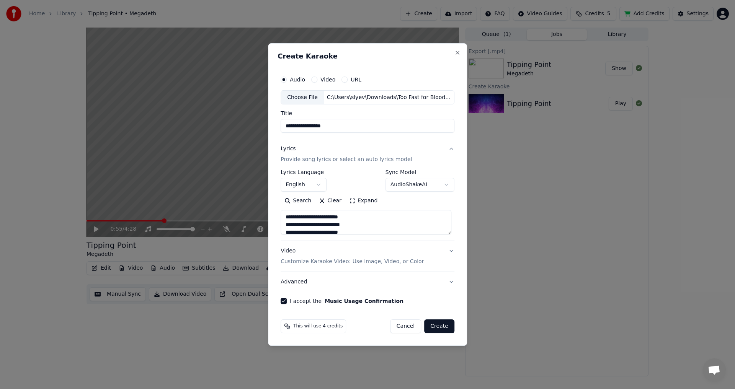
click at [451, 279] on button "Advanced" at bounding box center [367, 282] width 174 height 20
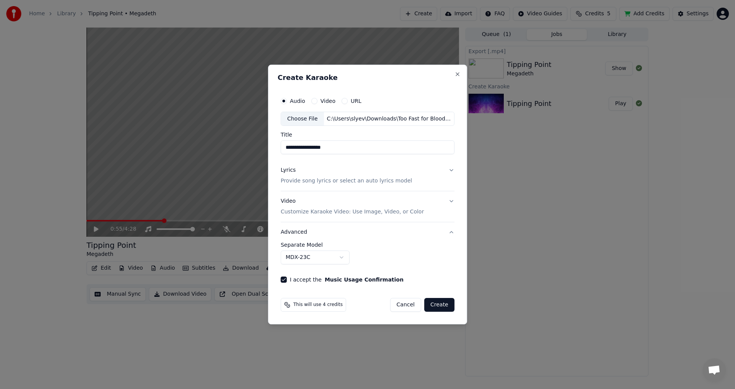
click at [342, 259] on body "**********" at bounding box center [367, 194] width 735 height 389
click at [443, 301] on button "Create" at bounding box center [439, 305] width 30 height 14
select select "******"
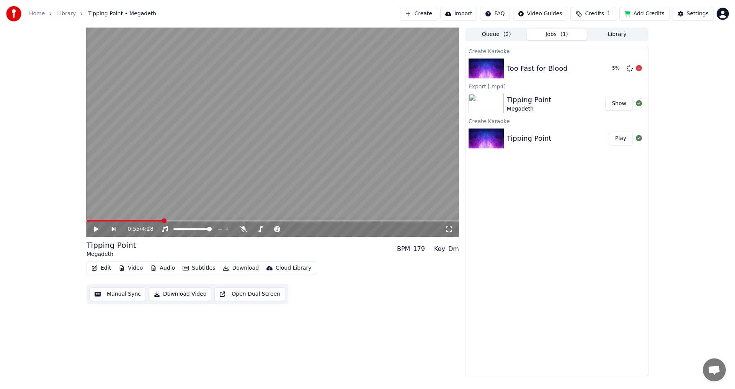
click at [555, 78] on div "Too Fast for Blood 5 %" at bounding box center [556, 68] width 183 height 26
click at [621, 66] on button "Play" at bounding box center [620, 69] width 24 height 14
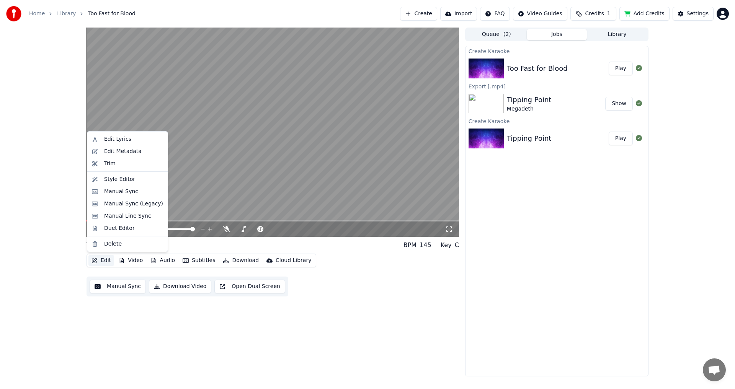
click at [103, 263] on button "Edit" at bounding box center [101, 260] width 26 height 11
click at [124, 146] on div "Edit Metadata" at bounding box center [127, 151] width 77 height 12
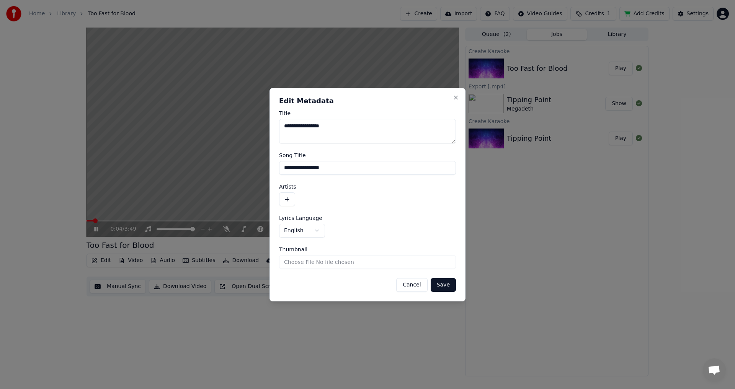
click at [316, 145] on form "**********" at bounding box center [367, 201] width 177 height 181
click at [331, 162] on input "**********" at bounding box center [367, 168] width 177 height 14
click at [293, 200] on button "button" at bounding box center [287, 199] width 16 height 14
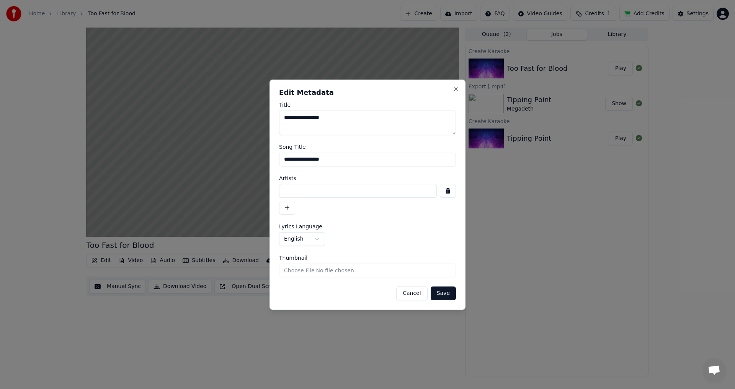
click at [302, 183] on div "Artists" at bounding box center [367, 195] width 177 height 39
click at [303, 184] on input at bounding box center [358, 191] width 158 height 14
type input "**********"
click at [440, 289] on button "Save" at bounding box center [442, 294] width 25 height 14
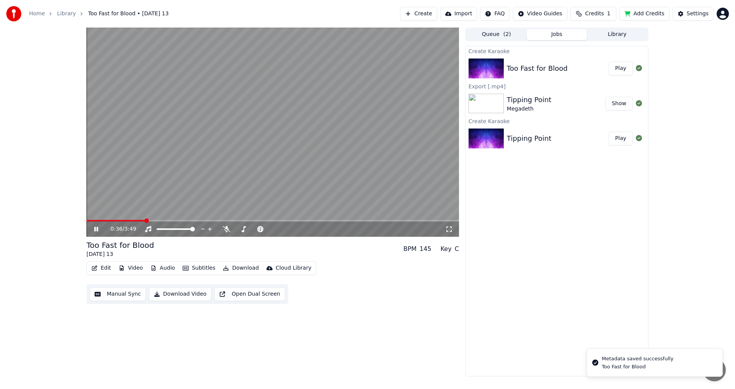
click at [144, 220] on span at bounding box center [272, 221] width 372 height 2
click at [224, 232] on icon at bounding box center [227, 229] width 8 height 6
click at [225, 230] on icon at bounding box center [226, 229] width 4 height 6
click at [225, 230] on icon at bounding box center [227, 229] width 8 height 6
click at [225, 230] on icon at bounding box center [226, 229] width 4 height 6
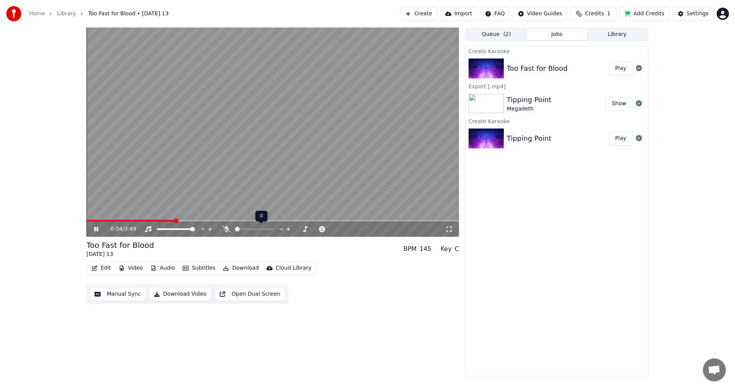
click at [225, 230] on icon at bounding box center [227, 229] width 8 height 6
click at [225, 230] on icon at bounding box center [226, 229] width 4 height 6
click at [225, 230] on icon at bounding box center [227, 229] width 8 height 6
click at [225, 230] on icon at bounding box center [226, 229] width 4 height 6
click at [229, 229] on icon at bounding box center [227, 229] width 8 height 6
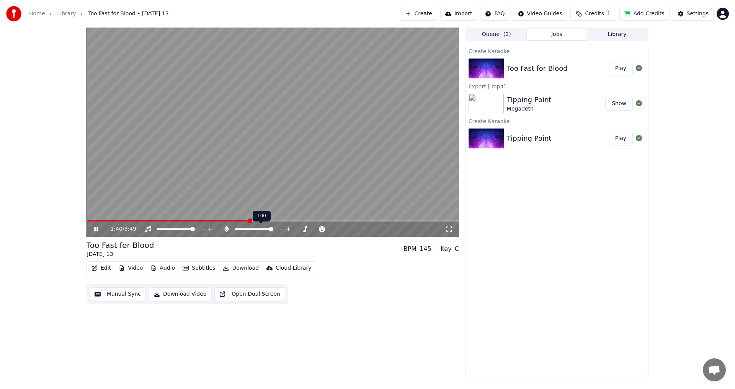
click at [227, 229] on icon at bounding box center [226, 229] width 4 height 6
click at [227, 229] on icon at bounding box center [227, 229] width 8 height 6
click at [227, 229] on icon at bounding box center [226, 229] width 4 height 6
click at [93, 228] on icon at bounding box center [102, 229] width 18 height 6
click at [98, 266] on button "Edit" at bounding box center [101, 268] width 26 height 11
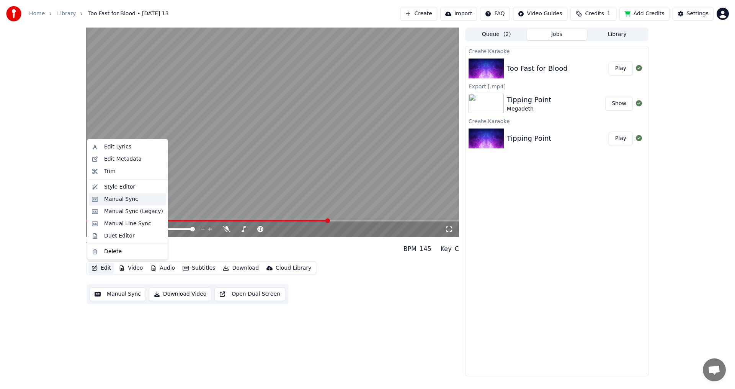
click at [121, 197] on div "Manual Sync" at bounding box center [121, 200] width 34 height 8
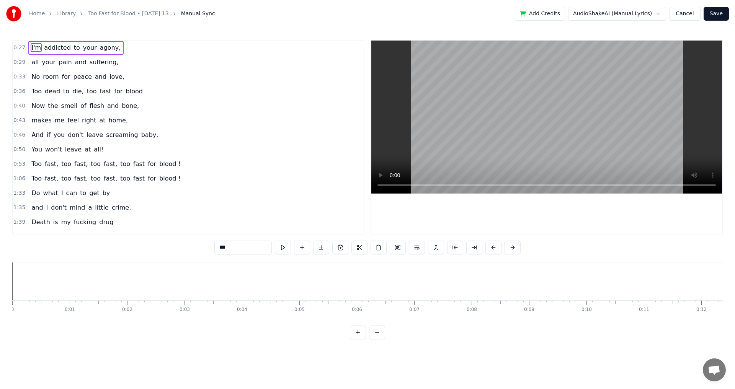
click at [158, 163] on span "blood !" at bounding box center [169, 164] width 23 height 9
type input "*******"
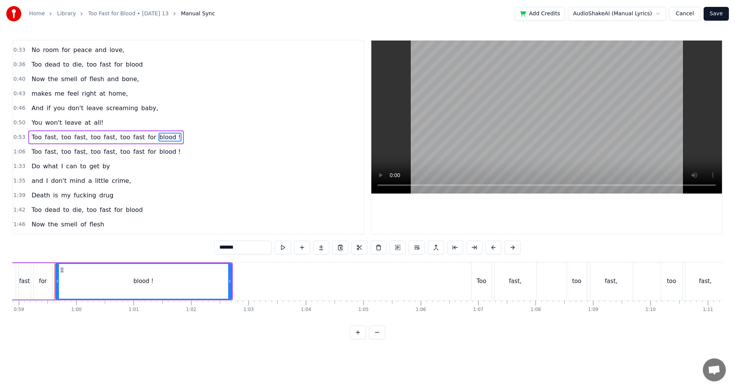
scroll to position [0, 3383]
click at [282, 249] on button at bounding box center [283, 248] width 16 height 14
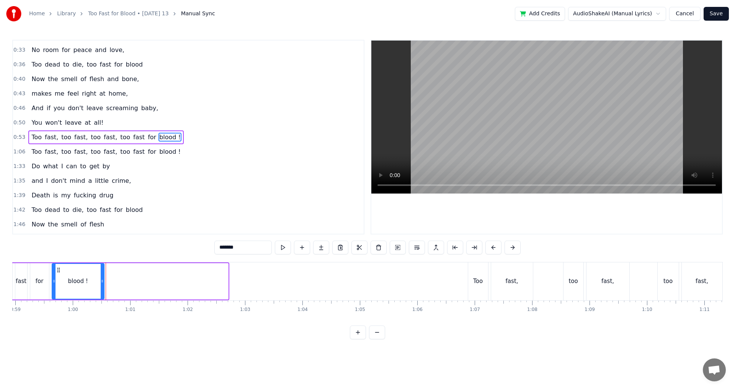
drag, startPoint x: 227, startPoint y: 282, endPoint x: 103, endPoint y: 281, distance: 124.0
click at [103, 281] on icon at bounding box center [102, 281] width 3 height 6
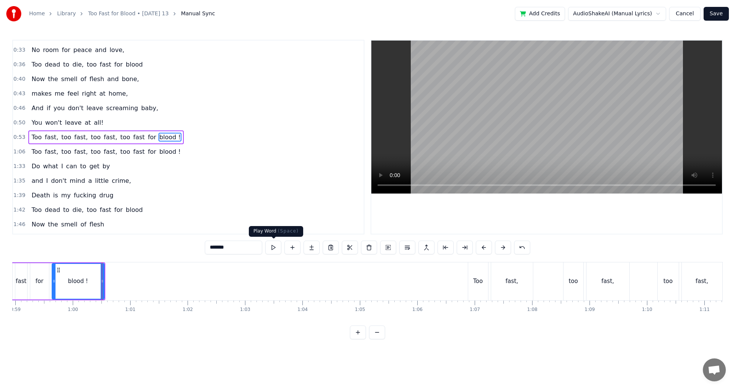
click at [272, 245] on button at bounding box center [273, 248] width 16 height 14
click at [104, 281] on circle at bounding box center [103, 281] width 0 height 0
click at [274, 252] on button at bounding box center [273, 248] width 16 height 14
click at [158, 148] on span "blood !" at bounding box center [169, 151] width 23 height 9
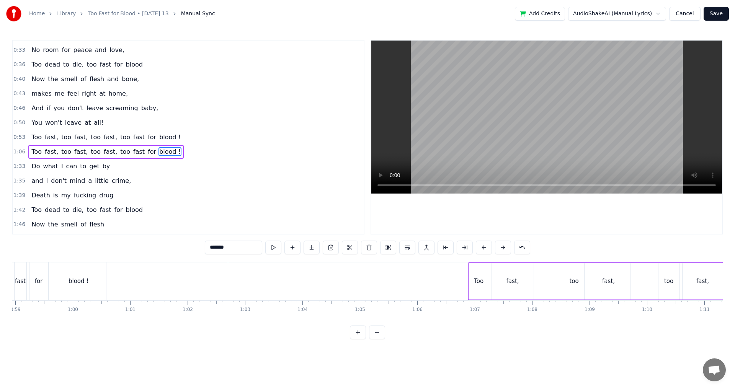
scroll to position [41, 0]
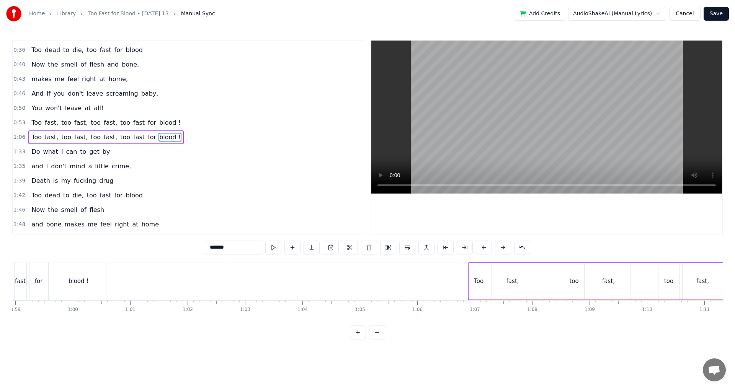
click at [271, 245] on button at bounding box center [273, 248] width 16 height 14
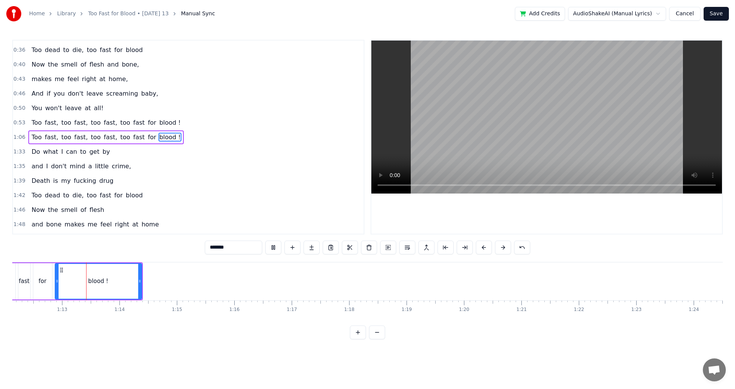
scroll to position [0, 4143]
click at [271, 245] on button at bounding box center [273, 248] width 16 height 14
drag, startPoint x: 136, startPoint y: 284, endPoint x: 101, endPoint y: 286, distance: 34.5
click at [101, 286] on div at bounding box center [102, 281] width 3 height 35
click at [279, 246] on button at bounding box center [273, 248] width 16 height 14
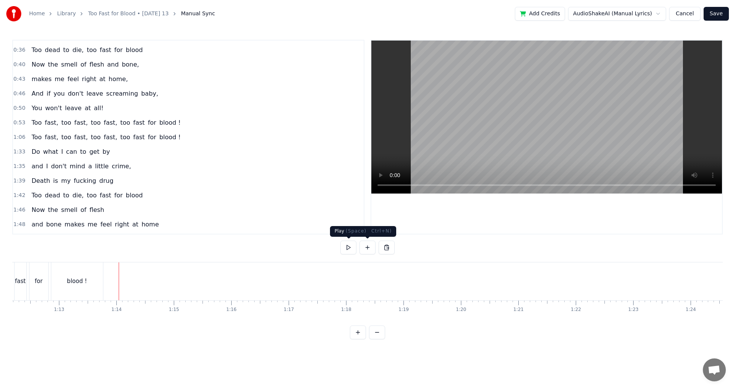
click at [356, 250] on div at bounding box center [367, 248] width 54 height 14
click at [350, 250] on button at bounding box center [348, 248] width 16 height 14
click at [37, 153] on span "Do" at bounding box center [36, 151] width 10 height 9
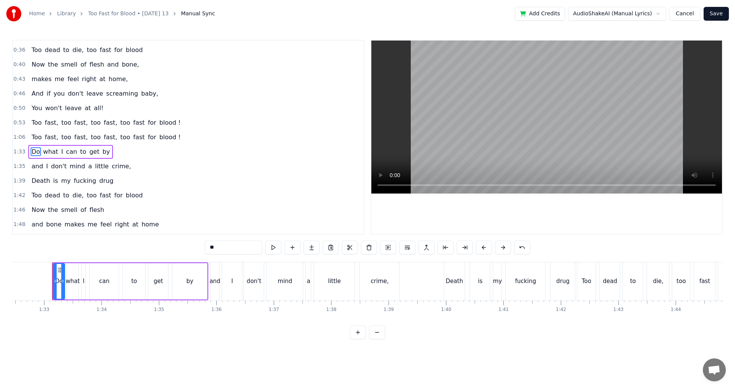
scroll to position [0, 5307]
click at [47, 209] on span "the" at bounding box center [52, 209] width 11 height 9
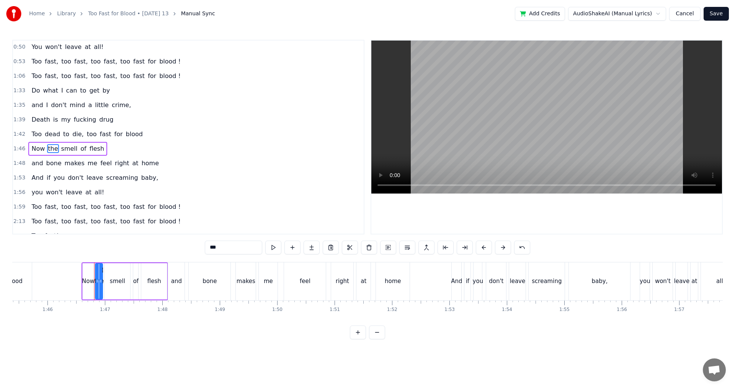
scroll to position [0, 6092]
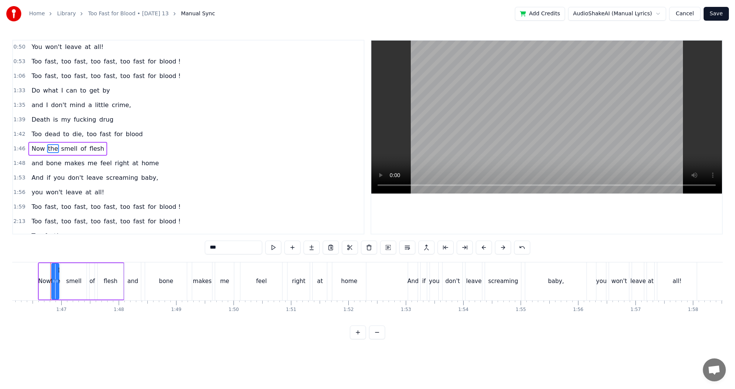
click at [158, 209] on span "blood !" at bounding box center [169, 206] width 23 height 9
type input "*******"
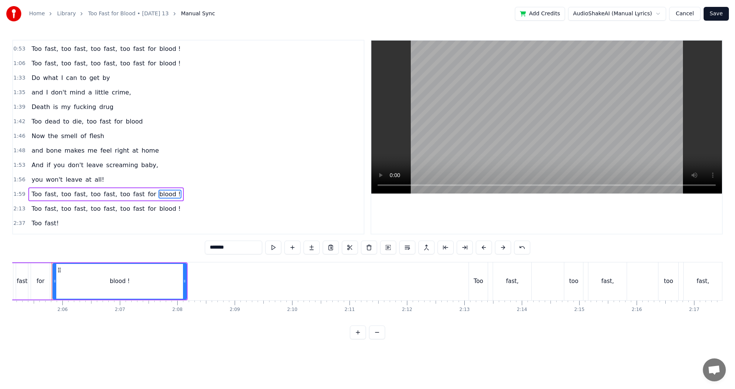
scroll to position [0, 7182]
click at [275, 248] on button at bounding box center [273, 248] width 16 height 14
drag, startPoint x: 183, startPoint y: 283, endPoint x: 91, endPoint y: 282, distance: 91.1
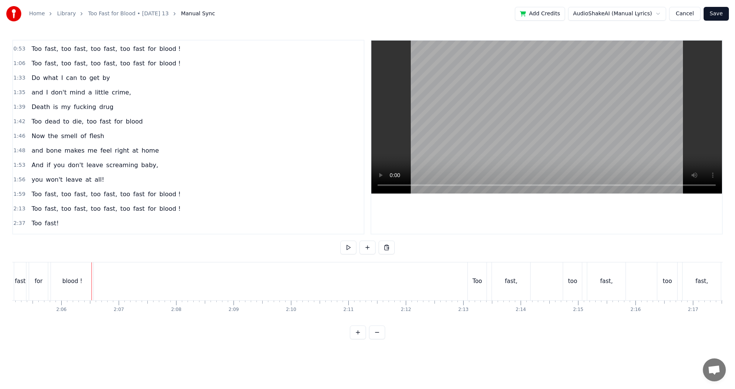
click at [158, 212] on span "blood !" at bounding box center [169, 208] width 23 height 9
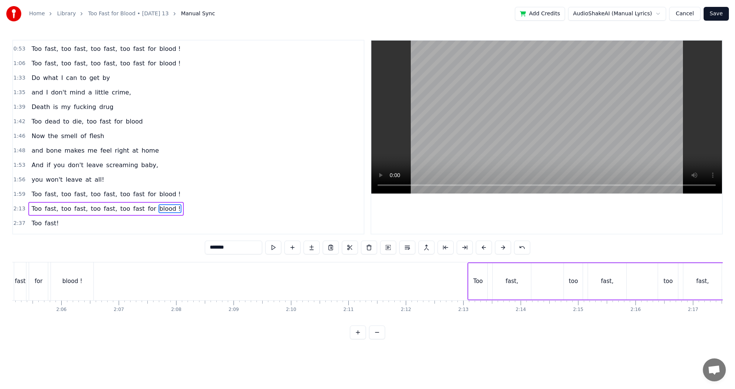
scroll to position [170, 0]
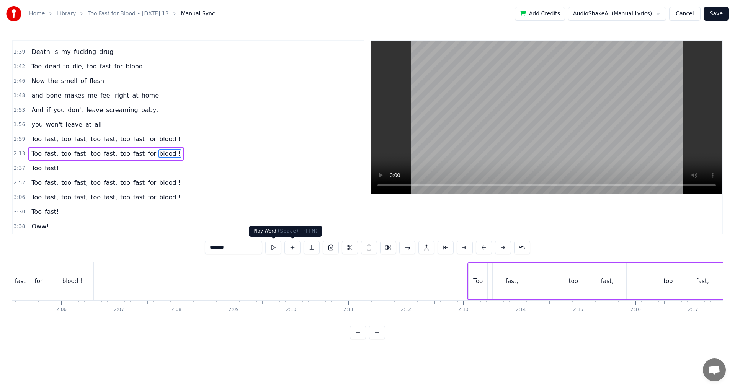
click at [277, 252] on button at bounding box center [273, 248] width 16 height 14
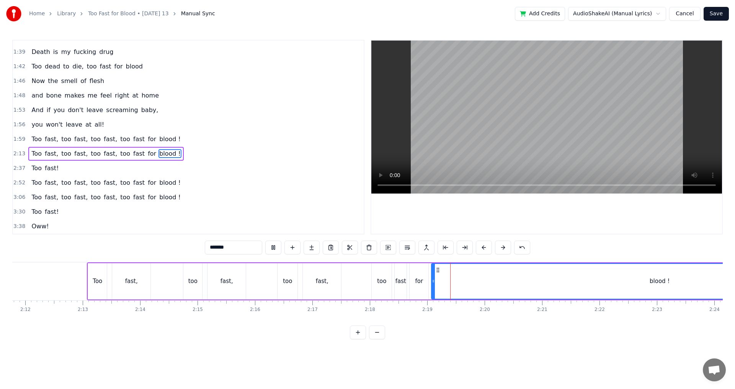
click at [277, 252] on button at bounding box center [273, 248] width 16 height 14
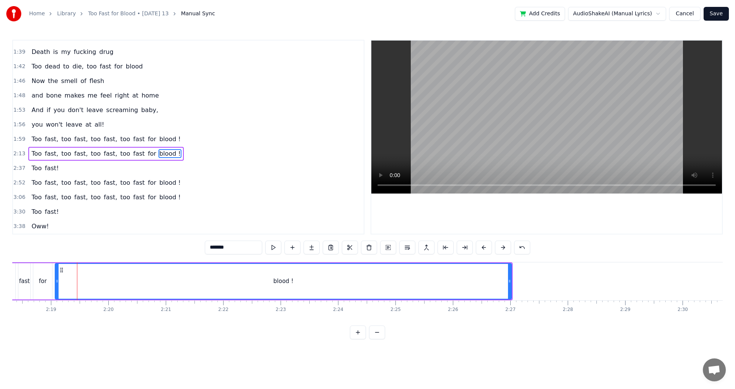
scroll to position [0, 7942]
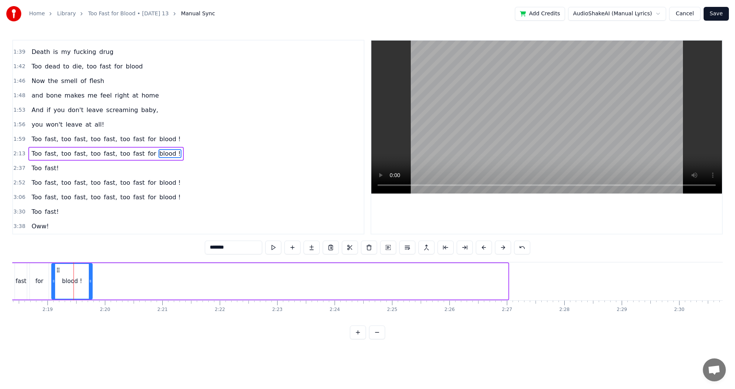
drag, startPoint x: 505, startPoint y: 282, endPoint x: 88, endPoint y: 284, distance: 416.7
click at [89, 284] on icon at bounding box center [90, 281] width 3 height 6
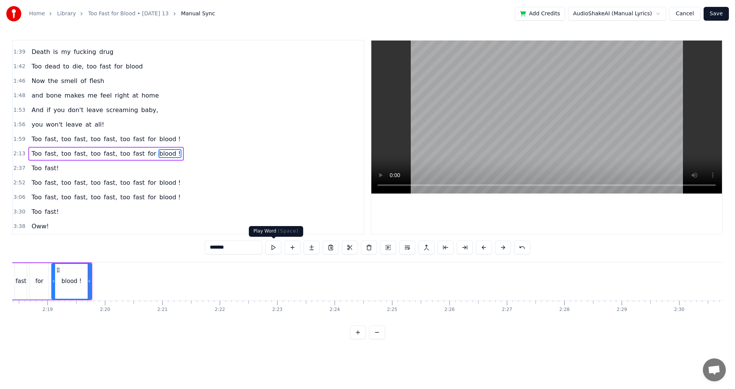
click at [277, 248] on button at bounding box center [273, 248] width 16 height 14
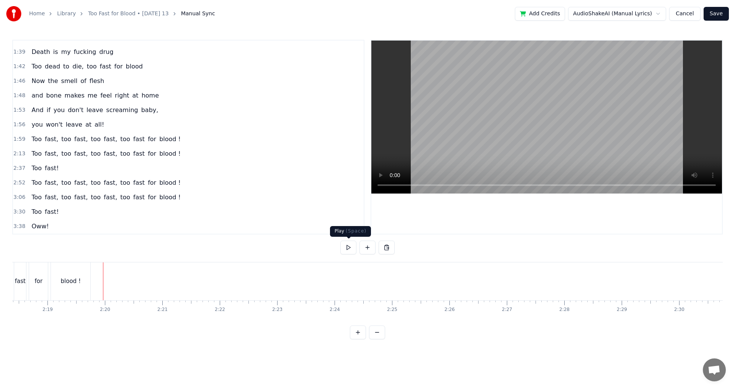
click at [345, 246] on button at bounding box center [348, 248] width 16 height 14
click at [350, 249] on button at bounding box center [348, 248] width 16 height 14
click at [430, 282] on div at bounding box center [430, 281] width 0 height 38
click at [368, 254] on div at bounding box center [367, 248] width 54 height 15
click at [368, 251] on button at bounding box center [367, 248] width 16 height 14
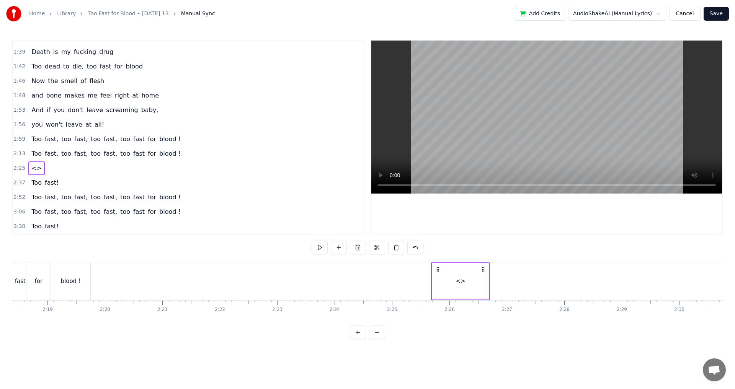
click at [460, 279] on div "<>" at bounding box center [460, 281] width 10 height 9
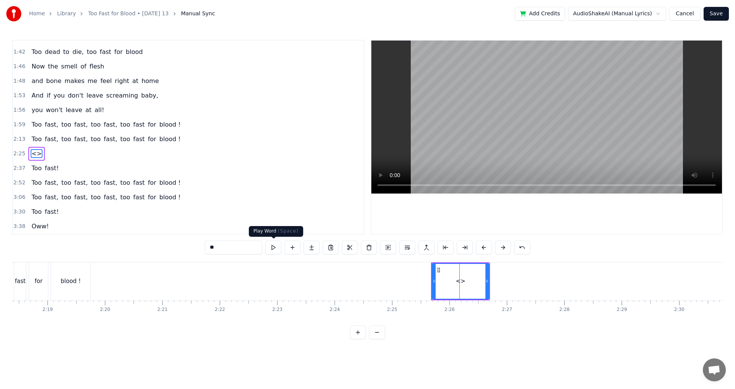
click at [253, 248] on input "**" at bounding box center [233, 248] width 57 height 14
click at [253, 249] on input "**" at bounding box center [233, 248] width 57 height 14
type input "****"
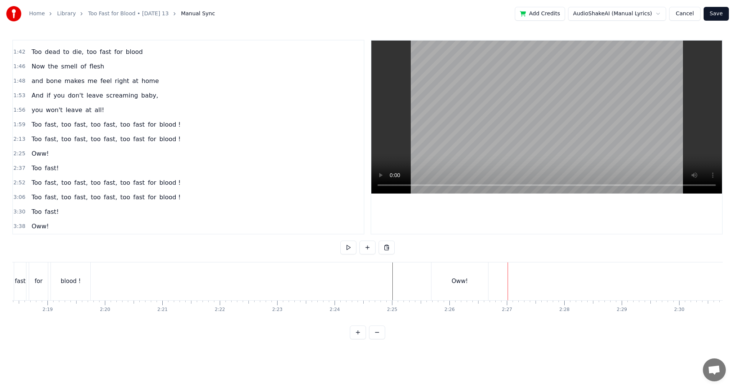
click at [484, 285] on div "Oww!" at bounding box center [459, 281] width 57 height 38
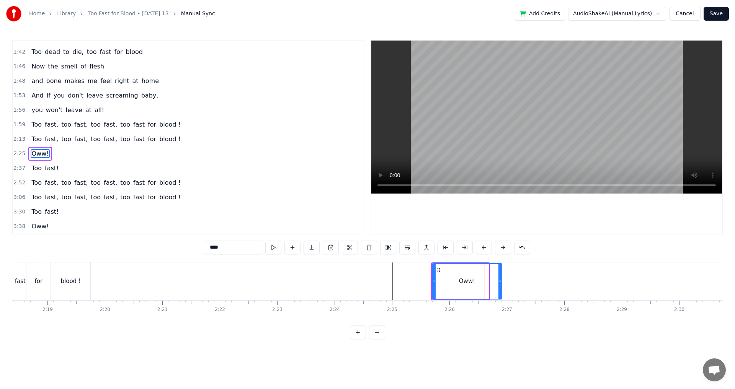
drag, startPoint x: 486, startPoint y: 285, endPoint x: 499, endPoint y: 285, distance: 13.0
click at [499, 285] on div at bounding box center [499, 281] width 3 height 35
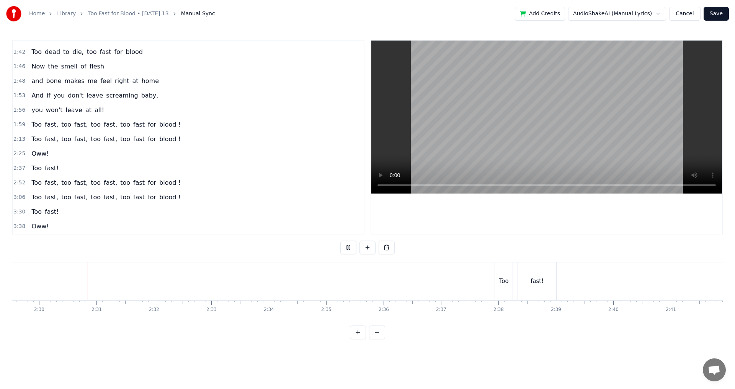
scroll to position [0, 8582]
click at [344, 248] on button at bounding box center [348, 248] width 16 height 14
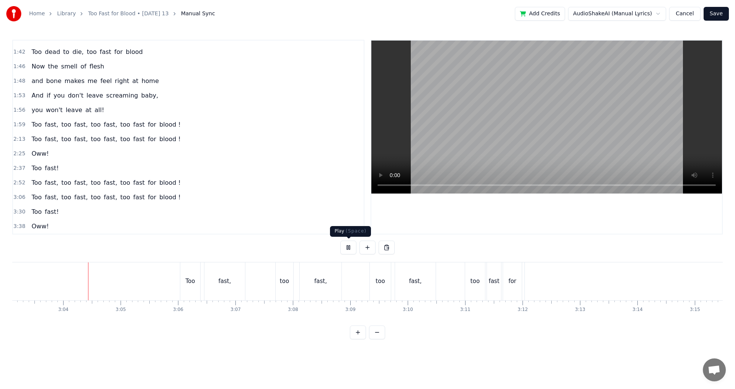
scroll to position [0, 10510]
click at [344, 249] on button at bounding box center [348, 248] width 16 height 14
click at [158, 194] on span "blood !" at bounding box center [169, 197] width 23 height 9
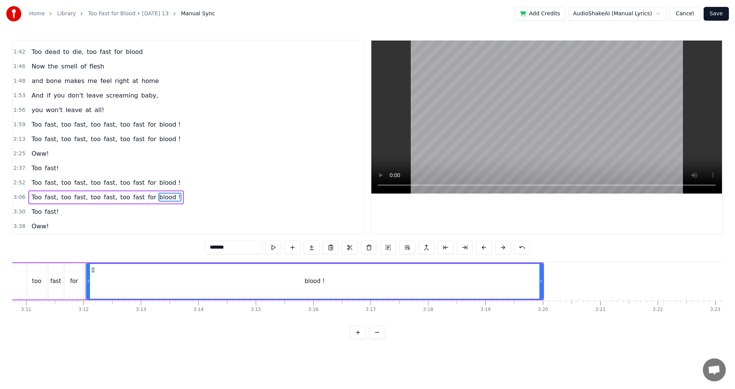
scroll to position [0, 11005]
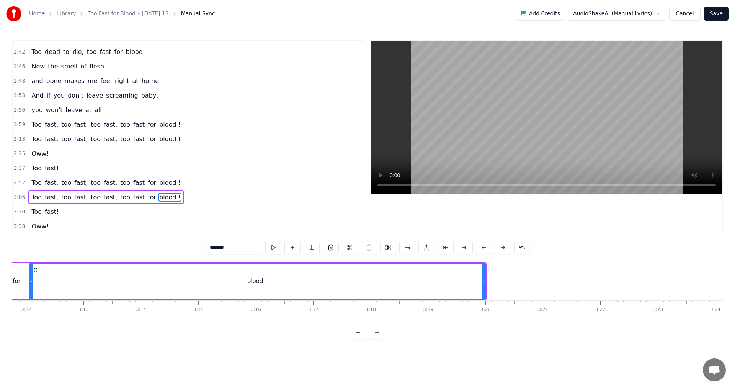
drag, startPoint x: 485, startPoint y: 282, endPoint x: 388, endPoint y: 285, distance: 97.2
click at [388, 285] on div "blood !" at bounding box center [257, 281] width 457 height 36
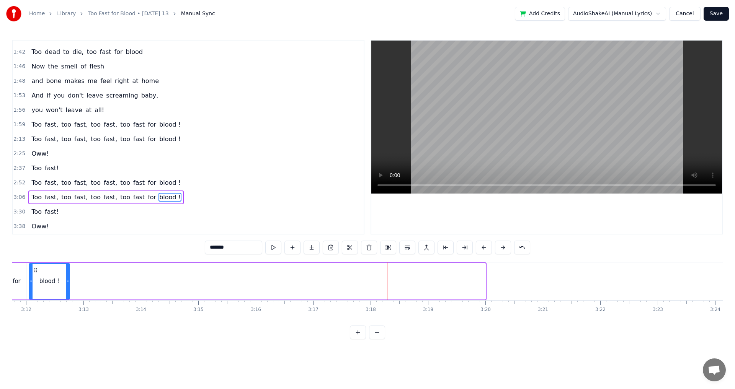
drag, startPoint x: 483, startPoint y: 281, endPoint x: 67, endPoint y: 277, distance: 415.5
click at [67, 277] on div at bounding box center [67, 281] width 3 height 35
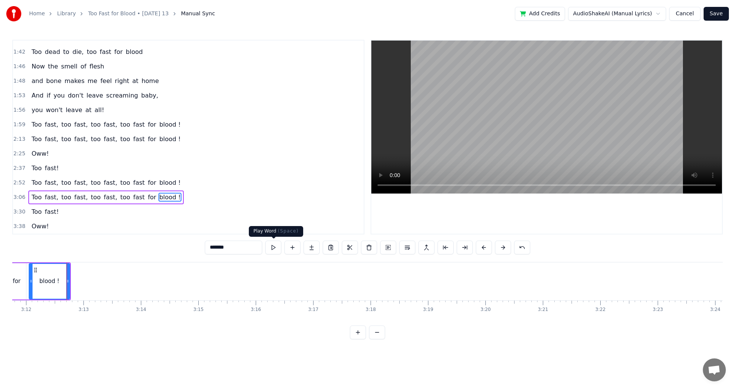
click at [271, 247] on button at bounding box center [273, 248] width 16 height 14
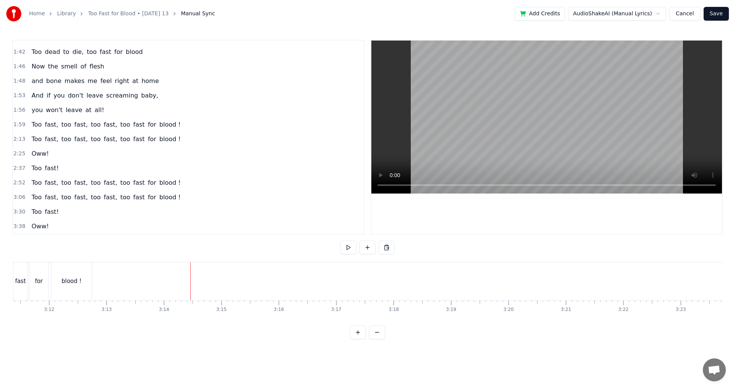
click at [343, 247] on button at bounding box center [348, 248] width 16 height 14
click at [44, 213] on span "fast!" at bounding box center [51, 211] width 15 height 9
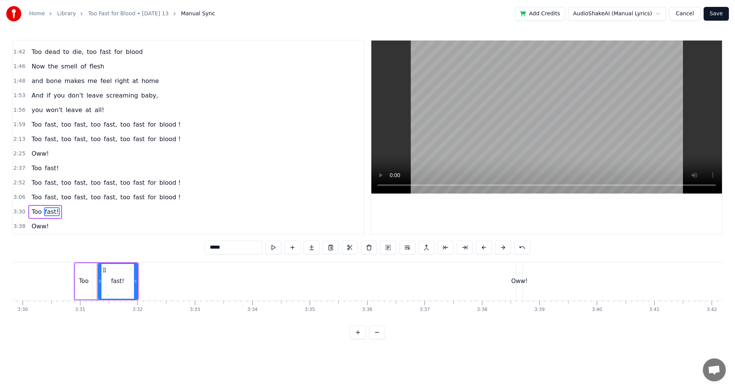
scroll to position [0, 12088]
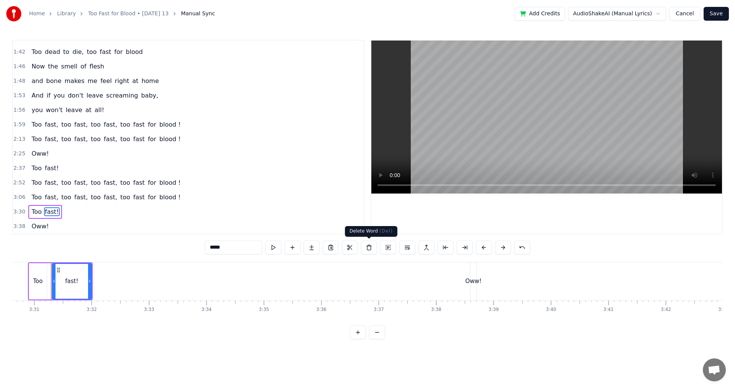
click at [374, 251] on button at bounding box center [369, 248] width 16 height 14
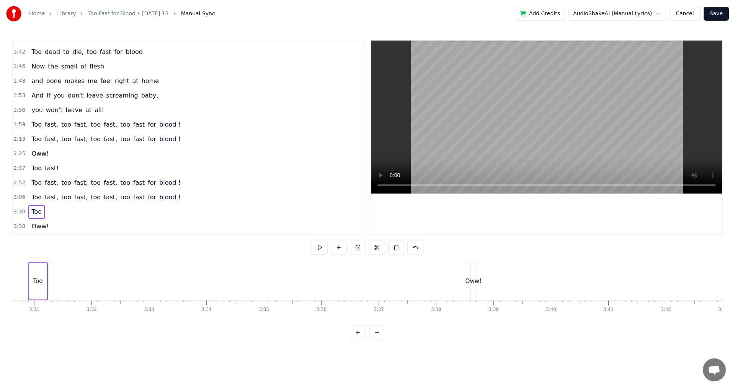
click at [471, 282] on div "Oww!" at bounding box center [473, 281] width 16 height 9
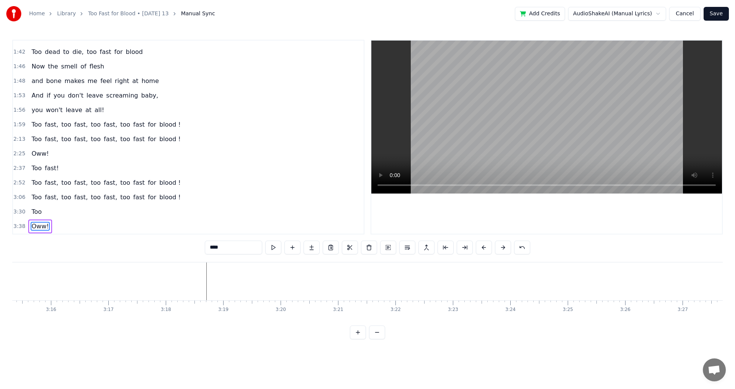
scroll to position [0, 11104]
drag, startPoint x: 477, startPoint y: 270, endPoint x: 285, endPoint y: 273, distance: 192.5
click at [319, 271] on icon at bounding box center [320, 270] width 6 height 6
click at [316, 283] on div "Oww!" at bounding box center [315, 281] width 16 height 9
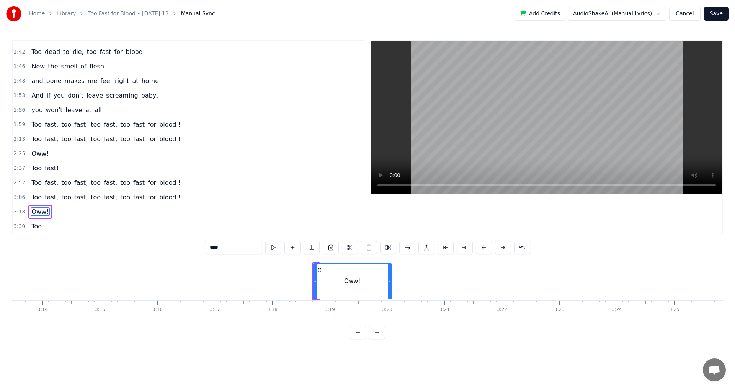
click at [390, 280] on icon at bounding box center [389, 281] width 3 height 6
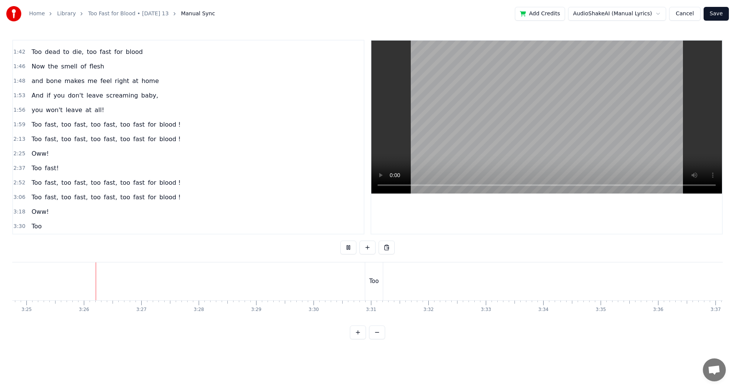
scroll to position [0, 11752]
click at [372, 279] on div "Too" at bounding box center [373, 281] width 10 height 9
click at [233, 244] on input "***" at bounding box center [233, 248] width 57 height 14
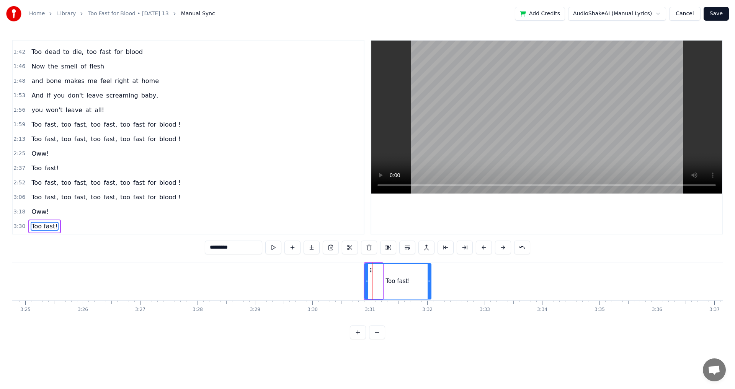
drag, startPoint x: 381, startPoint y: 285, endPoint x: 429, endPoint y: 285, distance: 48.6
click at [429, 285] on div at bounding box center [428, 281] width 3 height 35
type input "*********"
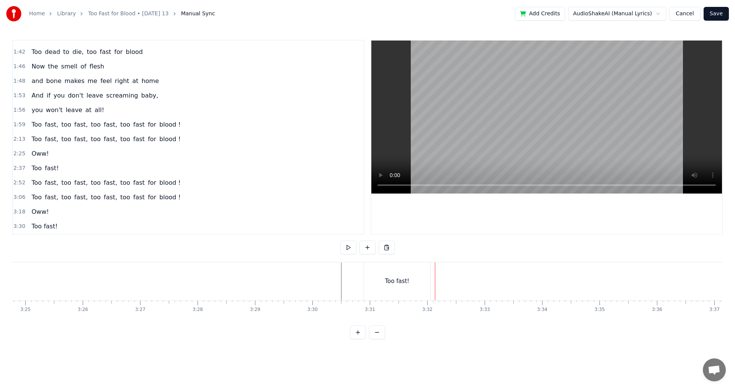
click at [422, 282] on div "Too fast!" at bounding box center [397, 281] width 66 height 38
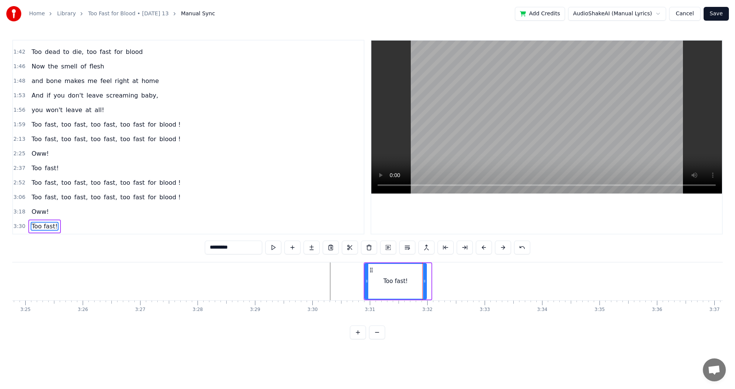
drag, startPoint x: 429, startPoint y: 283, endPoint x: 424, endPoint y: 284, distance: 4.7
click at [424, 284] on icon at bounding box center [424, 281] width 3 height 6
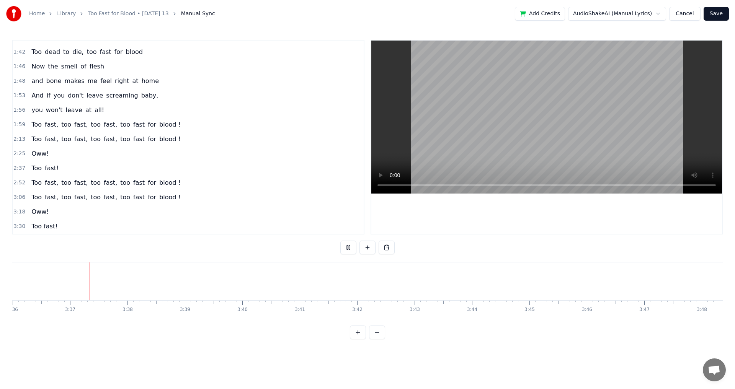
scroll to position [0, 12397]
click at [348, 249] on button at bounding box center [348, 248] width 16 height 14
click at [723, 17] on button "Save" at bounding box center [715, 14] width 25 height 14
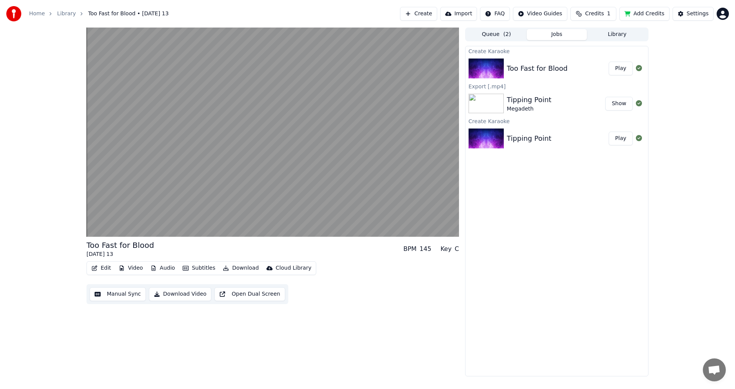
click at [103, 271] on button "Edit" at bounding box center [101, 268] width 26 height 11
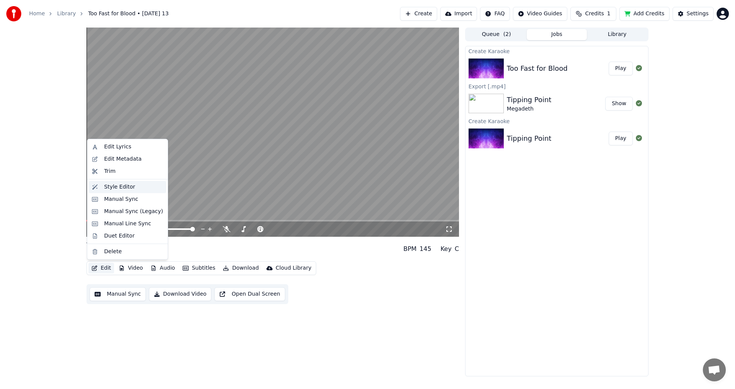
click at [109, 190] on div "Style Editor" at bounding box center [119, 187] width 31 height 8
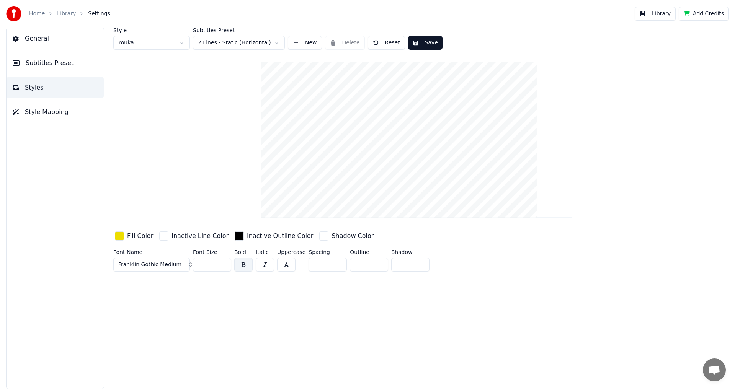
click at [120, 232] on div "button" at bounding box center [119, 235] width 9 height 9
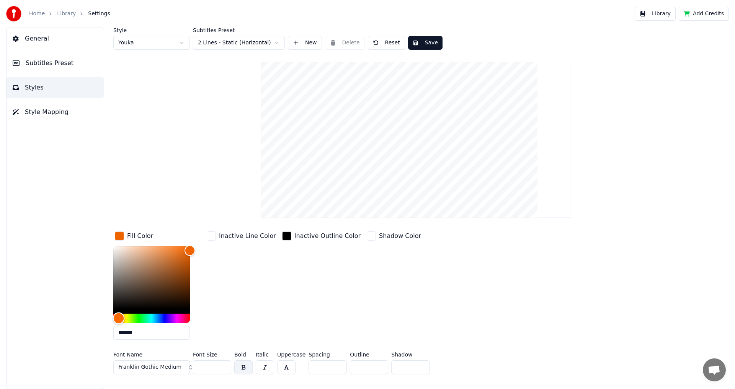
drag, startPoint x: 124, startPoint y: 319, endPoint x: 119, endPoint y: 319, distance: 5.0
click at [119, 320] on div "Hue" at bounding box center [119, 318] width 12 height 12
type input "*******"
drag, startPoint x: 191, startPoint y: 251, endPoint x: 195, endPoint y: 235, distance: 17.0
click at [195, 235] on div "Fill Color *******" at bounding box center [157, 288] width 89 height 116
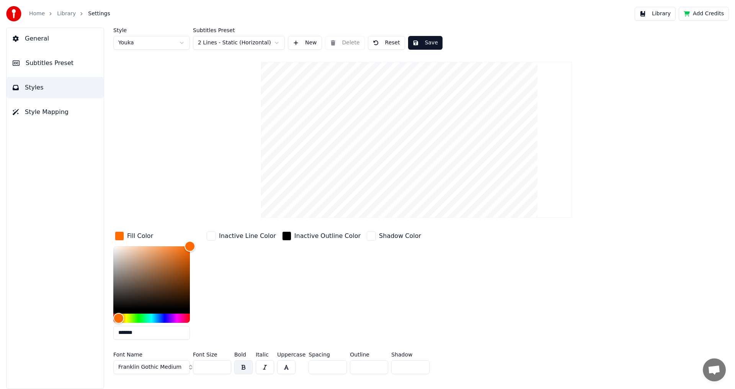
click at [251, 275] on div "Inactive Line Color" at bounding box center [241, 288] width 72 height 116
click at [367, 236] on div "button" at bounding box center [371, 235] width 9 height 9
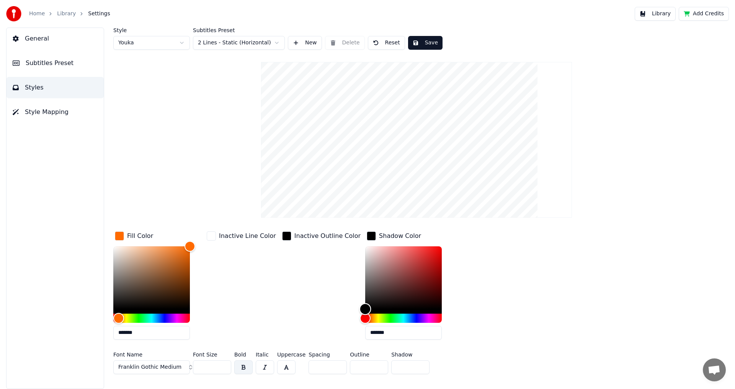
type input "*******"
drag, startPoint x: 354, startPoint y: 255, endPoint x: 337, endPoint y: 238, distance: 23.8
click at [337, 238] on div "Fill Color ******* Inactive Line Color Inactive Outline Color Shadow Color ****…" at bounding box center [370, 288] width 514 height 116
click at [365, 237] on div "Shadow Color" at bounding box center [393, 236] width 57 height 12
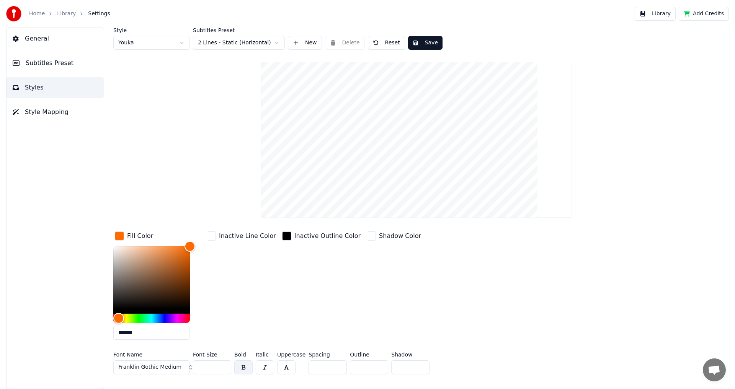
click at [257, 285] on div "Inactive Line Color" at bounding box center [241, 288] width 72 height 116
click at [329, 328] on div "Inactive Outline Color" at bounding box center [320, 288] width 81 height 116
click at [154, 331] on input "*******" at bounding box center [151, 333] width 77 height 14
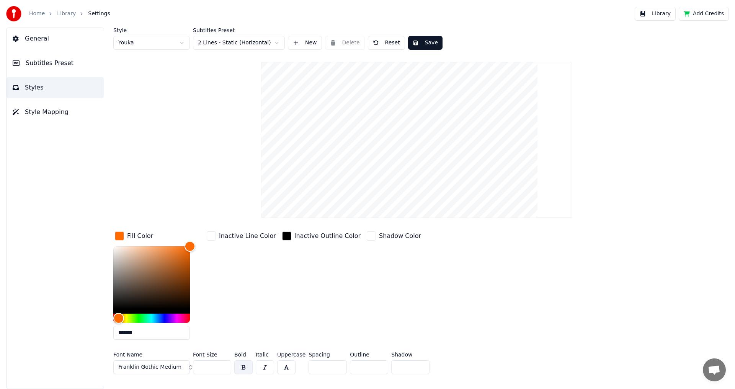
click at [266, 299] on div "Inactive Line Color" at bounding box center [241, 288] width 72 height 116
click at [40, 47] on button "General" at bounding box center [55, 38] width 97 height 21
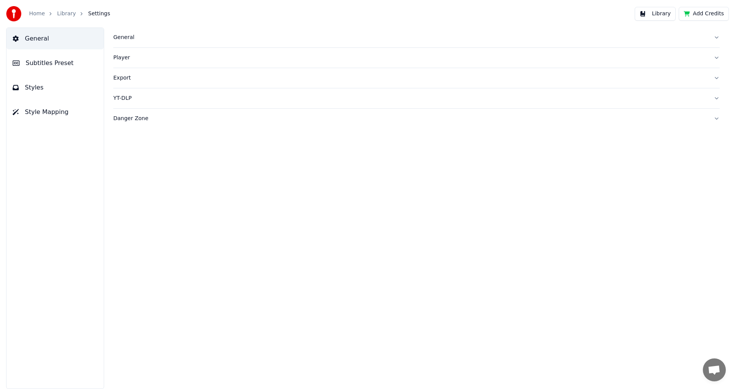
click at [78, 70] on button "Subtitles Preset" at bounding box center [55, 62] width 97 height 21
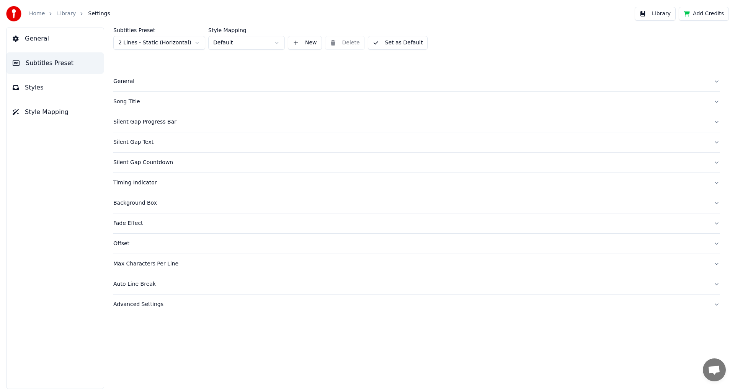
click at [145, 99] on div "Song Title" at bounding box center [410, 102] width 594 height 8
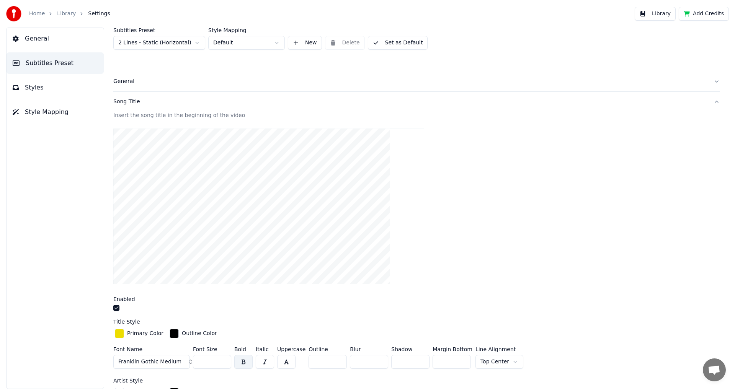
click at [116, 334] on div "button" at bounding box center [119, 333] width 9 height 9
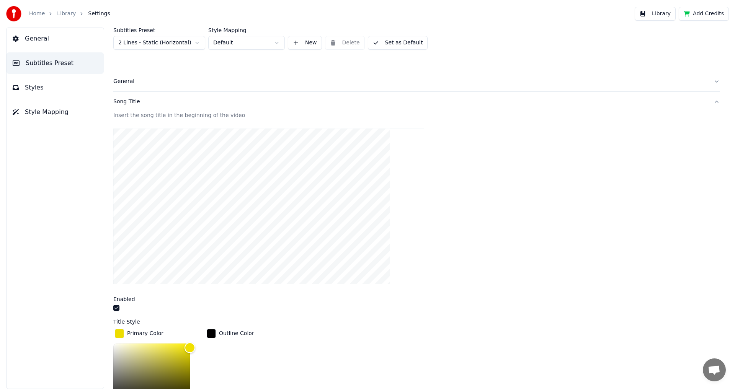
drag, startPoint x: 411, startPoint y: 308, endPoint x: 411, endPoint y: 317, distance: 9.2
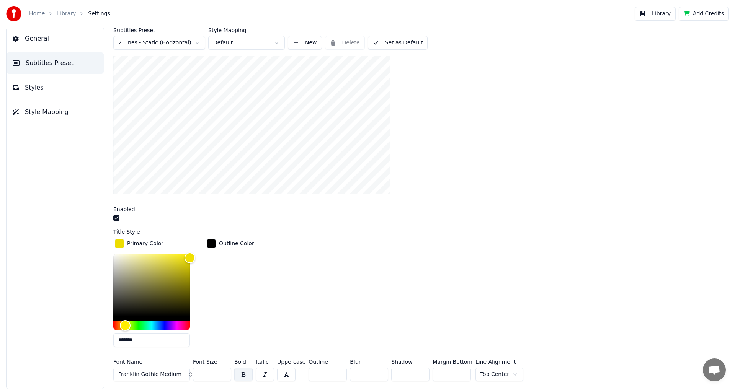
scroll to position [95, 0]
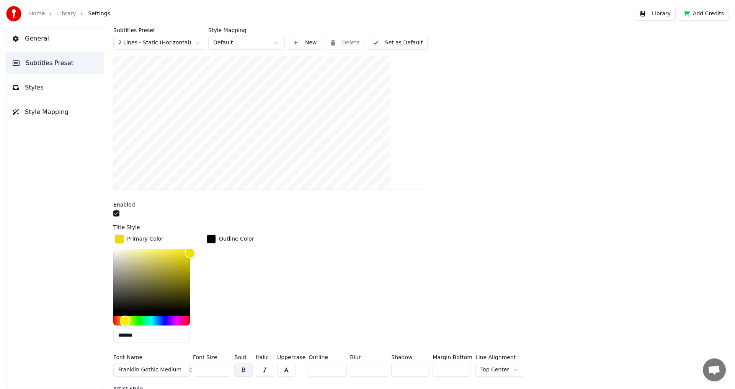
click at [164, 338] on input "*******" at bounding box center [151, 336] width 77 height 14
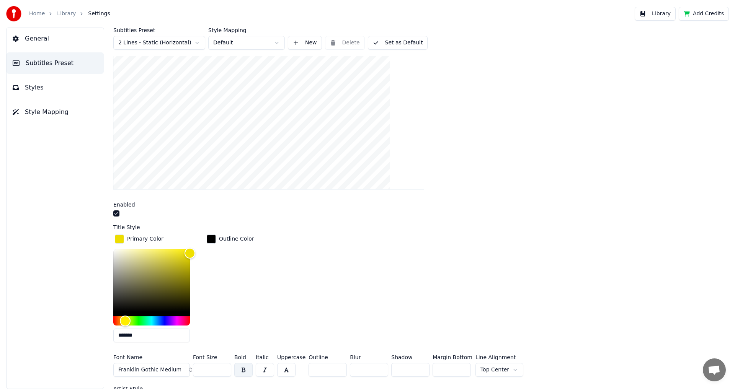
click at [164, 338] on input "*******" at bounding box center [151, 336] width 77 height 14
paste input "text"
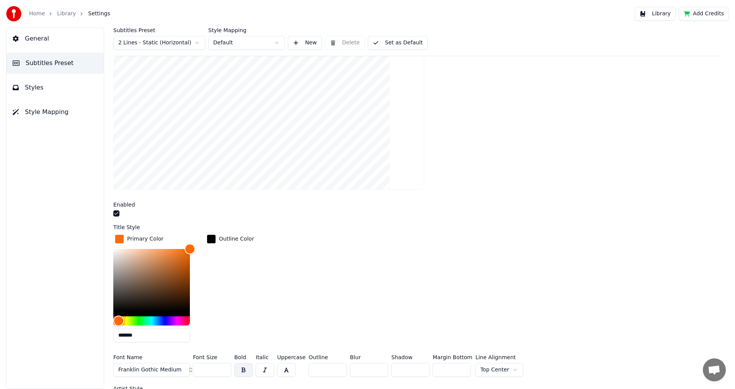
type input "*******"
click at [238, 313] on div "Outline Color" at bounding box center [230, 291] width 51 height 116
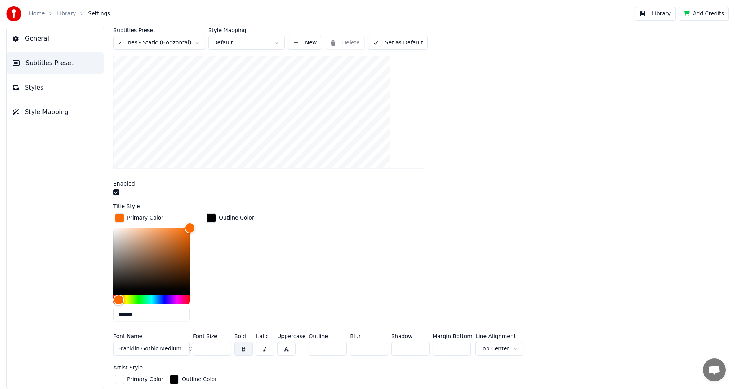
scroll to position [136, 0]
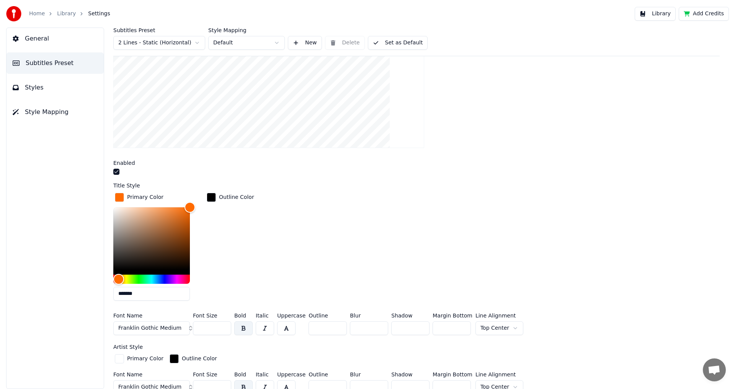
click at [166, 327] on span "Franklin Gothic Medium" at bounding box center [149, 328] width 63 height 8
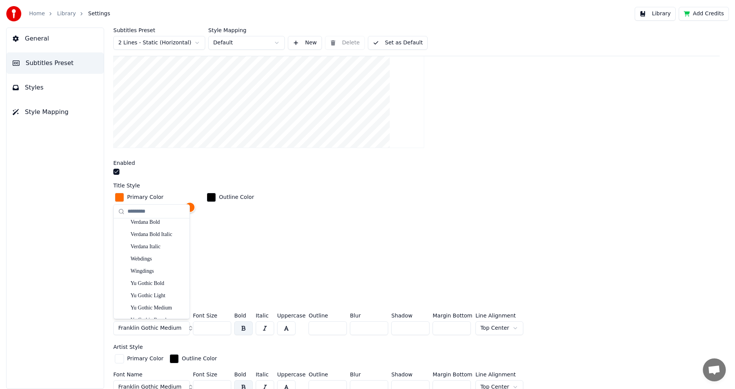
scroll to position [2130, 0]
click at [150, 308] on div "Yu Gothic UI Semilight" at bounding box center [157, 311] width 54 height 8
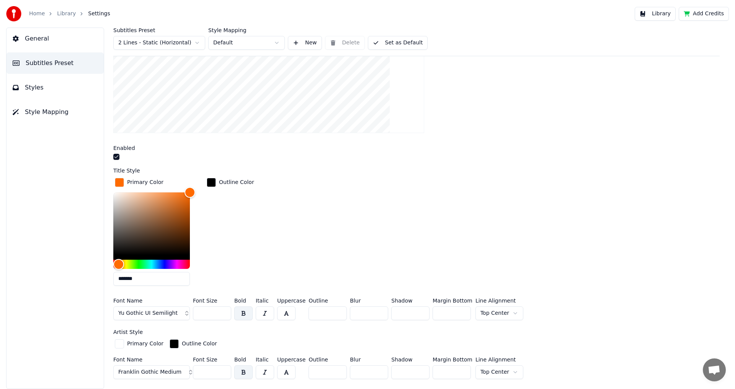
scroll to position [154, 0]
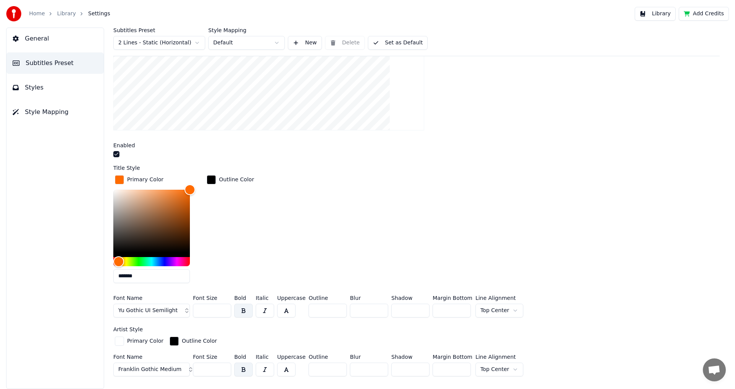
click at [337, 307] on input "**" at bounding box center [327, 311] width 38 height 14
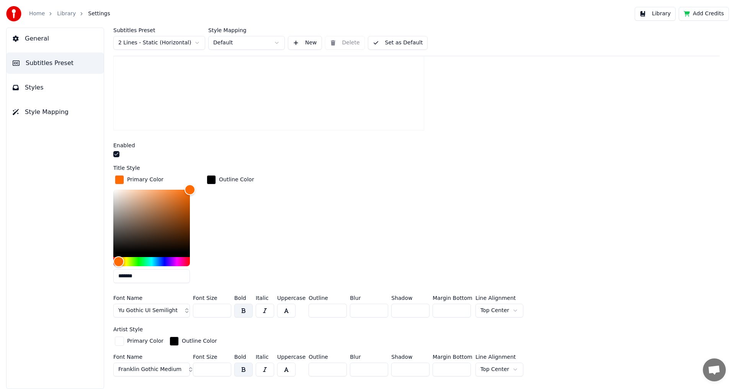
click at [337, 307] on input "**" at bounding box center [327, 311] width 38 height 14
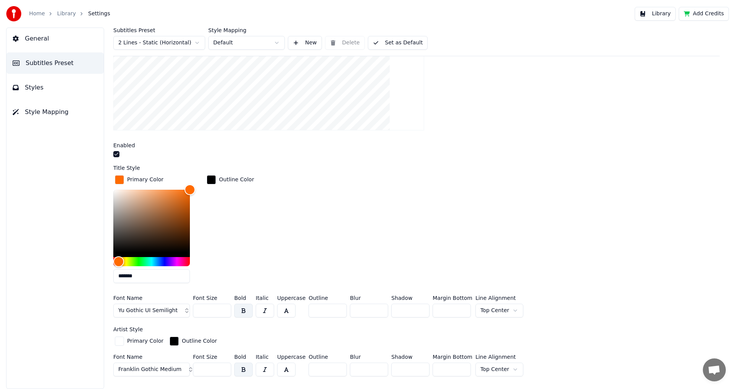
click at [337, 307] on input "**" at bounding box center [327, 311] width 38 height 14
type input "**"
click at [337, 307] on input "**" at bounding box center [327, 311] width 38 height 14
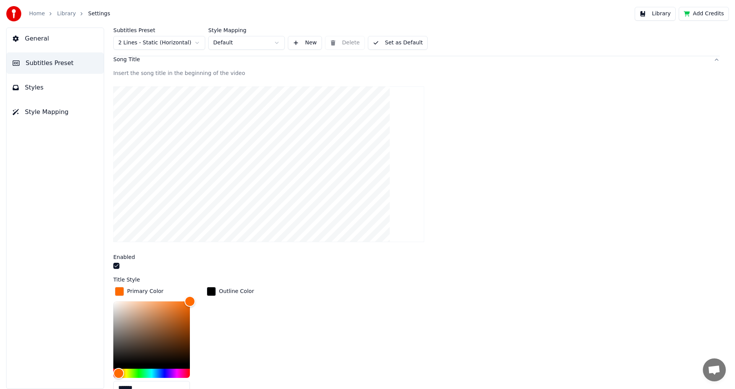
scroll to position [0, 0]
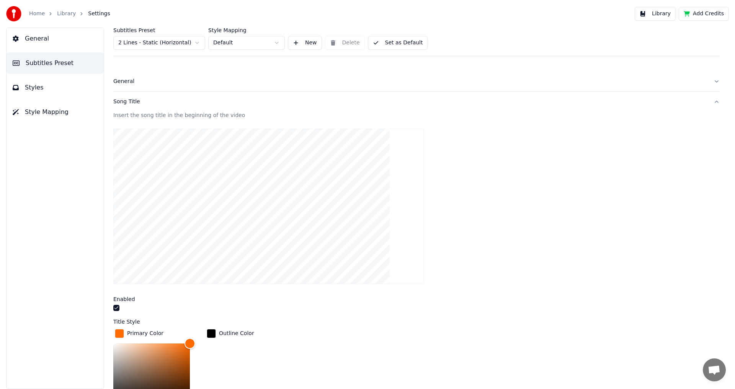
click at [214, 337] on div "button" at bounding box center [211, 333] width 9 height 9
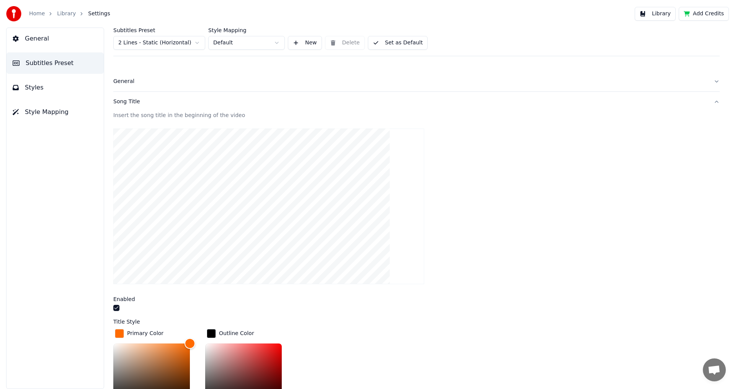
scroll to position [16, 0]
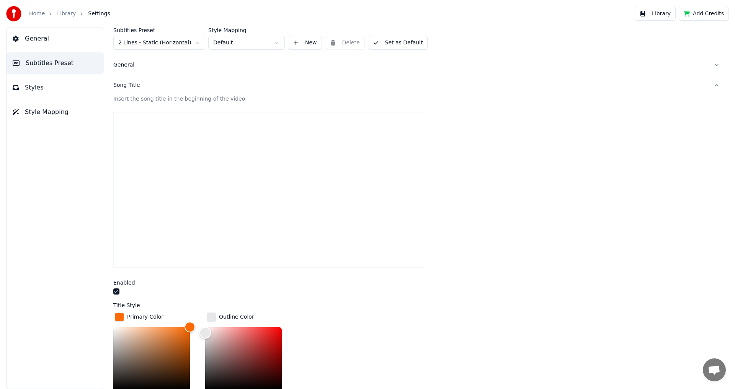
drag, startPoint x: 210, startPoint y: 349, endPoint x: 203, endPoint y: 332, distance: 18.5
click at [205, 332] on div "Color" at bounding box center [243, 358] width 77 height 63
type input "*******"
drag, startPoint x: 204, startPoint y: 329, endPoint x: 203, endPoint y: 319, distance: 10.0
click at [203, 319] on div "Primary Color ******* Outline Color *******" at bounding box center [416, 369] width 606 height 116
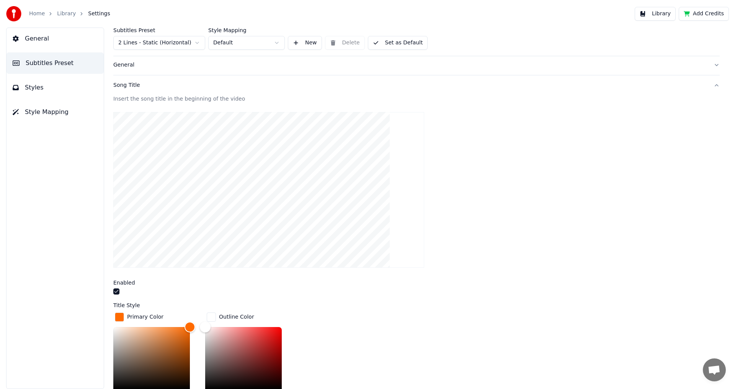
click at [320, 310] on div "Title Style Primary Color ******* Outline Color ******* Font Name Yu Gothic UI …" at bounding box center [416, 380] width 606 height 155
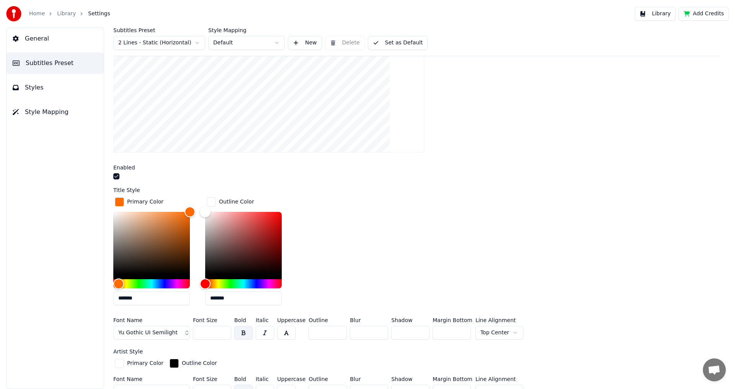
scroll to position [132, 0]
click at [337, 333] on input "*" at bounding box center [327, 332] width 38 height 14
click at [348, 261] on div "Primary Color ******* Outline Color *******" at bounding box center [416, 253] width 606 height 116
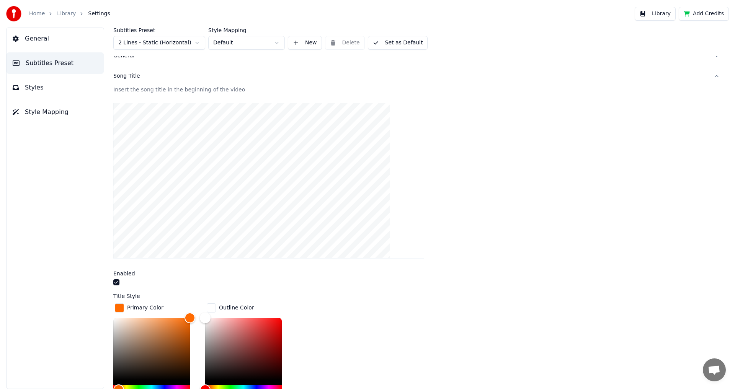
scroll to position [109, 0]
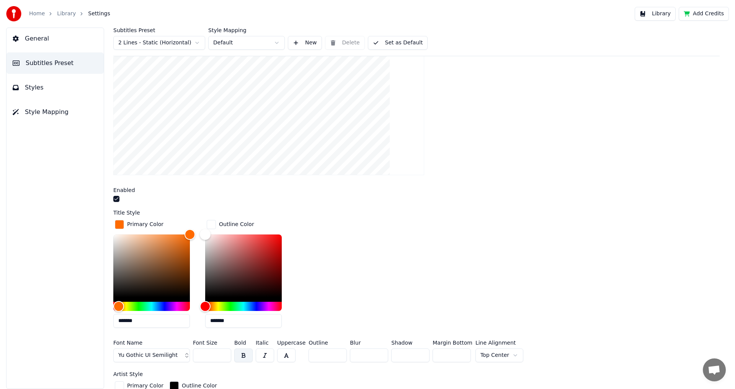
click at [333, 358] on input "*" at bounding box center [327, 356] width 38 height 14
click at [333, 357] on input "*" at bounding box center [327, 356] width 38 height 14
type input "*"
click at [333, 357] on input "*" at bounding box center [327, 356] width 38 height 14
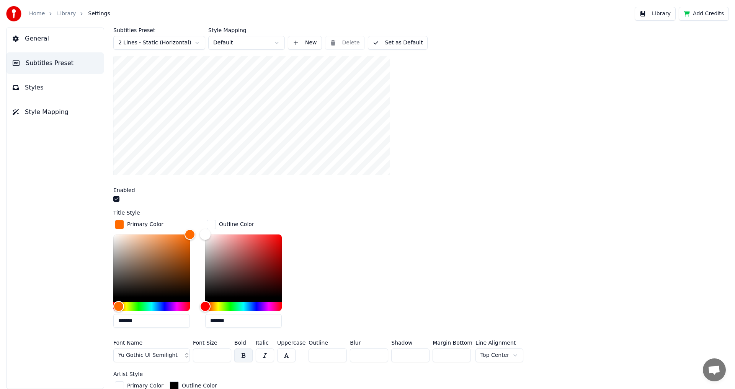
drag, startPoint x: 343, startPoint y: 282, endPoint x: 345, endPoint y: 276, distance: 6.4
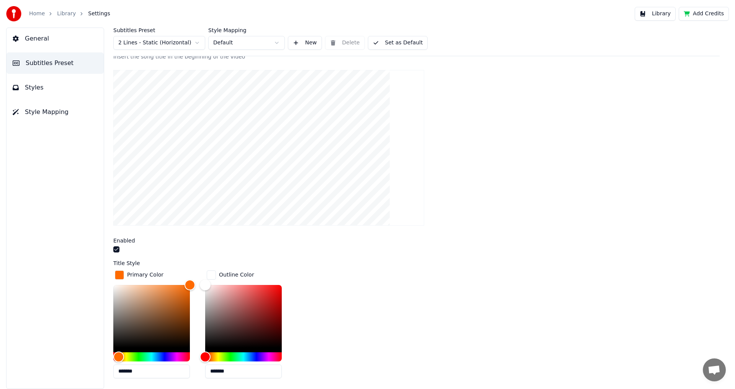
scroll to position [0, 0]
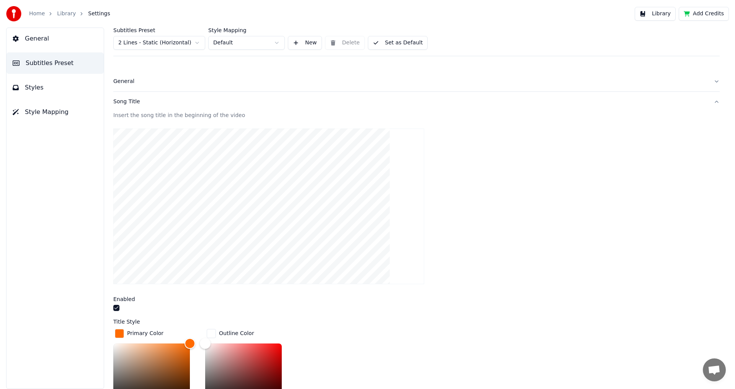
drag, startPoint x: 449, startPoint y: 214, endPoint x: 451, endPoint y: 239, distance: 24.6
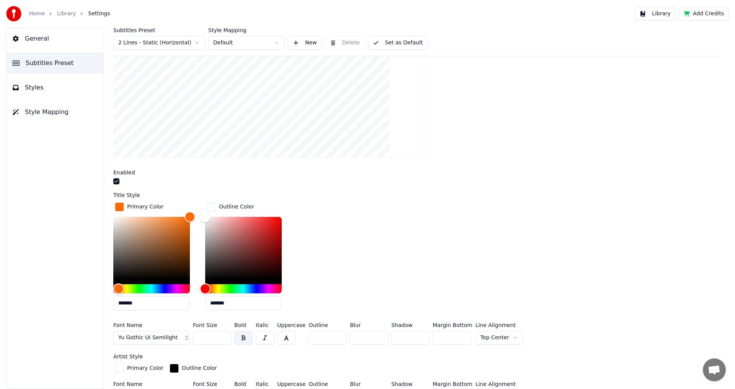
scroll to position [264, 0]
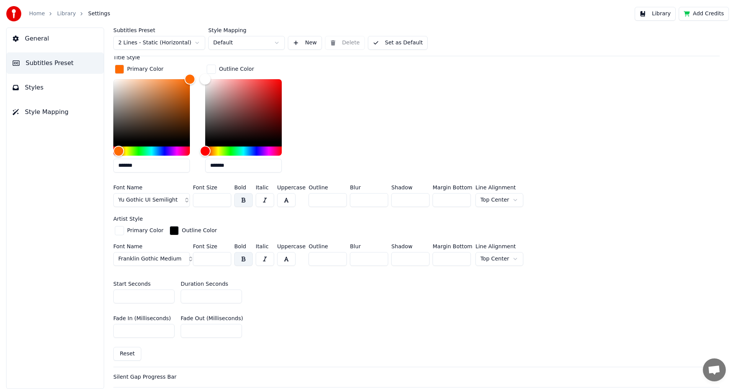
click at [288, 199] on button "button" at bounding box center [286, 200] width 18 height 14
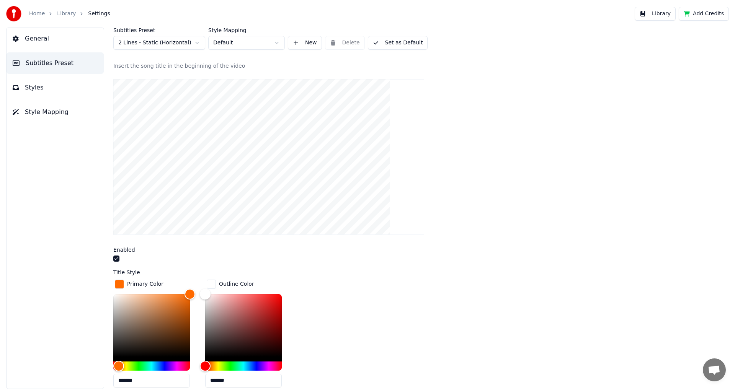
scroll to position [55, 0]
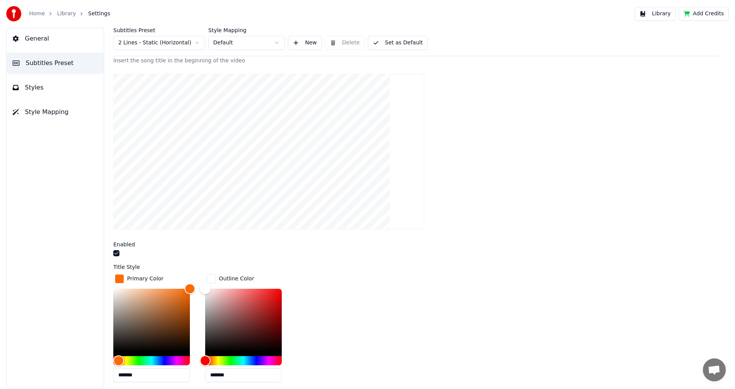
click at [376, 41] on button "Set as Default" at bounding box center [398, 43] width 60 height 14
click at [43, 44] on button "General" at bounding box center [55, 38] width 97 height 21
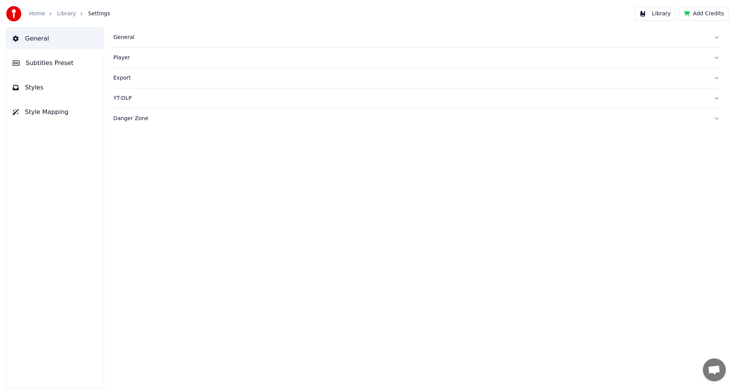
scroll to position [0, 0]
click at [63, 12] on link "Library" at bounding box center [66, 14] width 19 height 8
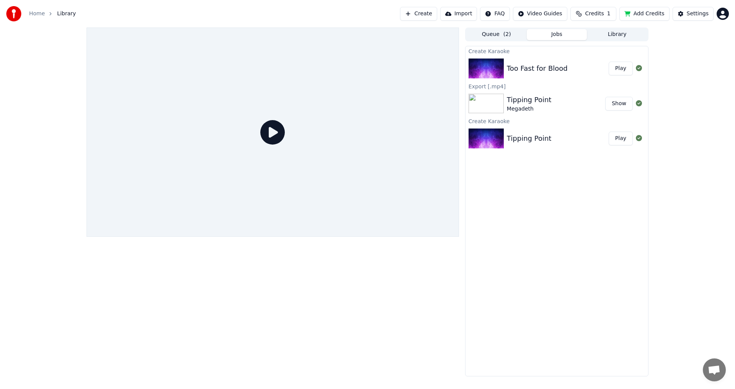
click at [608, 66] on div "Too Fast for Blood" at bounding box center [558, 68] width 102 height 11
click at [613, 66] on button "Play" at bounding box center [620, 69] width 24 height 14
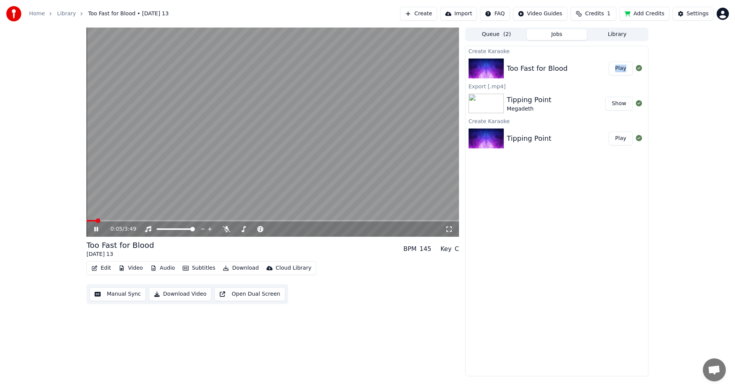
click at [106, 297] on button "Manual Sync" at bounding box center [118, 294] width 56 height 14
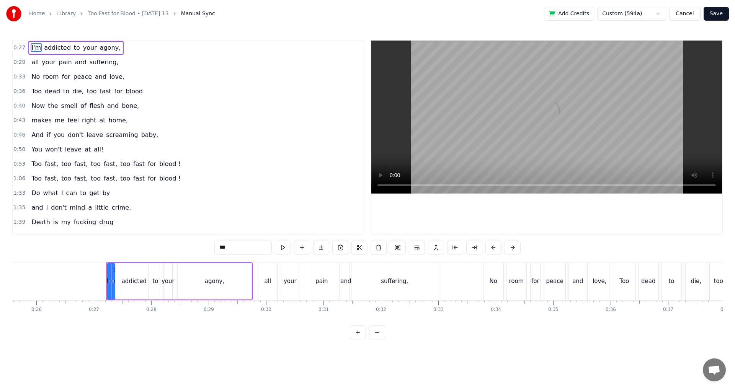
scroll to position [0, 1524]
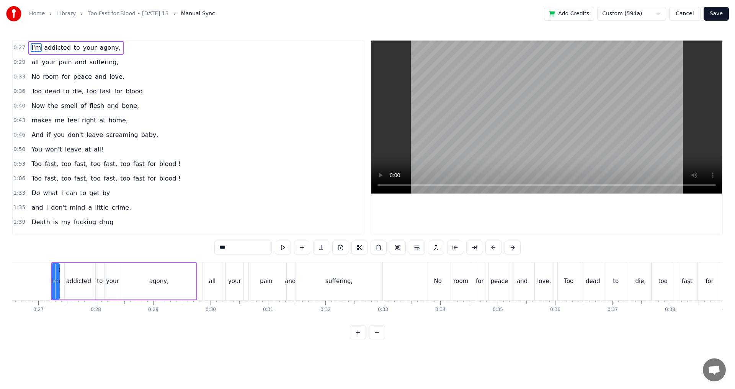
click at [686, 14] on button "Cancel" at bounding box center [684, 14] width 31 height 14
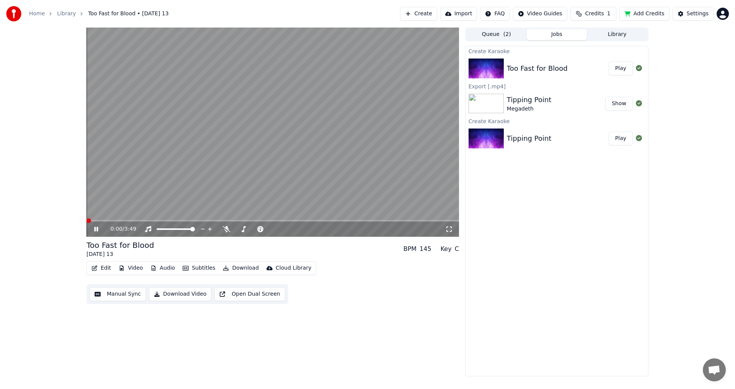
click at [102, 268] on button "Edit" at bounding box center [101, 268] width 26 height 11
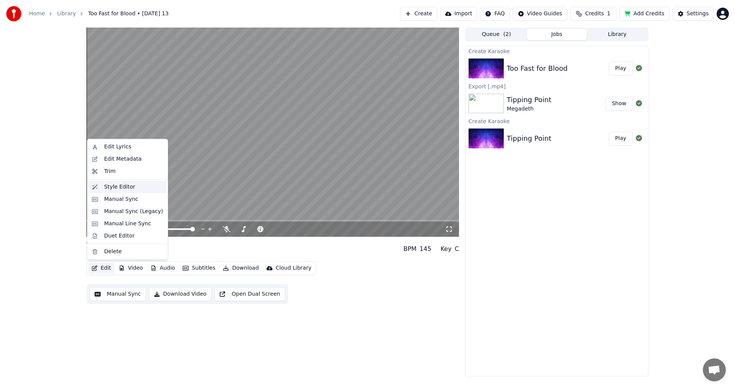
click at [109, 189] on div "Style Editor" at bounding box center [119, 187] width 31 height 8
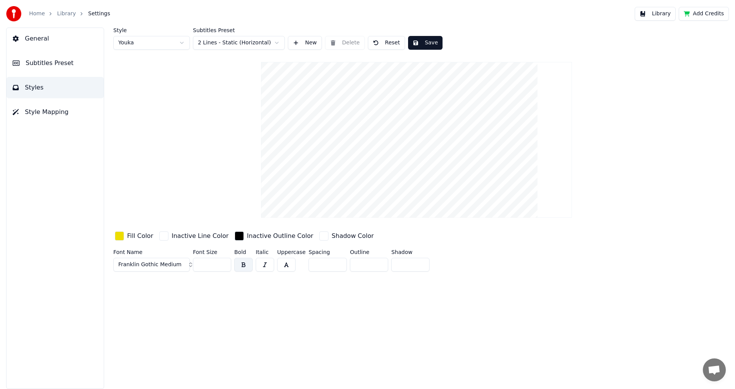
click at [119, 234] on div "button" at bounding box center [119, 235] width 9 height 9
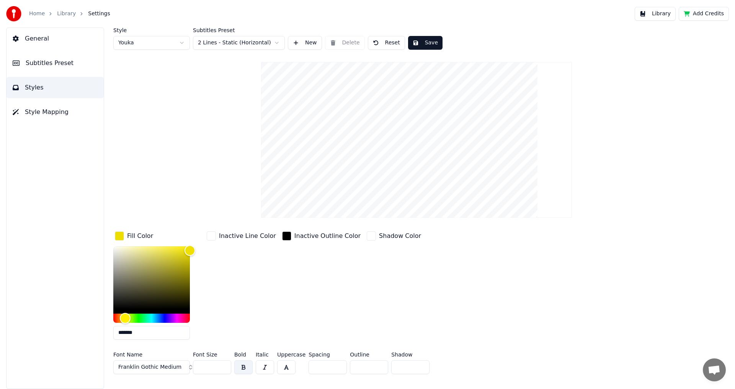
click at [126, 328] on input "*******" at bounding box center [151, 333] width 77 height 14
paste input "text"
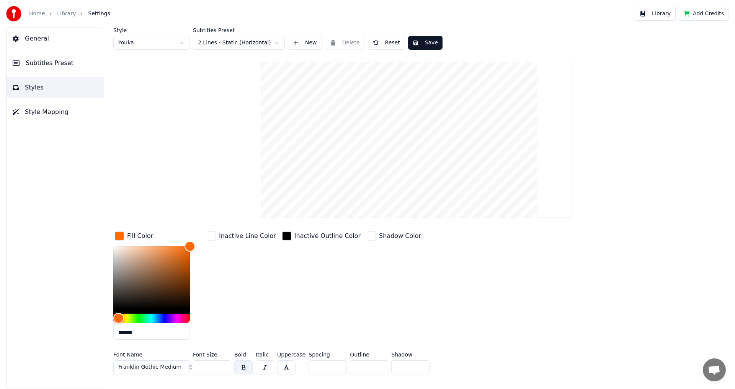
type input "*******"
click at [419, 41] on button "Save" at bounding box center [425, 43] width 34 height 14
click at [52, 70] on button "Subtitles Preset" at bounding box center [55, 62] width 97 height 21
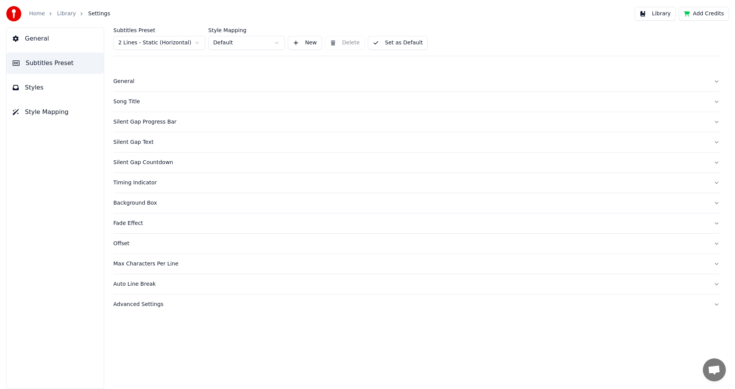
click at [137, 104] on div "Song Title" at bounding box center [410, 102] width 594 height 8
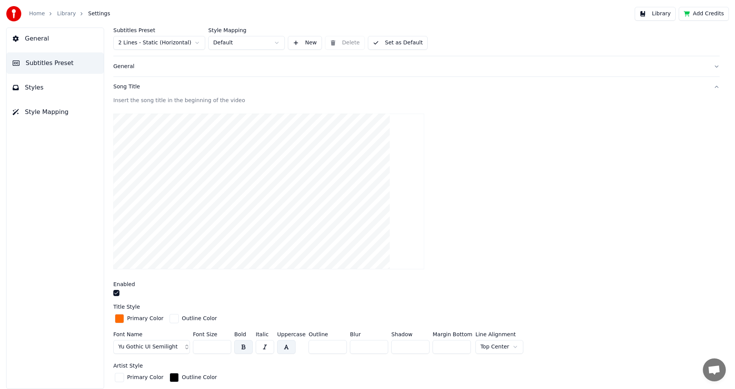
scroll to position [22, 0]
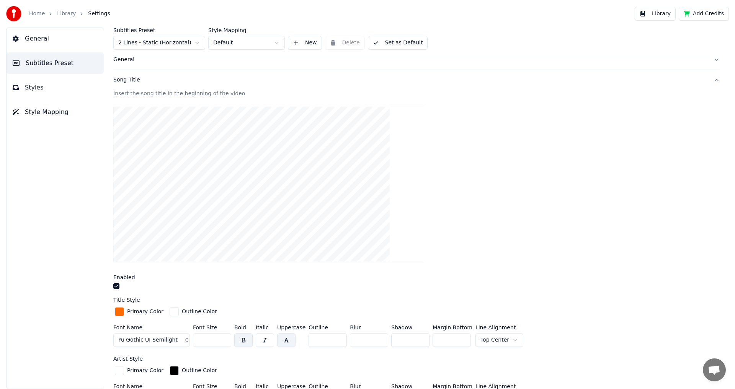
click at [336, 342] on input "*" at bounding box center [327, 340] width 38 height 14
type input "*"
click at [335, 338] on input "*" at bounding box center [327, 340] width 38 height 14
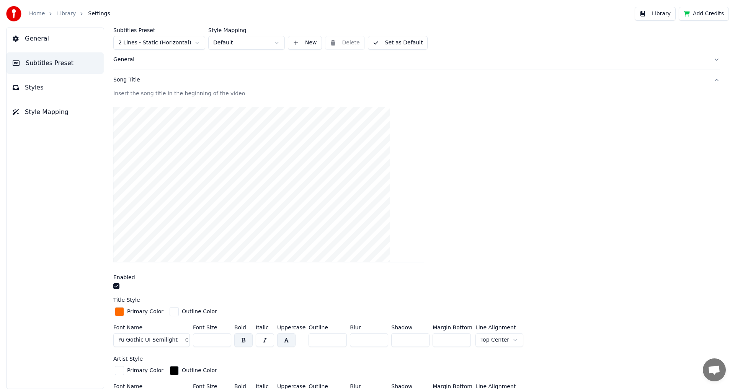
click at [173, 313] on div "button" at bounding box center [173, 311] width 9 height 9
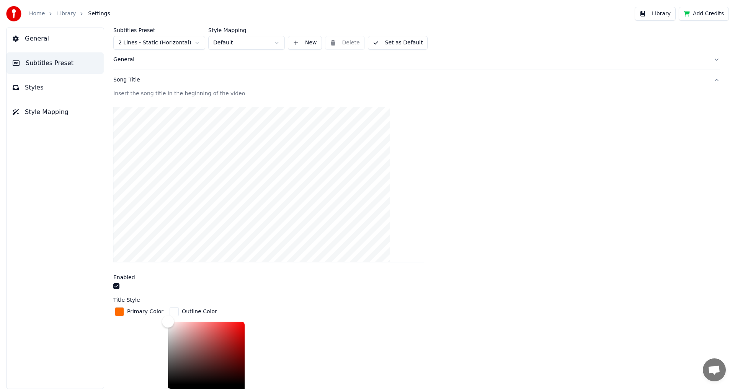
type input "*******"
drag, startPoint x: 178, startPoint y: 333, endPoint x: 157, endPoint y: 404, distance: 73.7
click at [157, 389] on html "Home Library Settings Library Add Credits General Subtitles Preset Styles Style…" at bounding box center [367, 194] width 735 height 389
click at [336, 309] on div "Primary Color Outline Color *******" at bounding box center [416, 364] width 606 height 116
click at [169, 309] on div "button" at bounding box center [173, 311] width 9 height 9
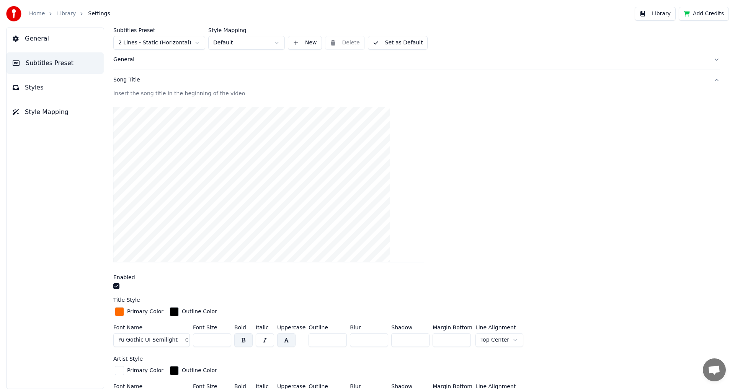
click at [337, 336] on input "*" at bounding box center [327, 340] width 38 height 14
type input "*"
click at [337, 336] on input "*" at bounding box center [327, 340] width 38 height 14
click at [396, 43] on button "Set as Default" at bounding box center [398, 43] width 60 height 14
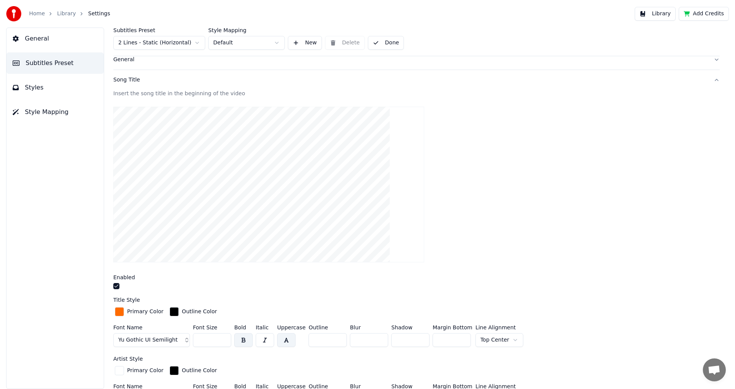
click at [158, 334] on button "Yu Gothic UI Semilight" at bounding box center [151, 340] width 77 height 14
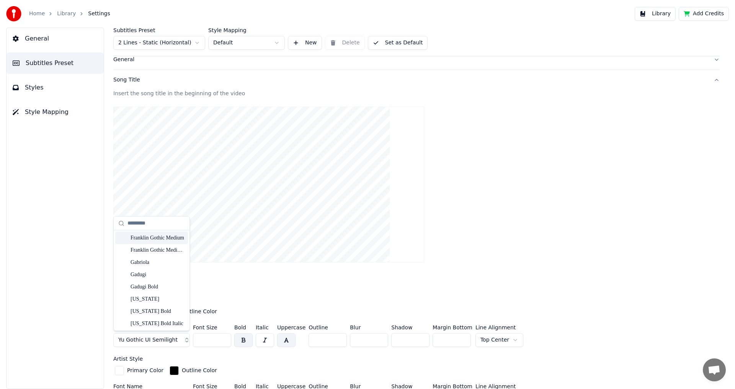
click at [164, 241] on div "Franklin Gothic Medium" at bounding box center [157, 238] width 54 height 8
click at [296, 275] on div "Enabled" at bounding box center [416, 277] width 606 height 5
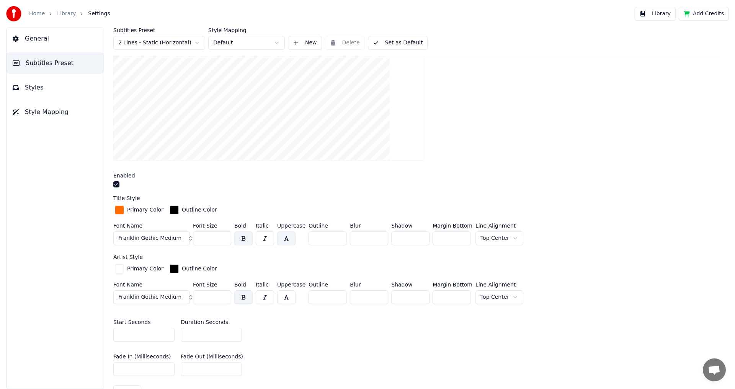
drag, startPoint x: 564, startPoint y: 280, endPoint x: 564, endPoint y: 287, distance: 6.9
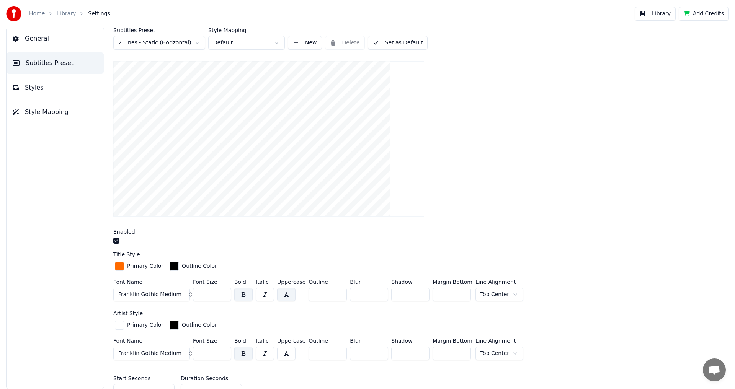
scroll to position [0, 0]
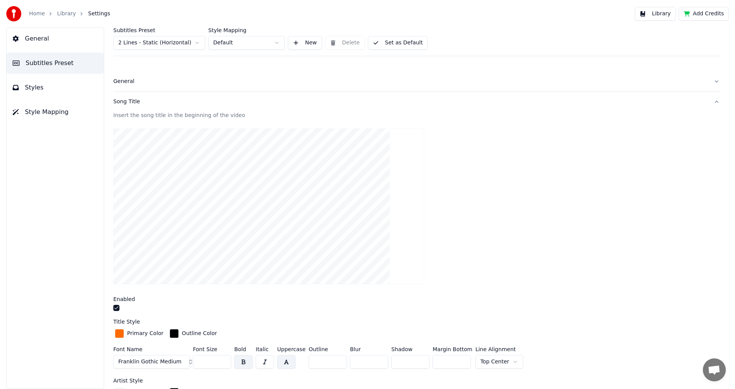
click at [192, 99] on div "Song Title" at bounding box center [410, 102] width 594 height 8
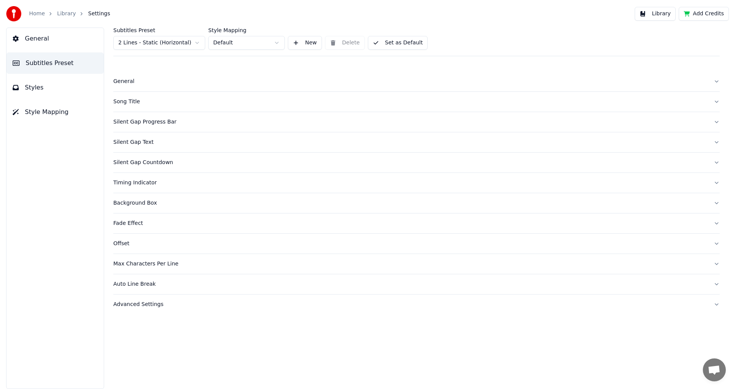
click at [385, 44] on button "Set as Default" at bounding box center [398, 43] width 60 height 14
click at [57, 12] on link "Library" at bounding box center [66, 14] width 19 height 8
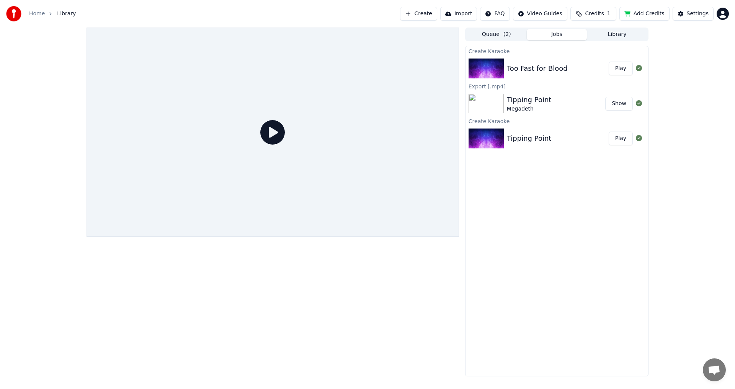
click at [615, 72] on button "Play" at bounding box center [620, 69] width 24 height 14
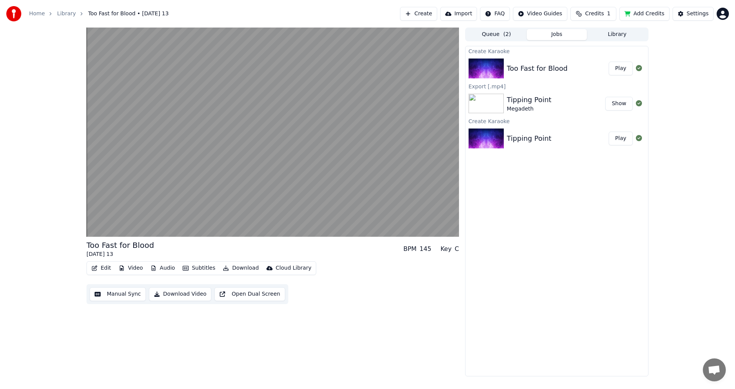
click at [105, 267] on button "Edit" at bounding box center [101, 268] width 26 height 11
click at [60, 144] on div "Too Fast for Blood [DATE] 13 BPM 145 Key C Edit Video Audio Subtitles Download …" at bounding box center [367, 202] width 735 height 349
click at [73, 243] on div "Too Fast for Blood [DATE] 13 BPM 145 Key C Edit Video Audio Subtitles Download …" at bounding box center [367, 202] width 735 height 349
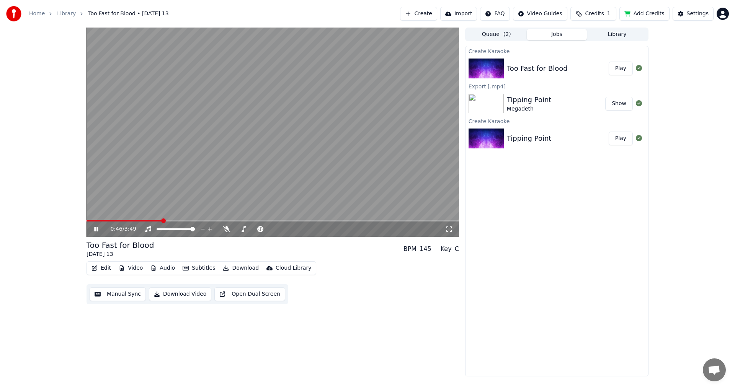
click at [91, 267] on button "Edit" at bounding box center [101, 268] width 26 height 11
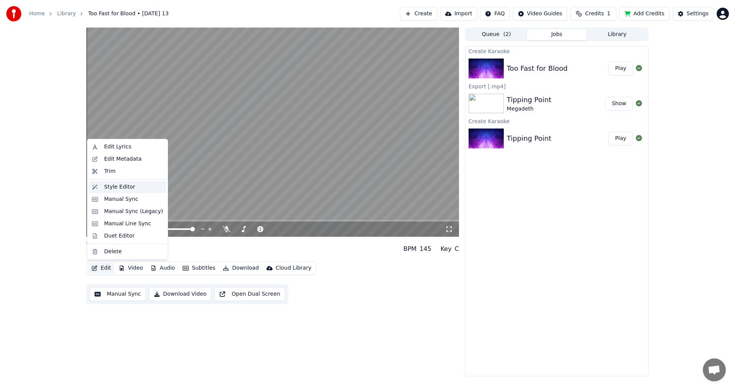
click at [103, 187] on div "Style Editor" at bounding box center [127, 187] width 77 height 12
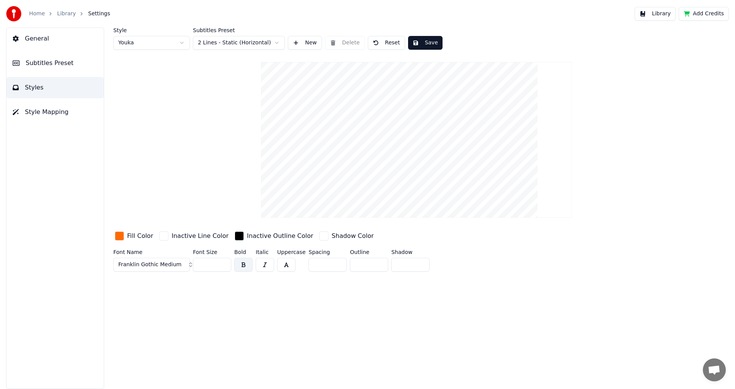
click at [119, 240] on div "button" at bounding box center [119, 235] width 9 height 9
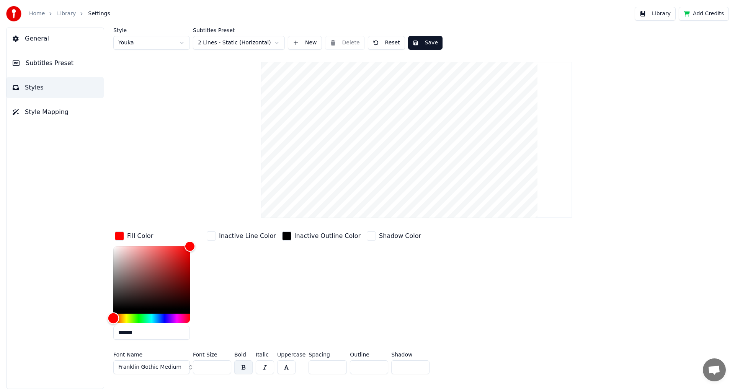
click at [112, 319] on div "Hue" at bounding box center [114, 318] width 12 height 12
click at [189, 261] on div "Color" at bounding box center [151, 277] width 77 height 63
click at [212, 264] on div "Inactive Line Color" at bounding box center [241, 288] width 72 height 116
drag, startPoint x: 186, startPoint y: 259, endPoint x: 191, endPoint y: 257, distance: 5.0
click at [191, 257] on div "Color" at bounding box center [190, 258] width 12 height 12
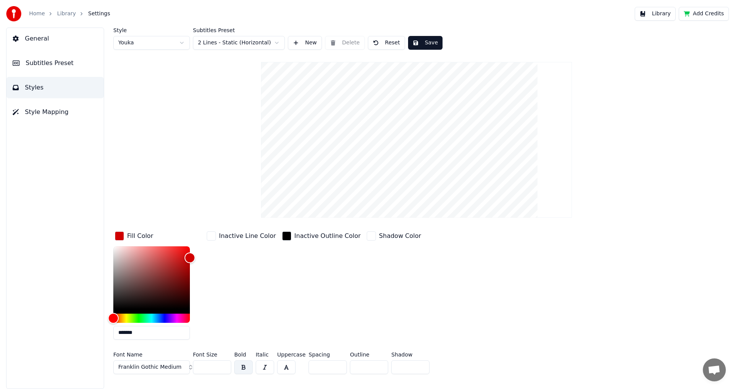
click at [218, 259] on div "Inactive Line Color" at bounding box center [241, 288] width 72 height 116
click at [148, 335] on input "*******" at bounding box center [151, 333] width 77 height 14
drag, startPoint x: 189, startPoint y: 259, endPoint x: 193, endPoint y: 259, distance: 4.2
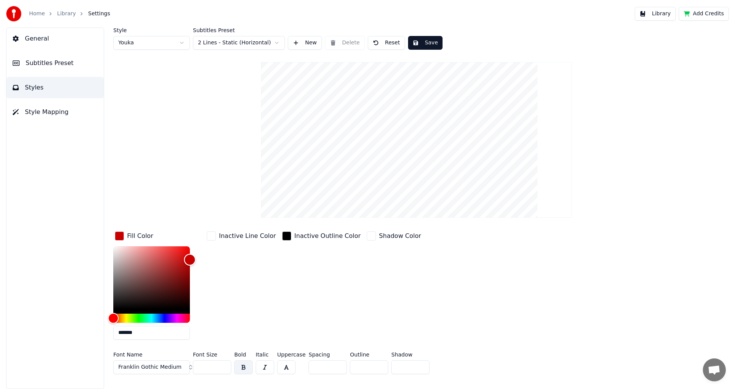
click at [193, 259] on div "Color" at bounding box center [190, 260] width 12 height 12
type input "*******"
click at [189, 256] on div "Color" at bounding box center [190, 257] width 12 height 12
click at [139, 335] on input "*******" at bounding box center [151, 333] width 77 height 14
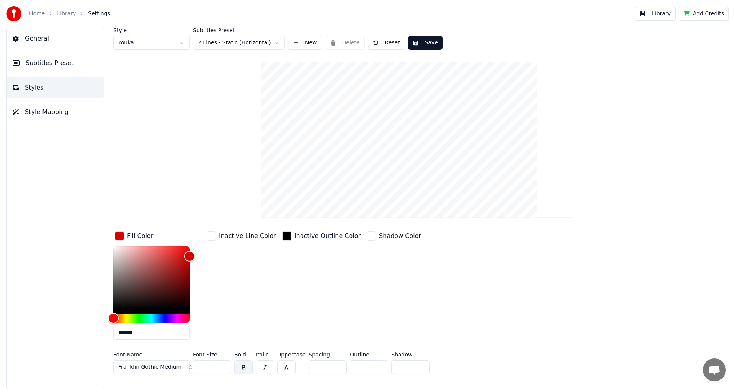
click at [139, 335] on input "*******" at bounding box center [151, 333] width 77 height 14
click at [259, 284] on div "Inactive Line Color" at bounding box center [241, 288] width 72 height 116
click at [416, 41] on button "Save" at bounding box center [425, 43] width 34 height 14
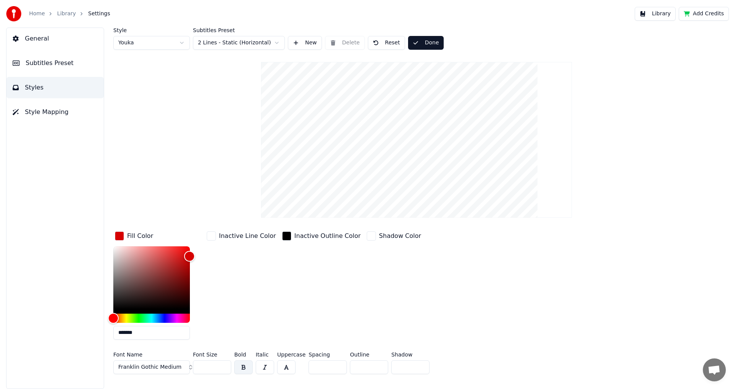
click at [58, 69] on button "Subtitles Preset" at bounding box center [55, 62] width 97 height 21
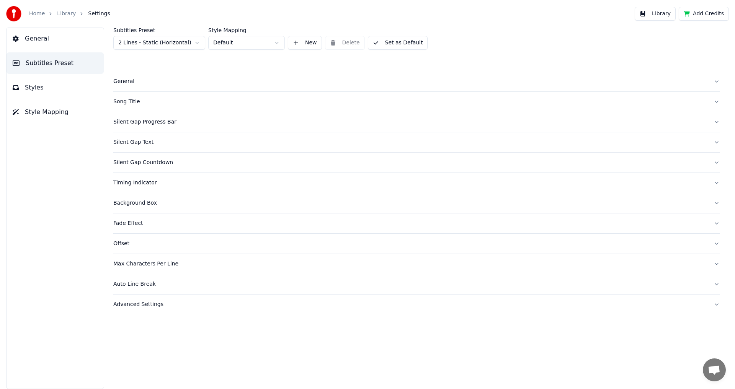
click at [136, 98] on button "Song Title" at bounding box center [416, 102] width 606 height 20
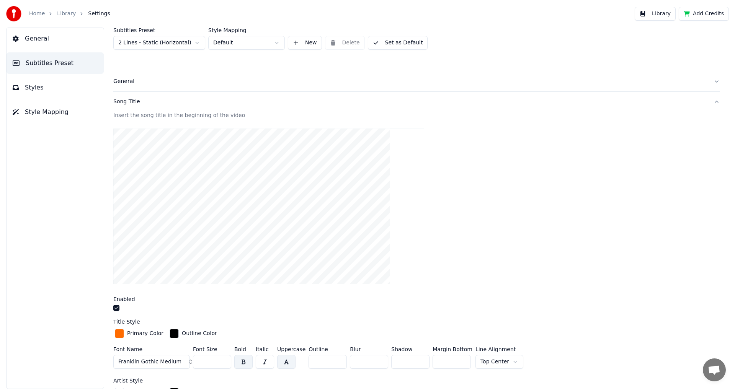
click at [121, 341] on div "Primary Color Outline Color Font Name Franklin Gothic Medium Font Size *** Bold…" at bounding box center [416, 350] width 606 height 44
click at [119, 337] on div "button" at bounding box center [119, 333] width 9 height 9
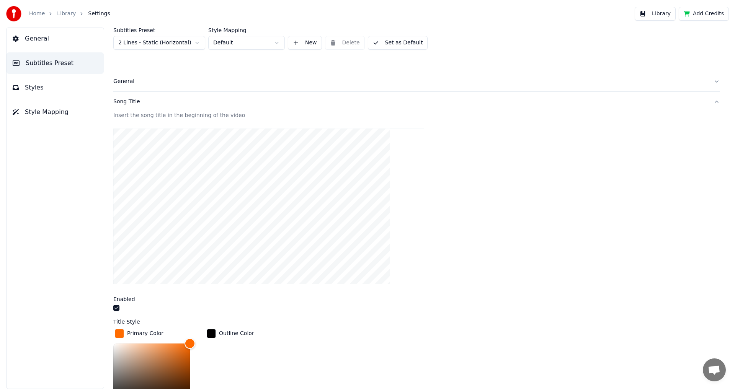
drag, startPoint x: 368, startPoint y: 313, endPoint x: 364, endPoint y: 336, distance: 23.2
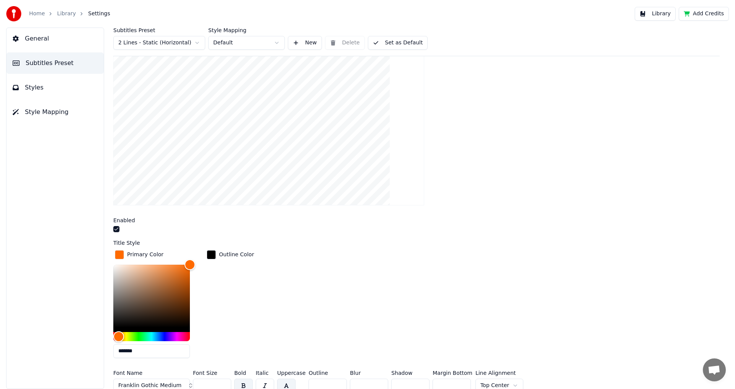
scroll to position [82, 0]
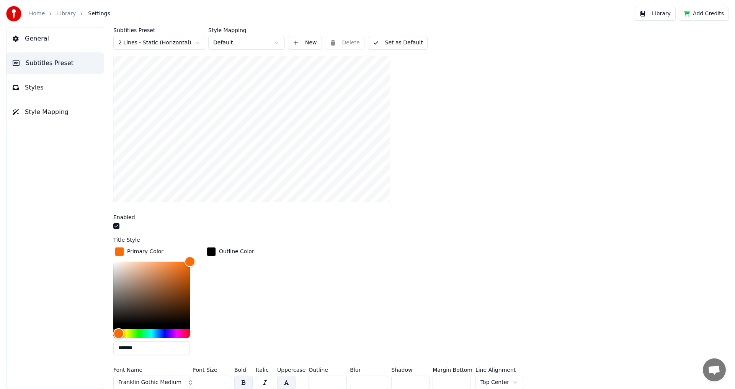
click at [171, 345] on input "*******" at bounding box center [151, 348] width 77 height 14
paste input "text"
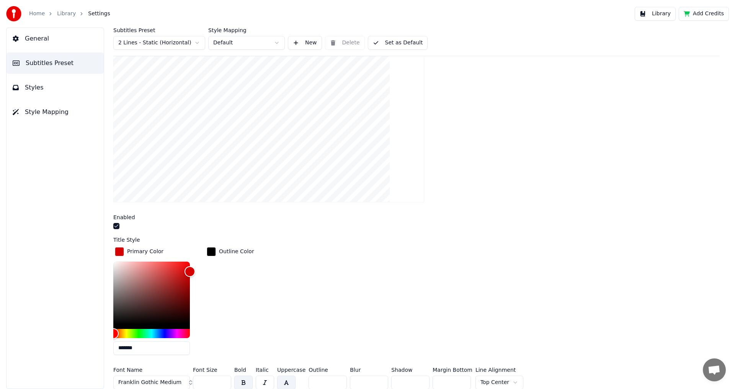
type input "*******"
click at [263, 297] on div "Primary Color ******* Outline Color" at bounding box center [416, 304] width 606 height 116
click at [409, 46] on button "Set as Default" at bounding box center [398, 43] width 60 height 14
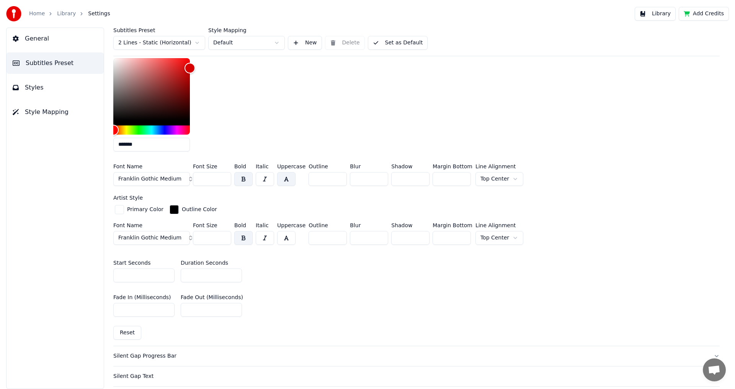
scroll to position [235, 0]
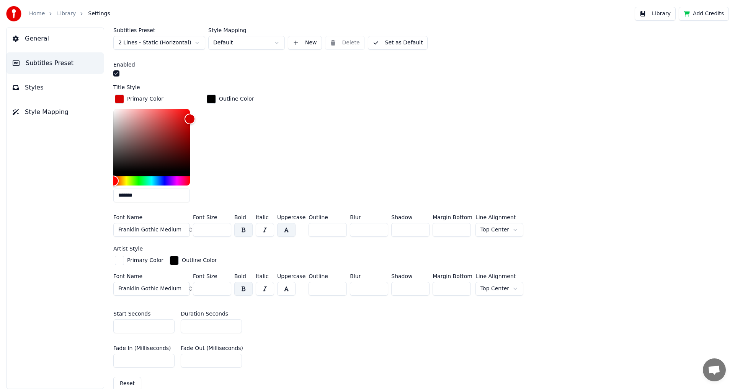
click at [408, 53] on div "Subtitles Preset 2 Lines - Static (Horizontal) Style Mapping Default New Delete…" at bounding box center [416, 42] width 606 height 29
click at [404, 41] on button "Set as Default" at bounding box center [398, 43] width 60 height 14
click at [59, 10] on div "Home Library Settings" at bounding box center [58, 13] width 104 height 15
click at [59, 10] on link "Library" at bounding box center [66, 14] width 19 height 8
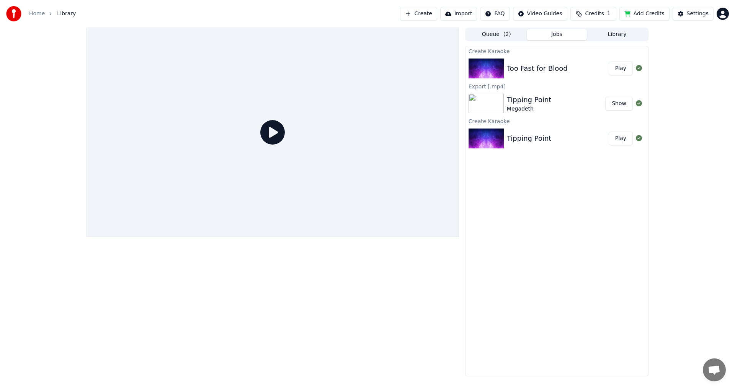
click at [618, 72] on button "Play" at bounding box center [620, 69] width 24 height 14
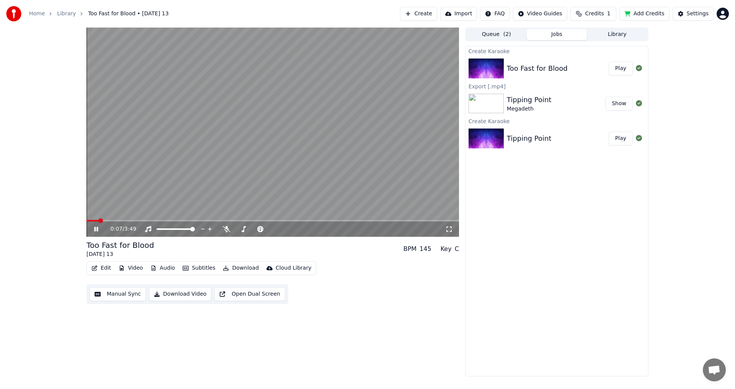
click at [193, 220] on video at bounding box center [272, 132] width 372 height 209
click at [192, 220] on span at bounding box center [272, 221] width 372 height 2
click at [203, 206] on video at bounding box center [272, 132] width 372 height 209
click at [166, 298] on button "Download Video" at bounding box center [180, 294] width 62 height 14
